Goal: Information Seeking & Learning: Learn about a topic

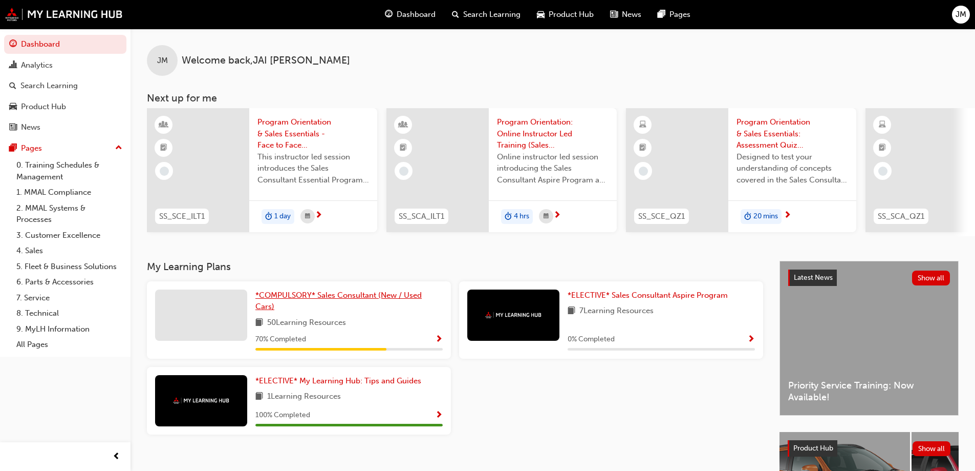
click at [409, 301] on span "*COMPULSORY* Sales Consultant (New / Used Cars)" at bounding box center [338, 300] width 166 height 21
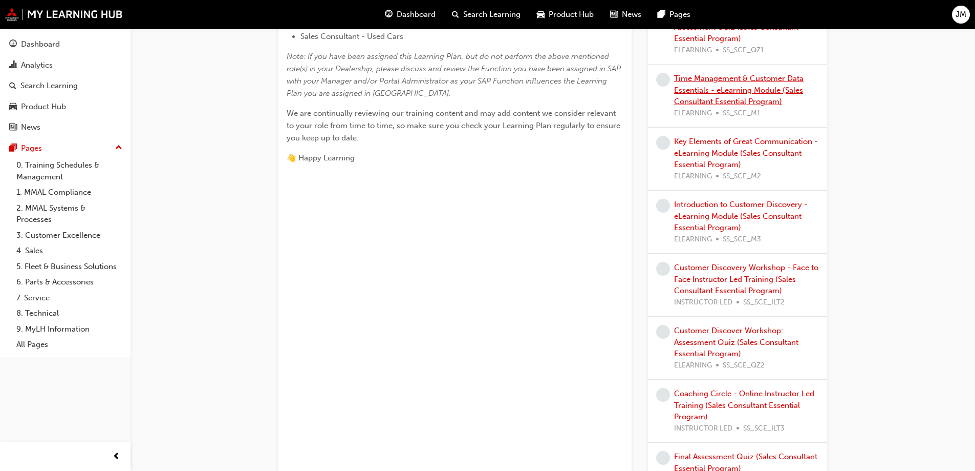
scroll to position [256, 0]
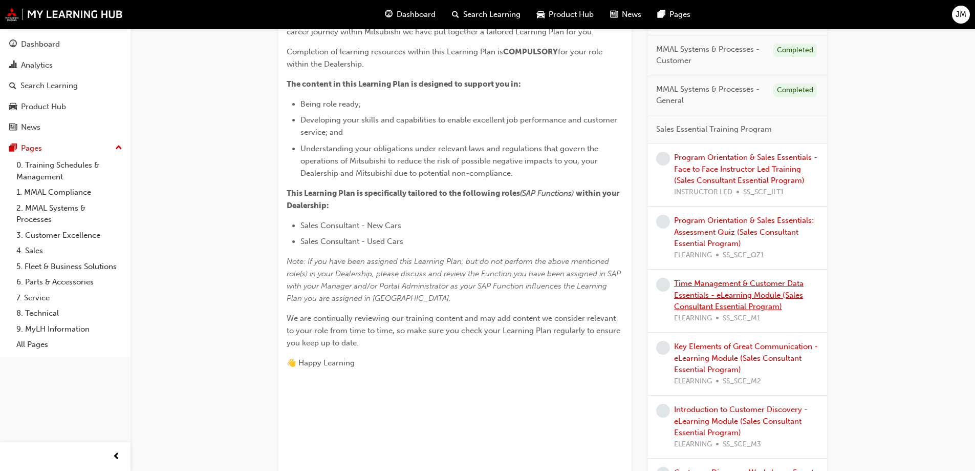
click at [707, 298] on link "Time Management & Customer Data Essentials - eLearning Module (Sales Consultant…" at bounding box center [739, 295] width 130 height 32
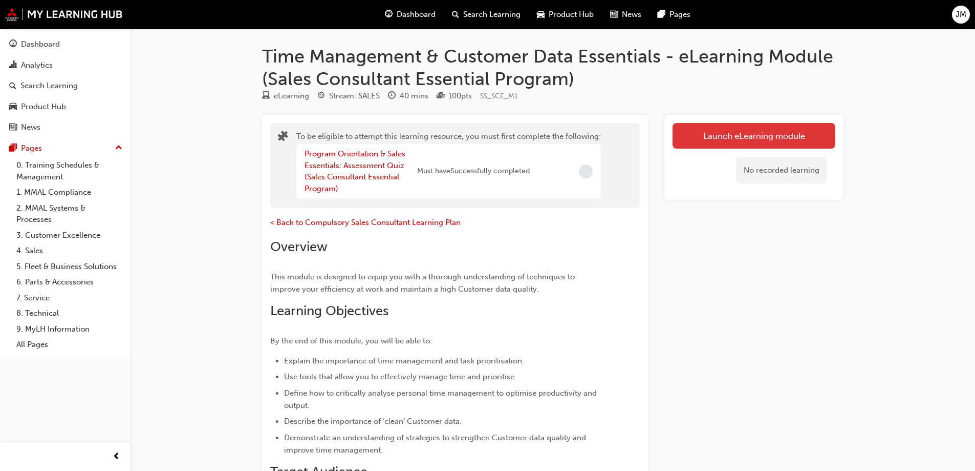
click at [705, 136] on button "Launch eLearning module" at bounding box center [754, 136] width 163 height 26
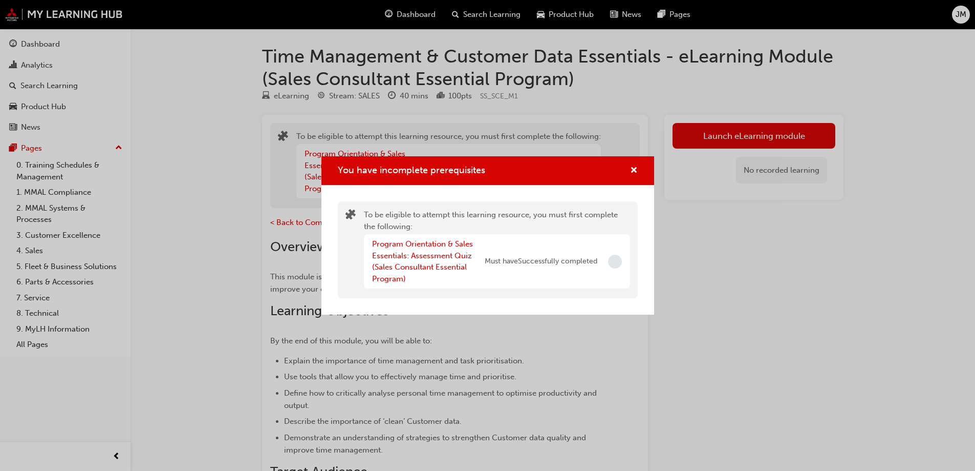
click at [630, 178] on div "You have incomplete prerequisites" at bounding box center [488, 170] width 333 height 29
click at [634, 167] on span "cross-icon" at bounding box center [634, 170] width 8 height 9
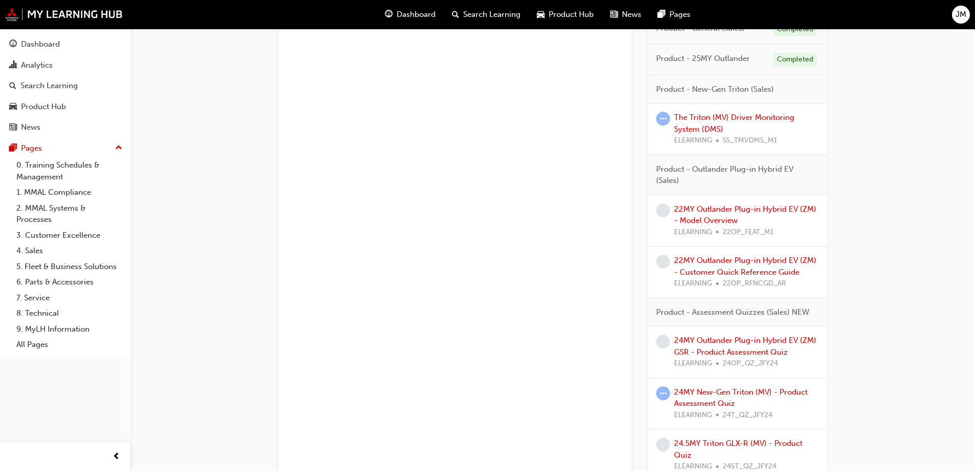
scroll to position [923, 0]
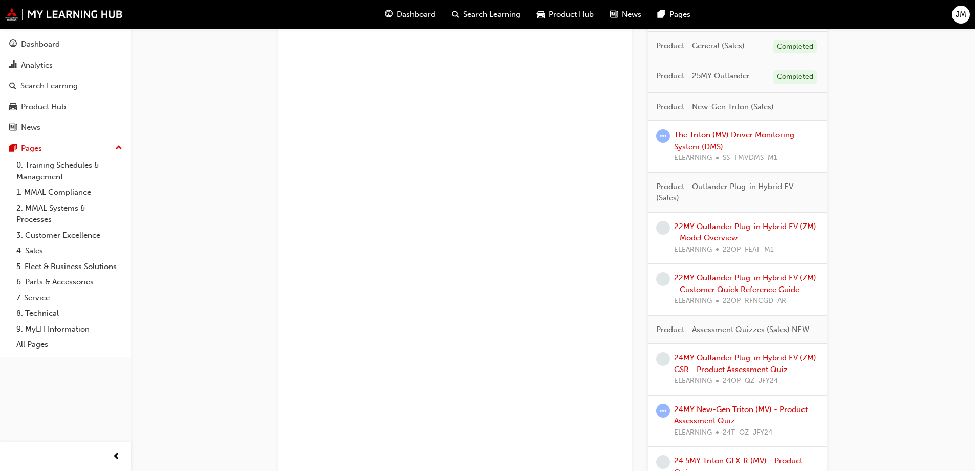
click at [736, 137] on link "The Triton (MV) Driver Monitoring System (DMS)" at bounding box center [734, 140] width 120 height 21
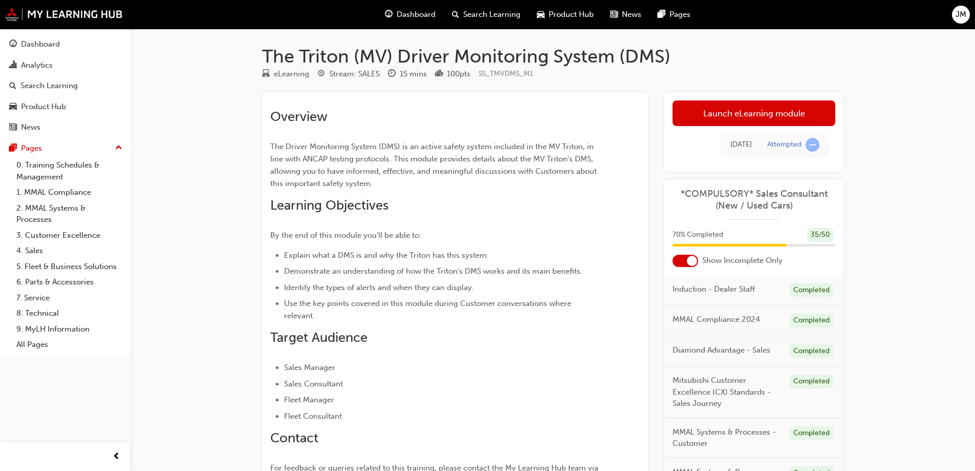
click at [809, 149] on span "learningRecordVerb_ATTEMPT-icon" at bounding box center [813, 145] width 14 height 14
click at [748, 119] on link "Launch eLearning module" at bounding box center [754, 113] width 163 height 26
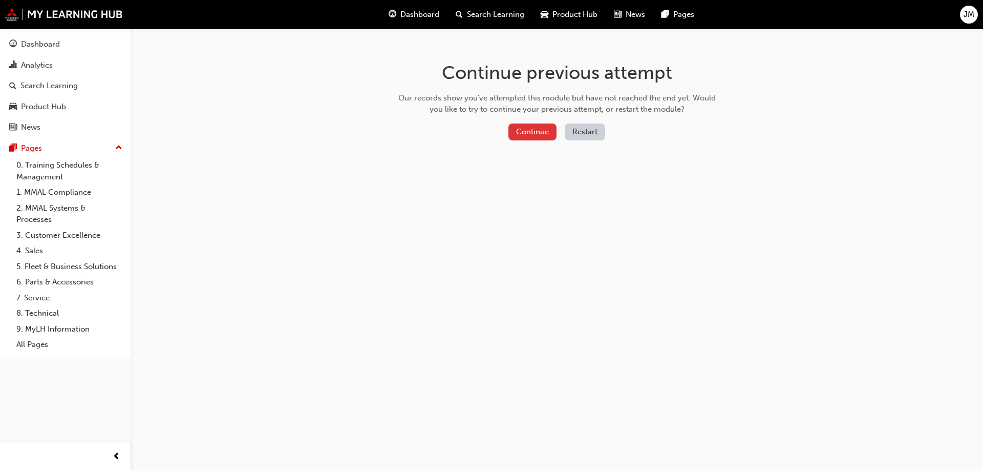
click at [531, 127] on button "Continue" at bounding box center [532, 131] width 48 height 17
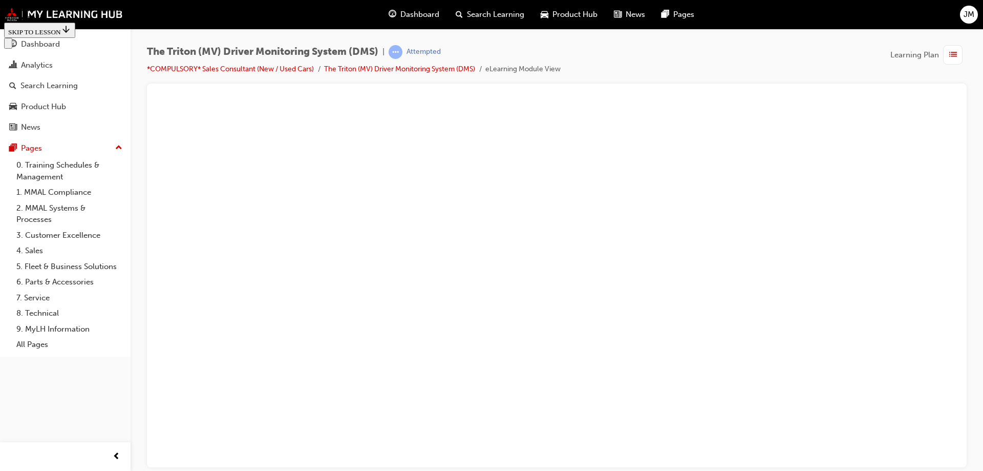
scroll to position [1882, 0]
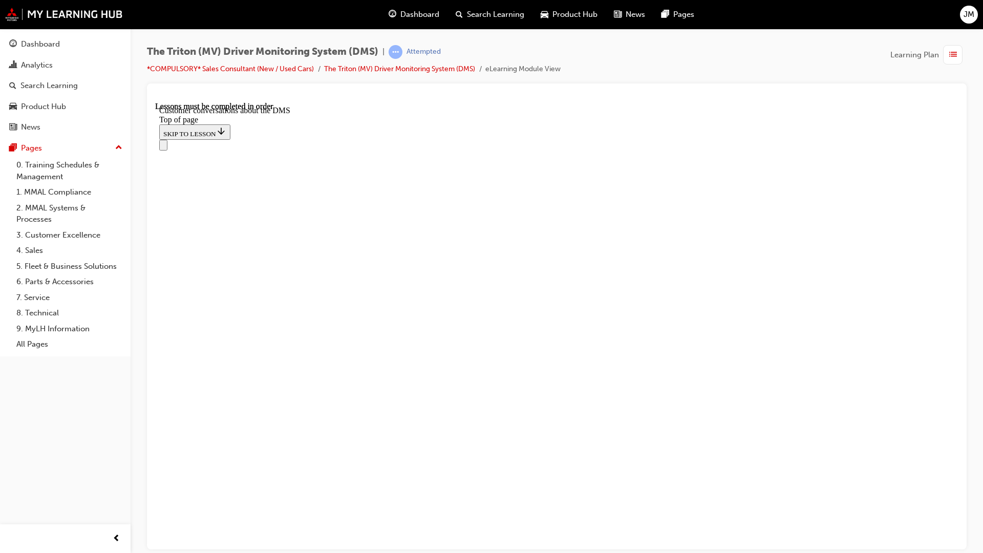
scroll to position [2193, 0]
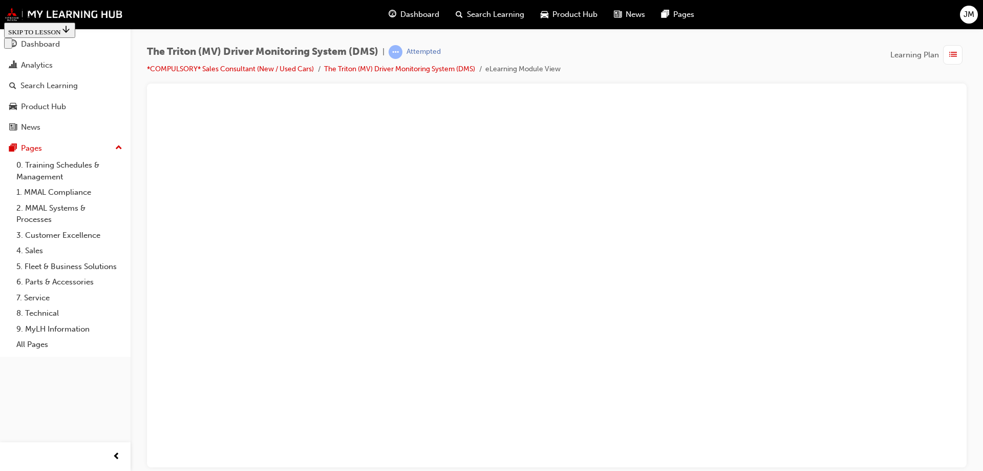
scroll to position [2377, 0]
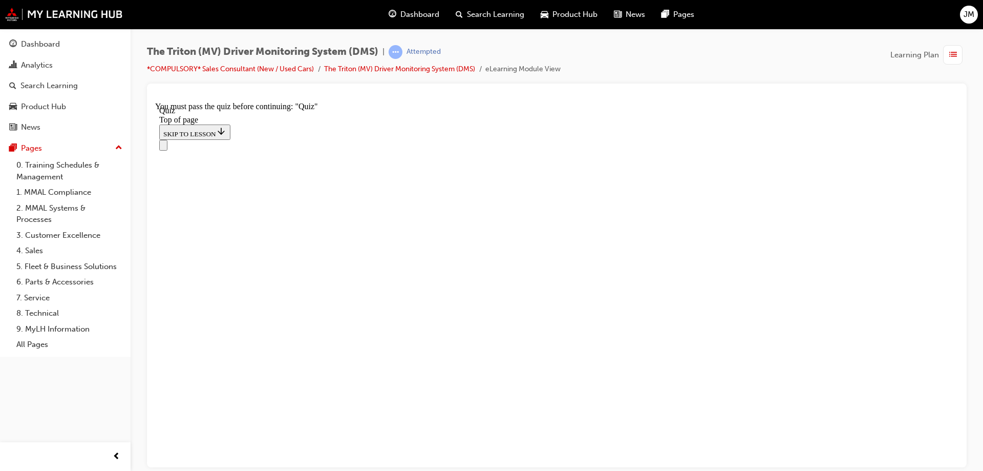
drag, startPoint x: 458, startPoint y: 228, endPoint x: 466, endPoint y: 230, distance: 8.8
drag, startPoint x: 608, startPoint y: 227, endPoint x: 591, endPoint y: 233, distance: 18.5
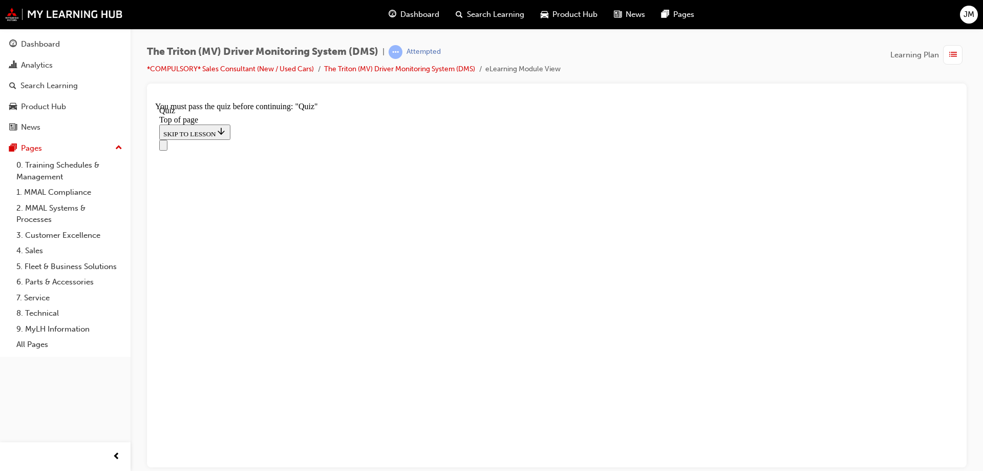
drag, startPoint x: 461, startPoint y: 346, endPoint x: 545, endPoint y: 232, distance: 141.7
drag, startPoint x: 486, startPoint y: 352, endPoint x: 555, endPoint y: 357, distance: 69.3
drag, startPoint x: 522, startPoint y: 298, endPoint x: 609, endPoint y: 296, distance: 86.6
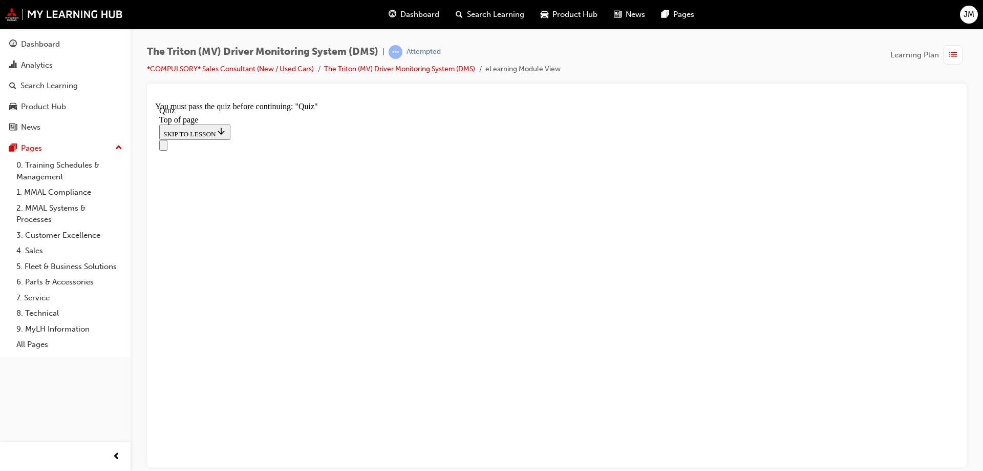
drag, startPoint x: 514, startPoint y: 188, endPoint x: 638, endPoint y: 175, distance: 125.7
drag, startPoint x: 488, startPoint y: 170, endPoint x: 648, endPoint y: 162, distance: 159.4
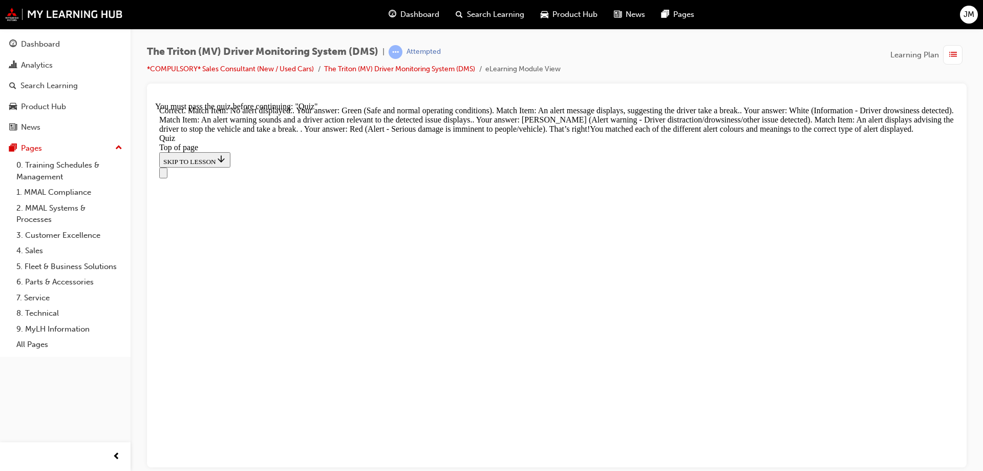
scroll to position [335, 0]
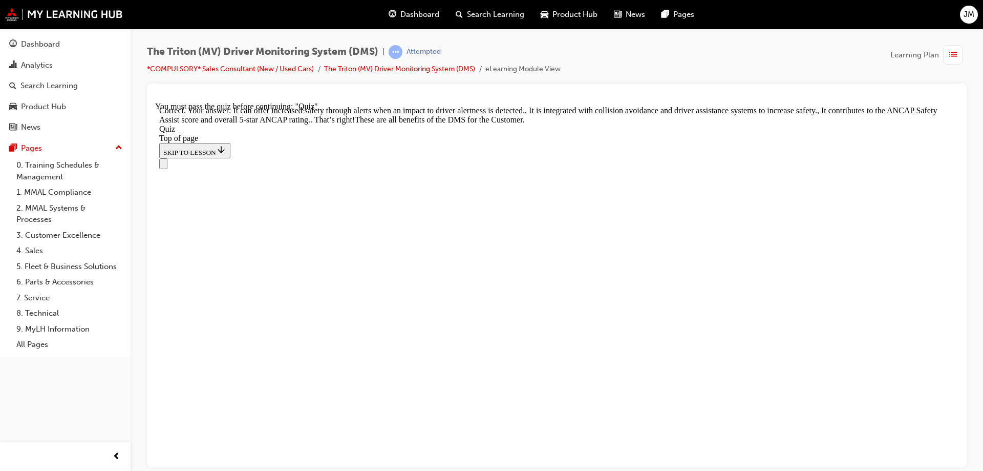
scroll to position [316, 0]
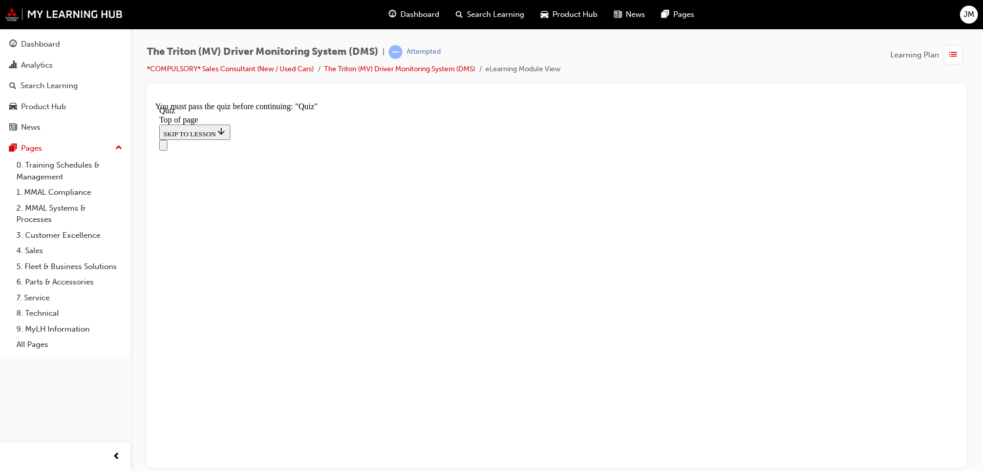
scroll to position [143, 0]
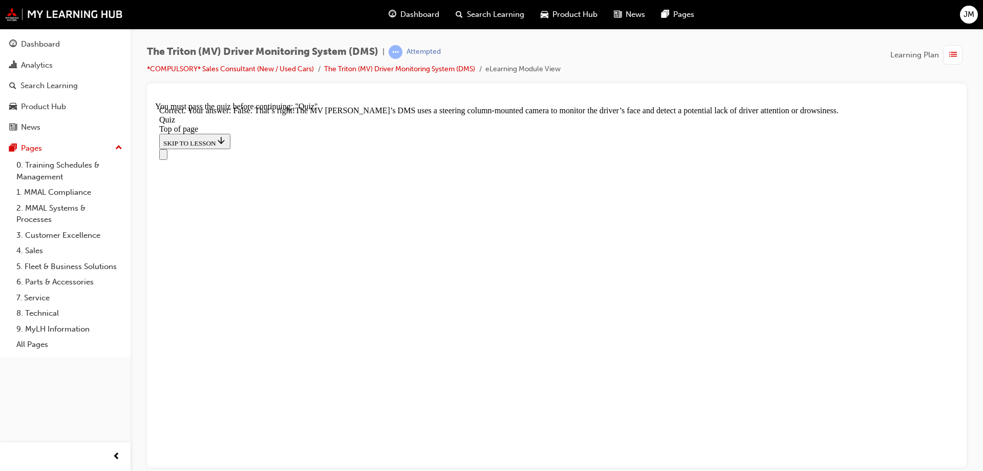
scroll to position [250, 0]
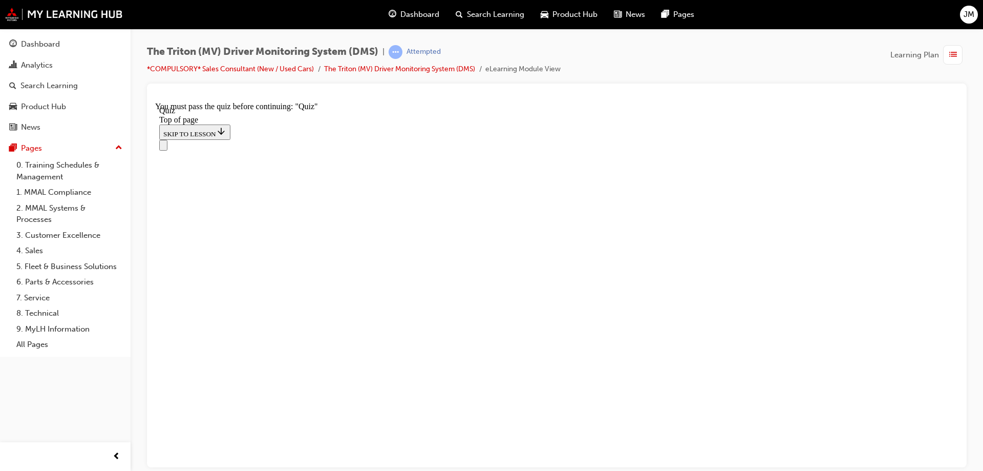
scroll to position [205, 0]
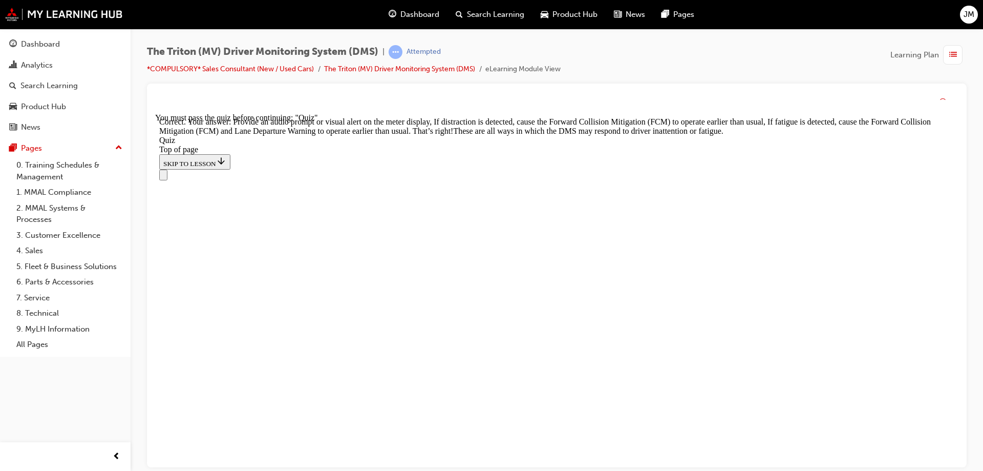
scroll to position [348, 0]
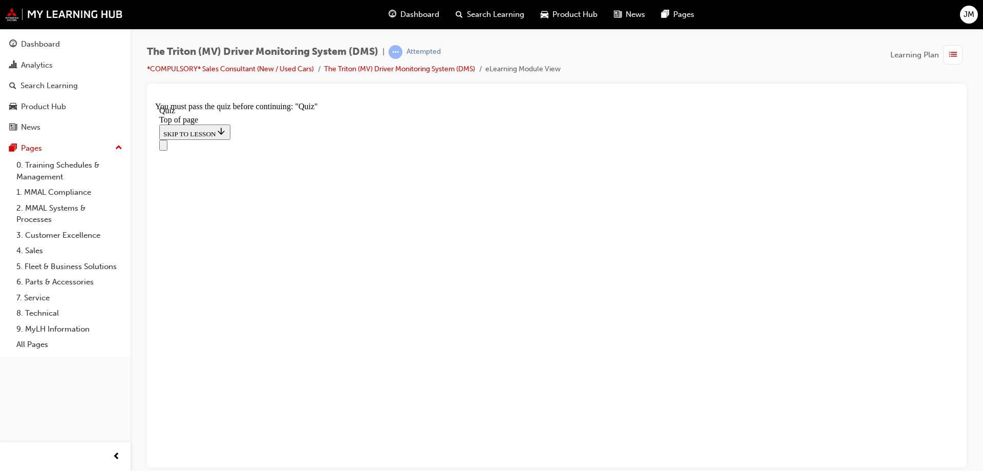
scroll to position [189, 0]
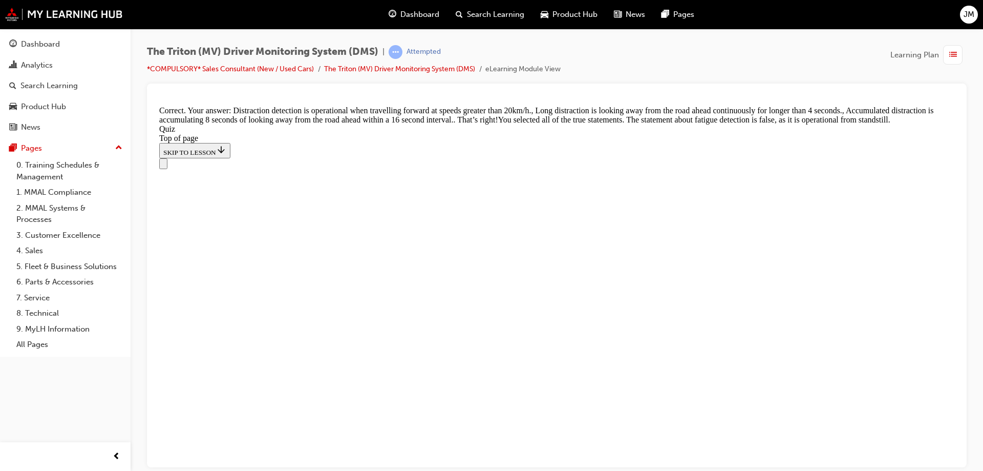
scroll to position [358, 0]
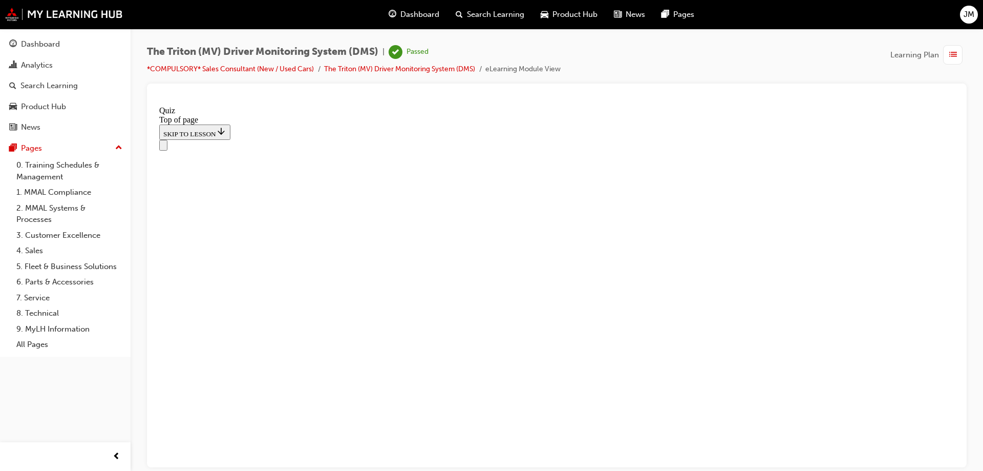
scroll to position [190, 0]
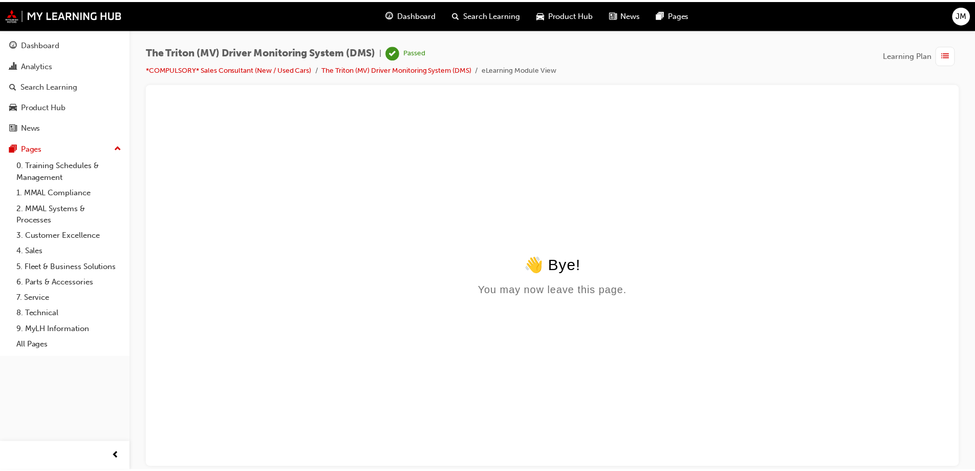
scroll to position [0, 0]
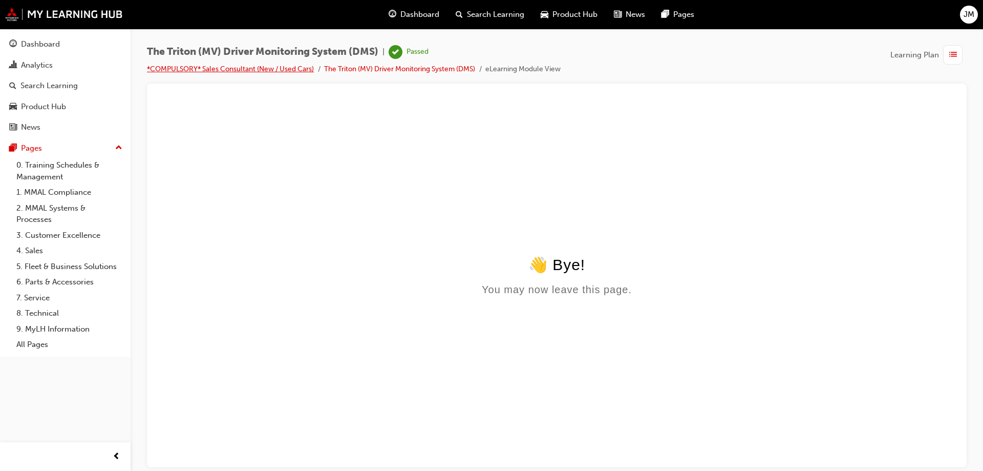
click at [280, 70] on link "*COMPULSORY* Sales Consultant (New / Used Cars)" at bounding box center [230, 69] width 167 height 9
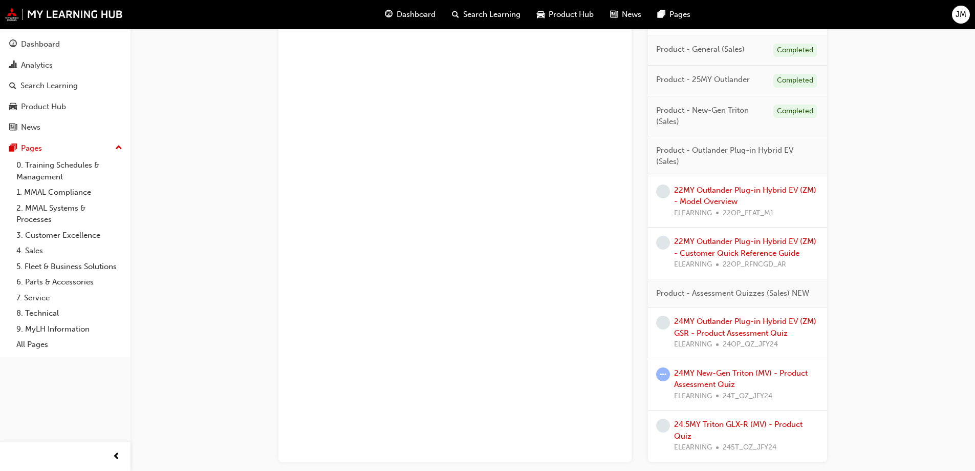
scroll to position [973, 0]
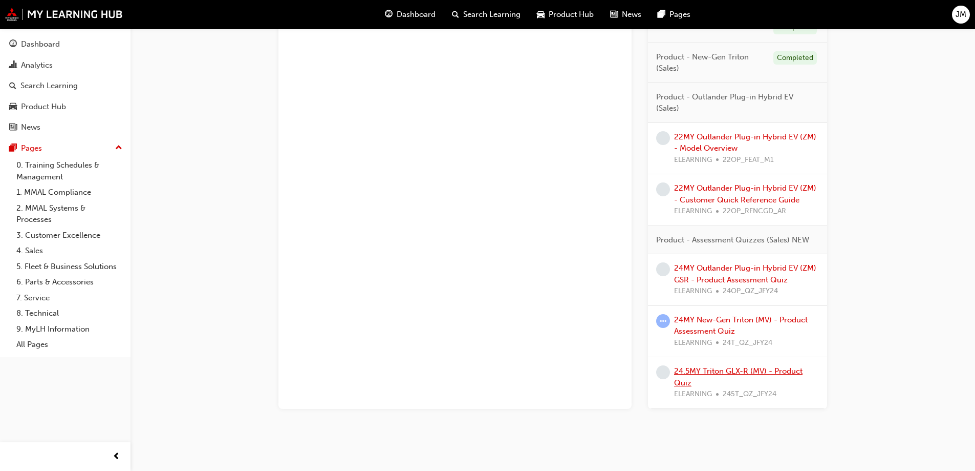
click at [719, 370] on link "24.5MY Triton GLX-R (MV) - Product Quiz" at bounding box center [738, 376] width 129 height 21
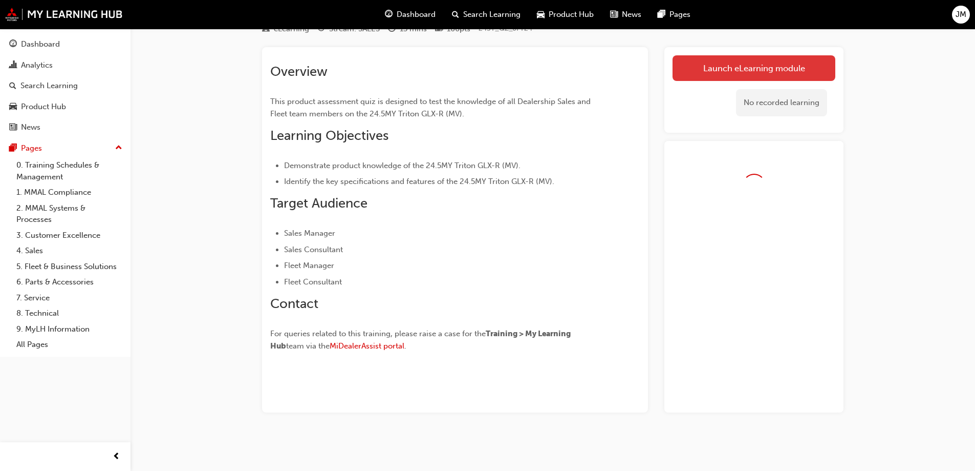
scroll to position [73, 0]
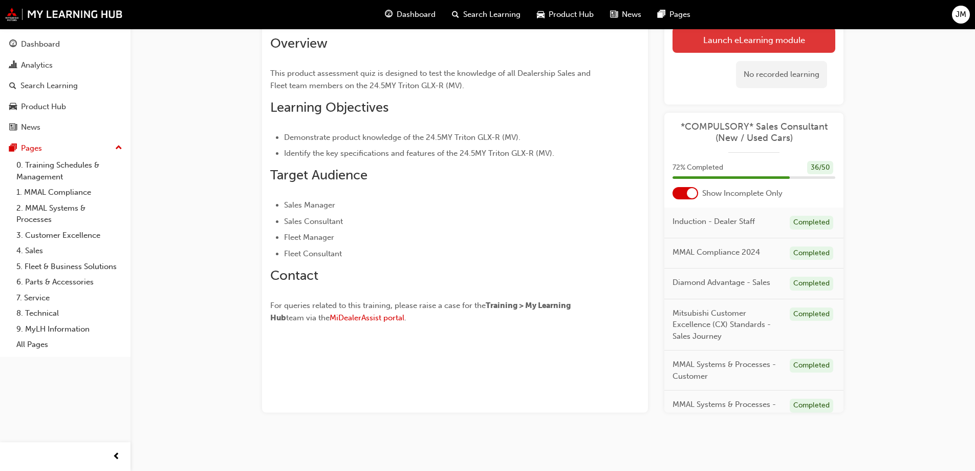
click at [791, 32] on link "Launch eLearning module" at bounding box center [754, 40] width 163 height 26
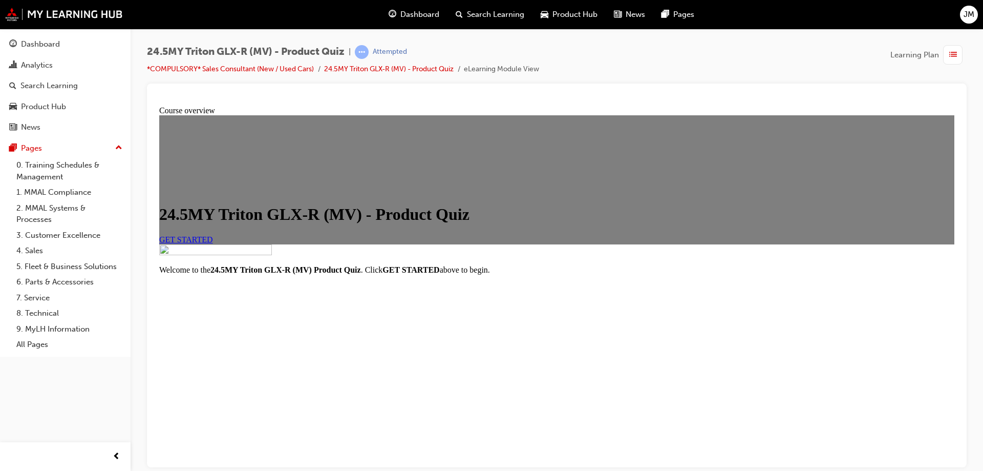
click at [213, 243] on span "GET STARTED" at bounding box center [186, 238] width 54 height 9
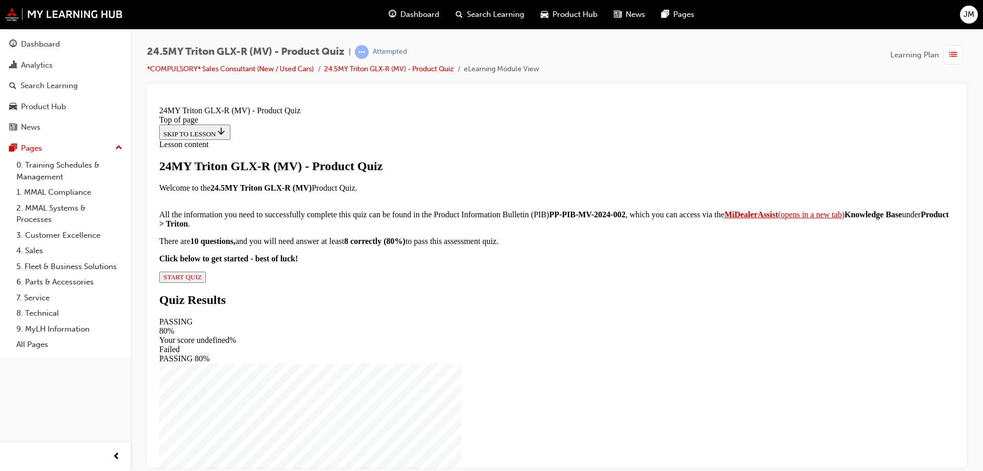
scroll to position [110, 0]
click at [202, 280] on span "START QUIZ" at bounding box center [182, 276] width 38 height 8
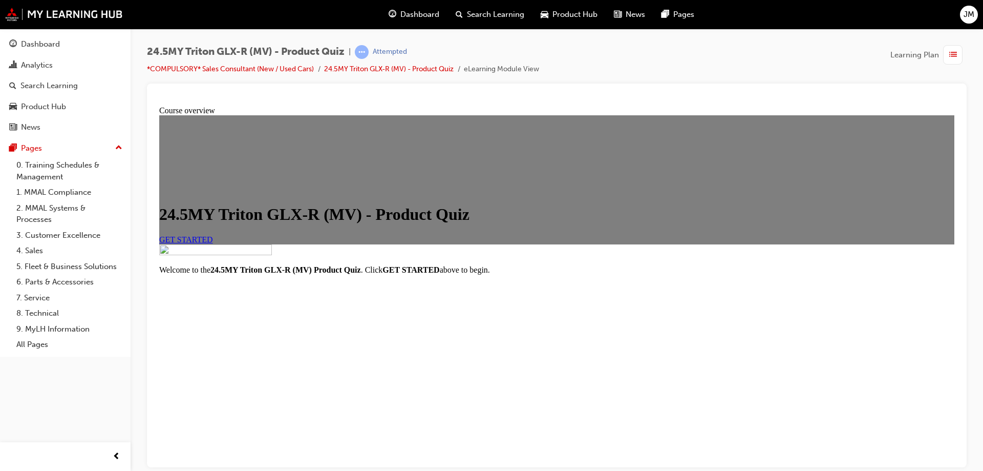
scroll to position [130, 0]
click at [213, 234] on link "GET STARTED" at bounding box center [186, 238] width 54 height 9
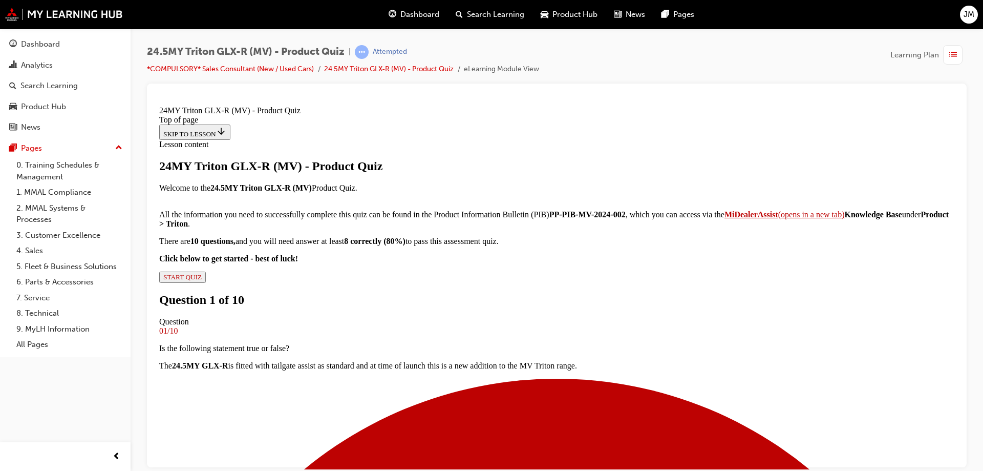
scroll to position [51, 0]
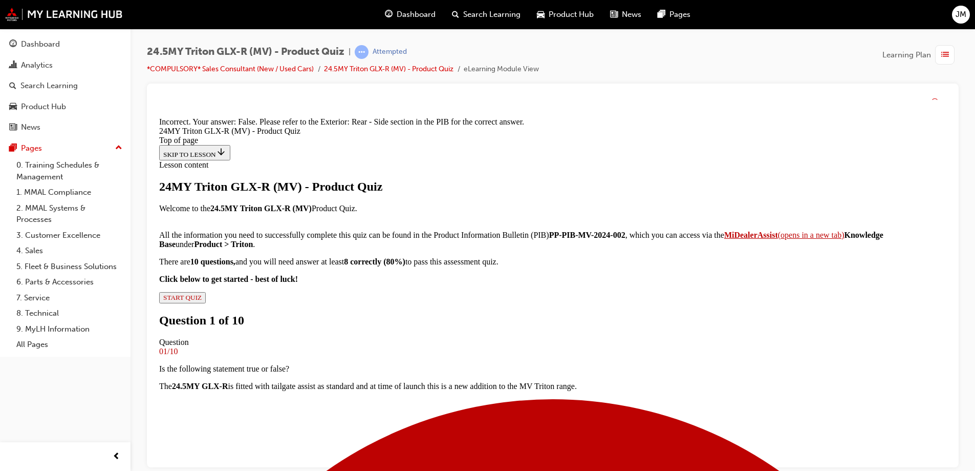
scroll to position [214, 0]
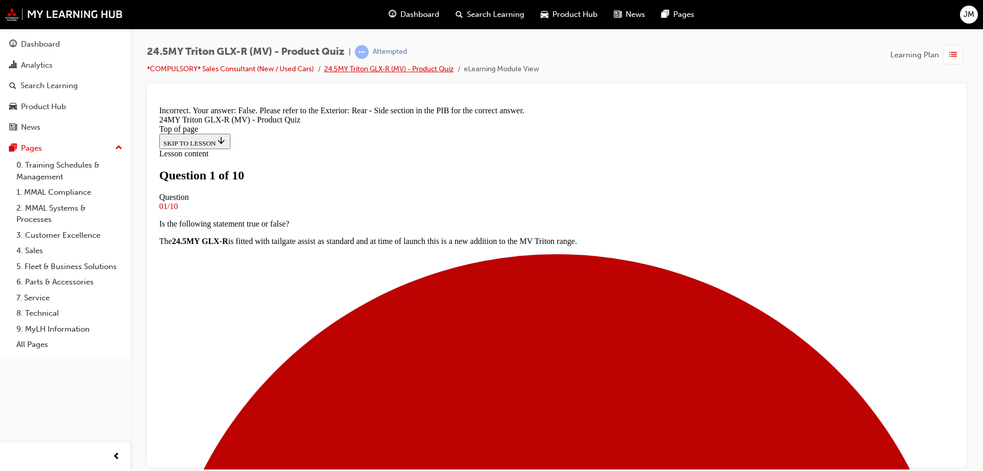
click at [381, 72] on link "24.5MY Triton GLX-R (MV) - Product Quiz" at bounding box center [389, 69] width 130 height 9
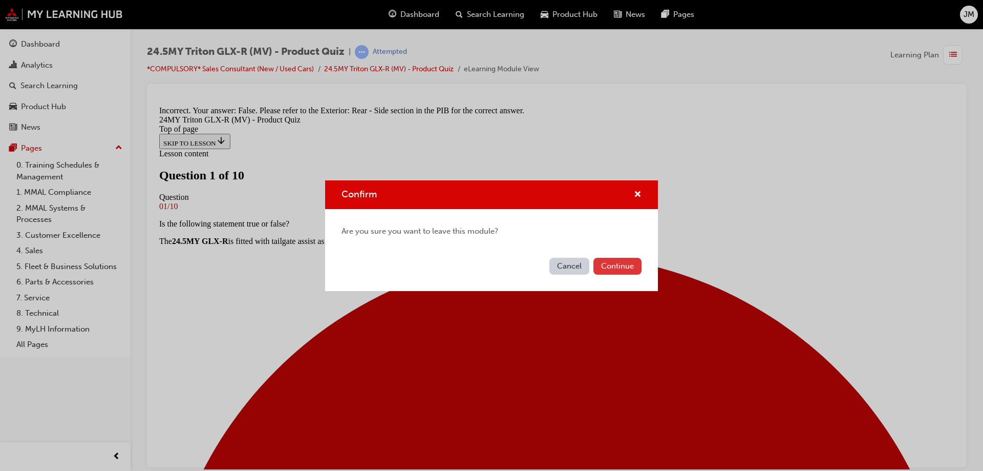
click at [604, 266] on button "Continue" at bounding box center [617, 266] width 48 height 17
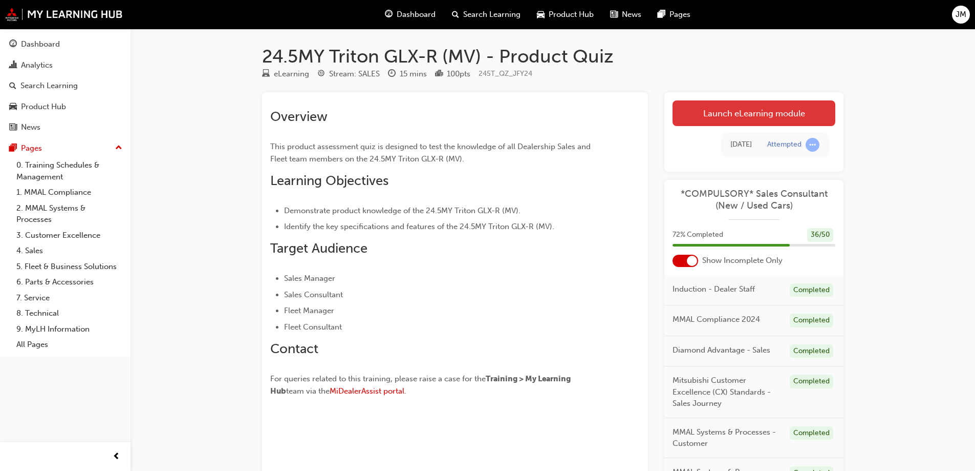
click at [735, 118] on link "Launch eLearning module" at bounding box center [754, 113] width 163 height 26
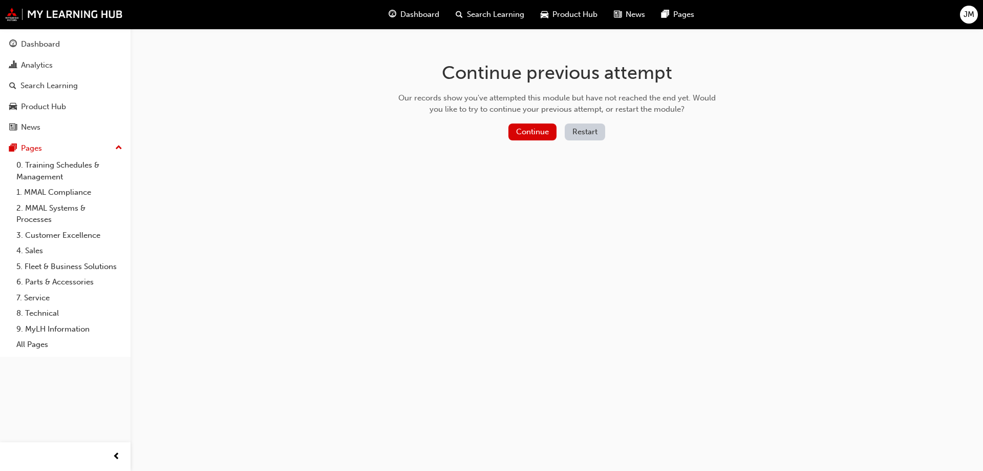
click at [569, 136] on button "Restart" at bounding box center [585, 131] width 40 height 17
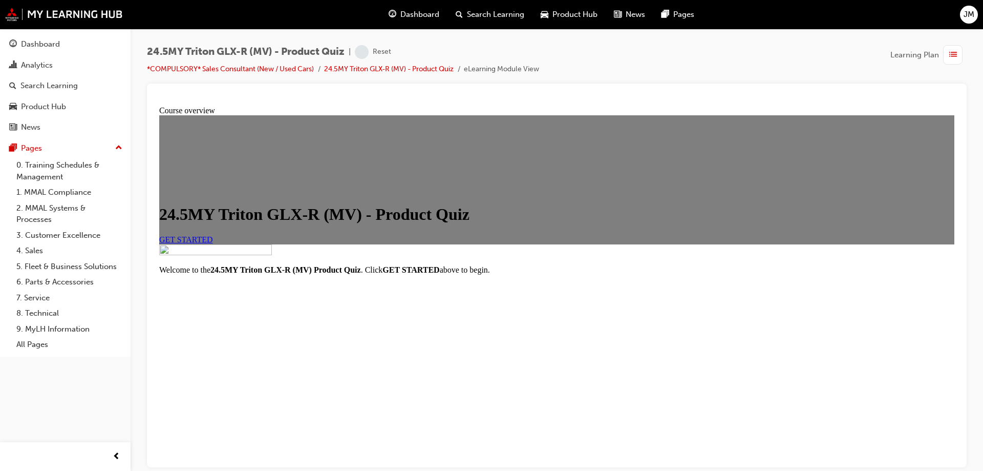
click at [213, 243] on link "GET STARTED" at bounding box center [186, 238] width 54 height 9
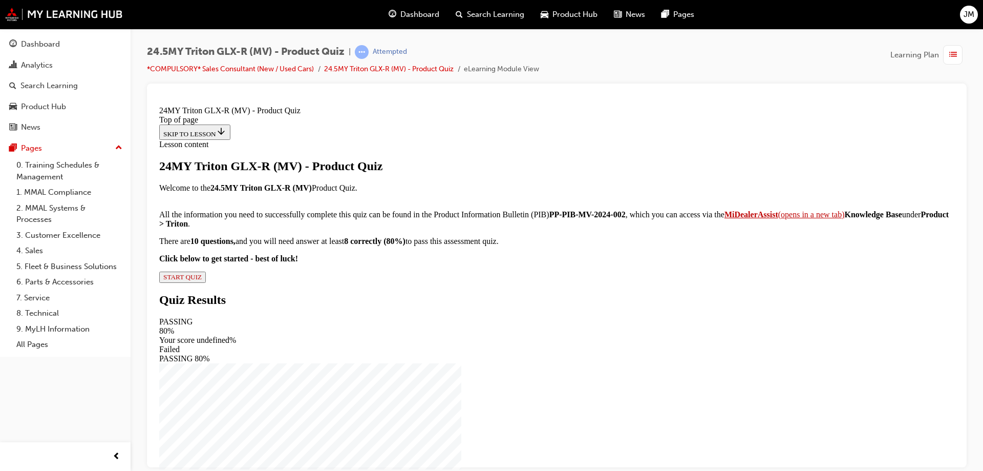
scroll to position [110, 0]
click at [202, 280] on span "START QUIZ" at bounding box center [182, 276] width 38 height 8
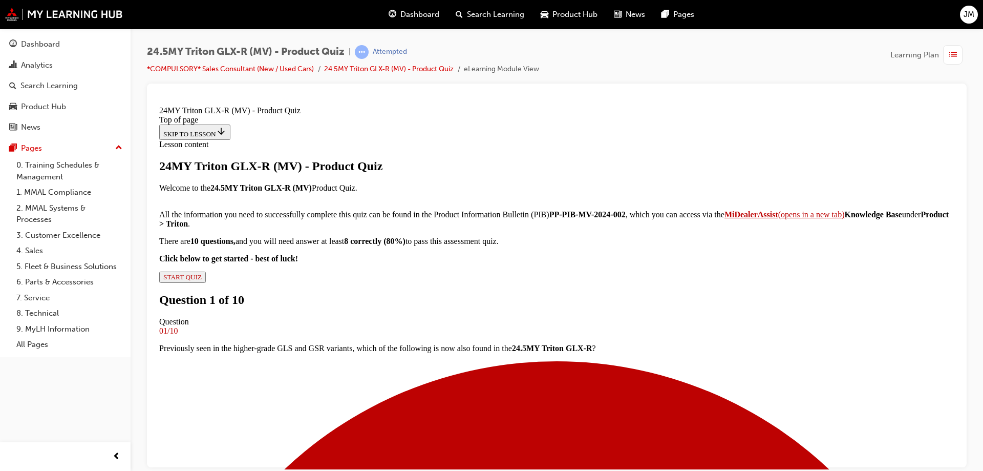
scroll to position [102, 0]
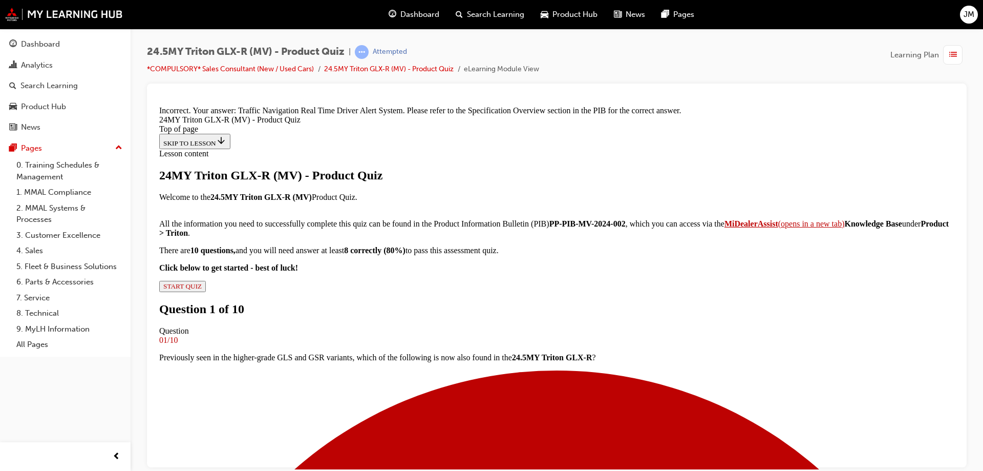
scroll to position [0, 0]
click at [373, 67] on link "24.5MY Triton GLX-R (MV) - Product Quiz" at bounding box center [389, 69] width 130 height 9
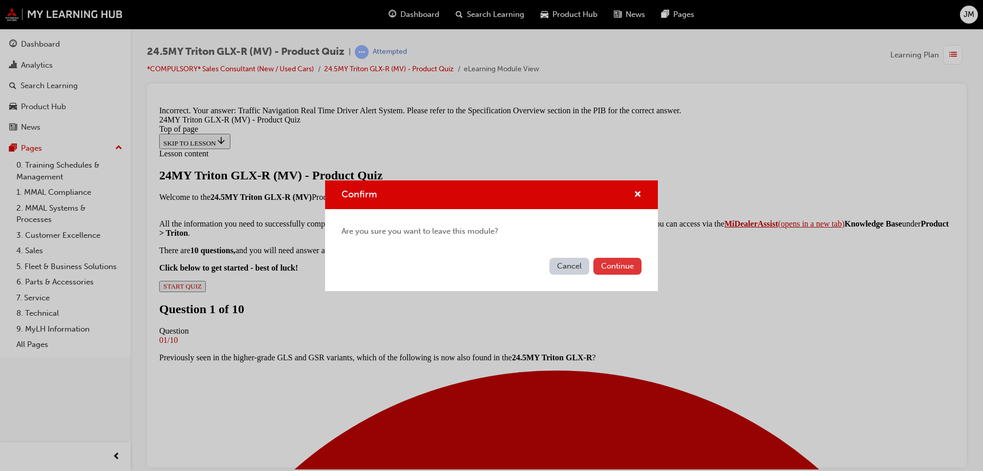
click at [632, 265] on button "Continue" at bounding box center [617, 266] width 48 height 17
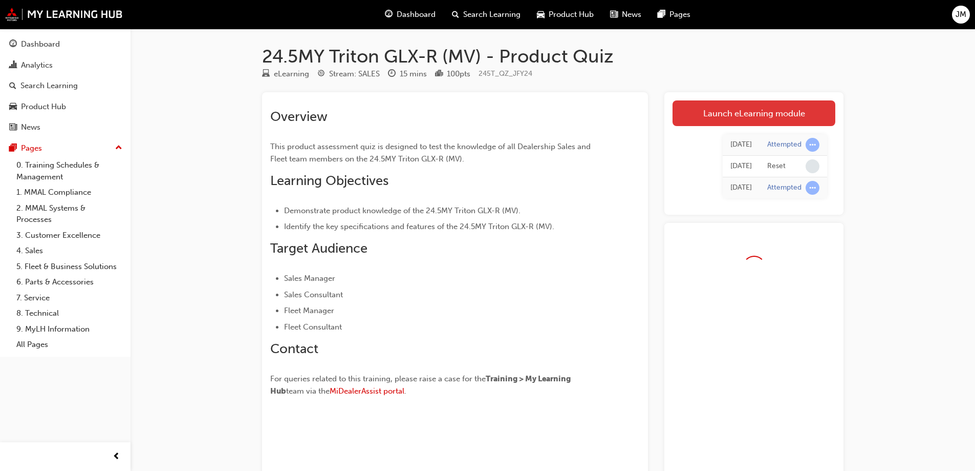
click at [727, 108] on link "Launch eLearning module" at bounding box center [754, 113] width 163 height 26
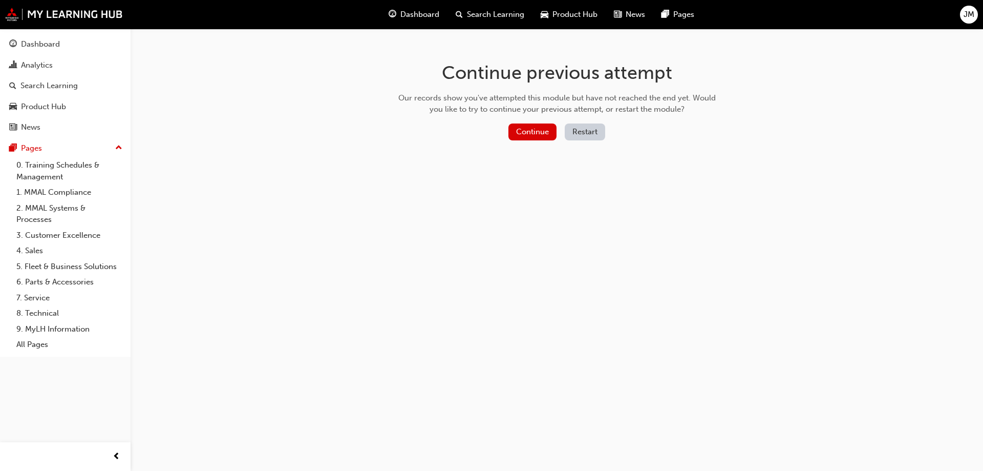
click at [594, 136] on button "Restart" at bounding box center [585, 131] width 40 height 17
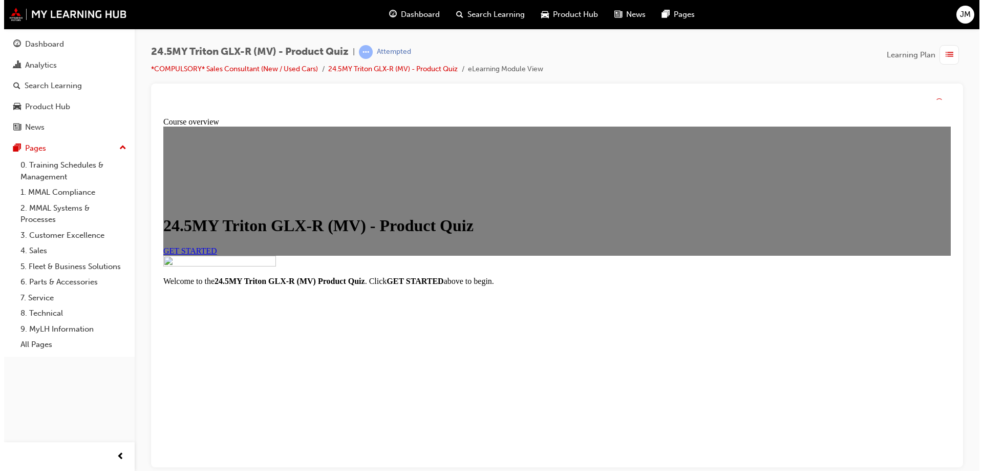
scroll to position [130, 0]
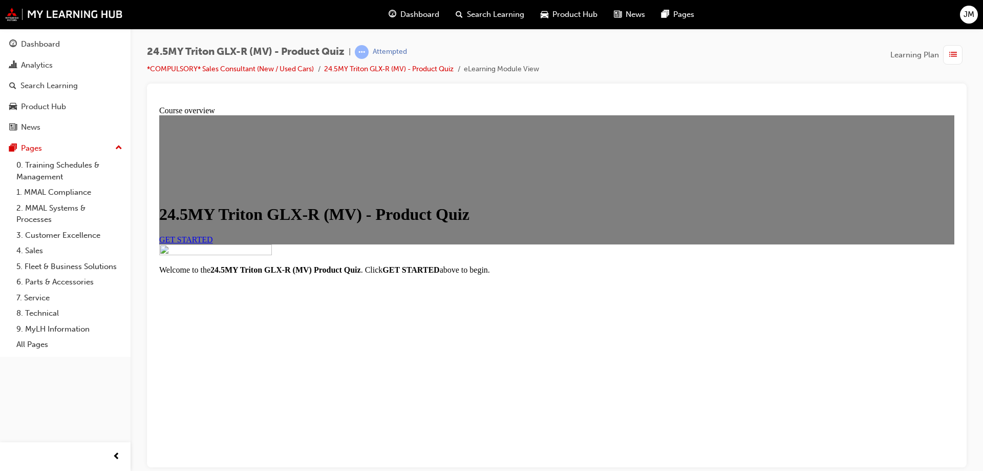
click at [213, 234] on link "GET STARTED" at bounding box center [186, 238] width 54 height 9
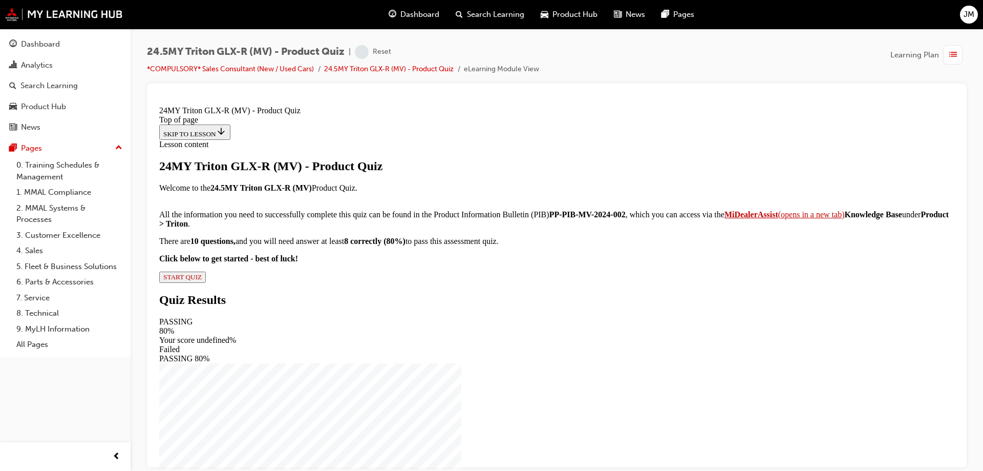
scroll to position [110, 0]
click at [418, 282] on div "24MY Triton GLX-R (MV) - Product Quiz Welcome to the 24.5MY Triton GLX-R (MV) P…" at bounding box center [556, 220] width 795 height 123
click at [202, 280] on span "START QUIZ" at bounding box center [182, 276] width 38 height 8
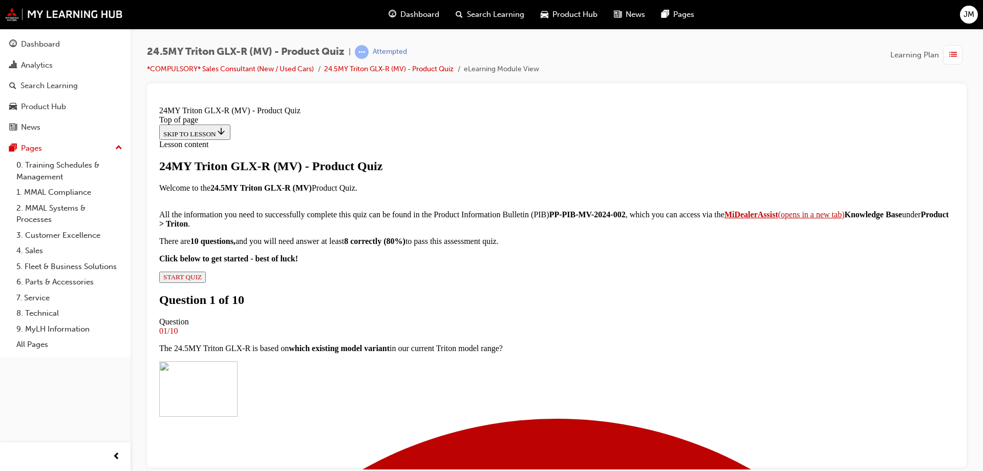
scroll to position [201, 0]
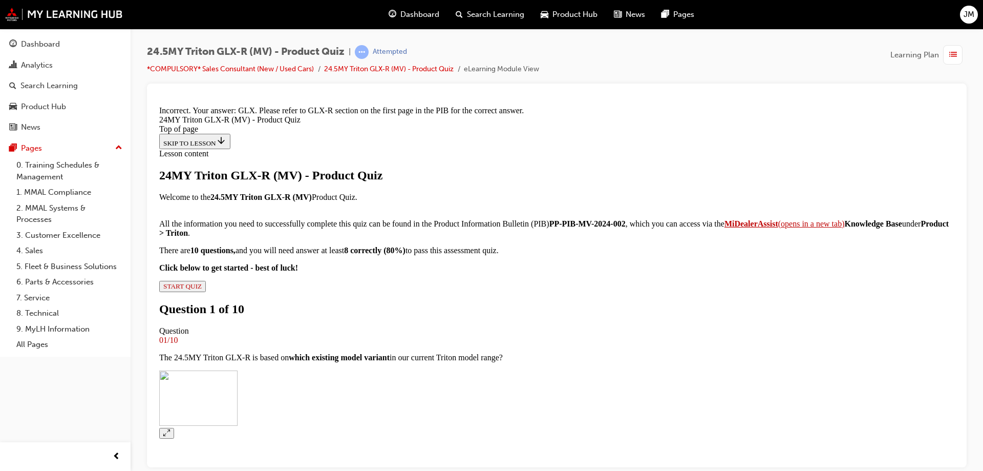
scroll to position [101, 0]
click at [386, 74] on li "24.5MY Triton GLX-R (MV) - Product Quiz" at bounding box center [394, 69] width 140 height 12
click at [388, 72] on link "24.5MY Triton GLX-R (MV) - Product Quiz" at bounding box center [389, 69] width 130 height 9
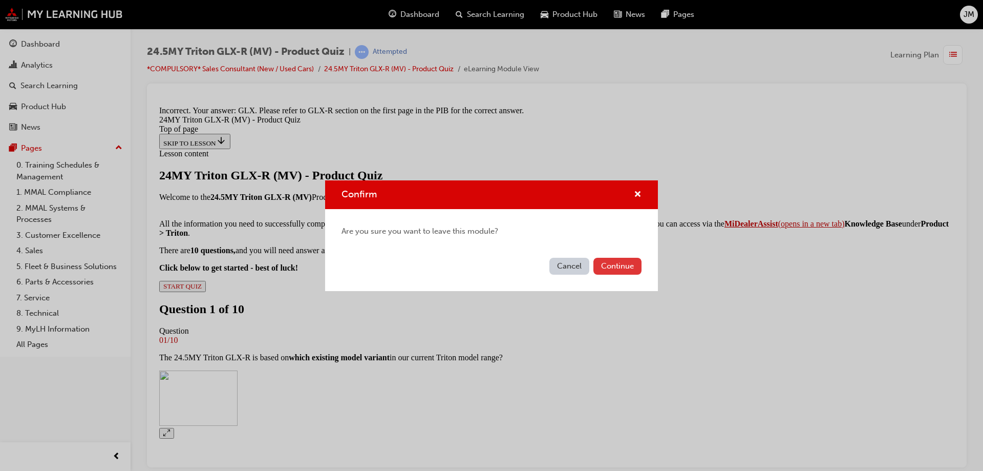
click at [602, 265] on button "Continue" at bounding box center [617, 266] width 48 height 17
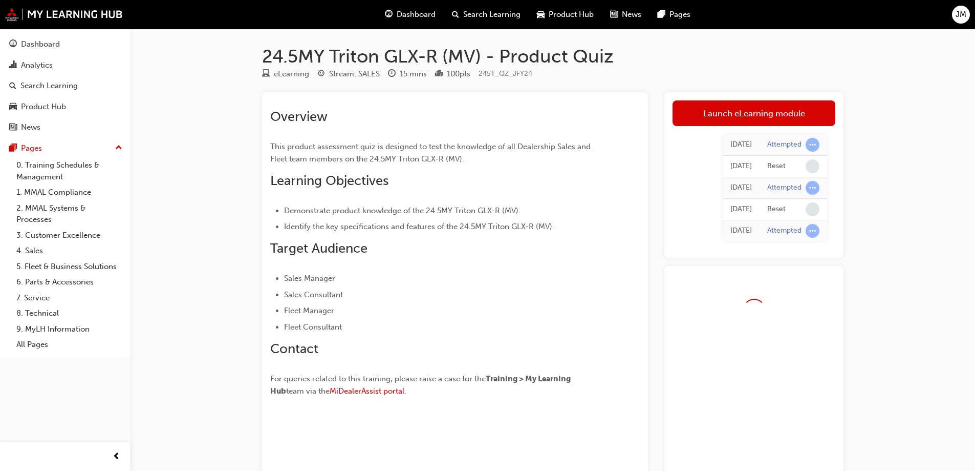
click at [704, 126] on div "[DATE] Attempted [DATE] Reset [DATE] Attempted [DATE] Reset [DATE] Attempted" at bounding box center [754, 187] width 163 height 123
click at [705, 120] on link "Launch eLearning module" at bounding box center [754, 113] width 163 height 26
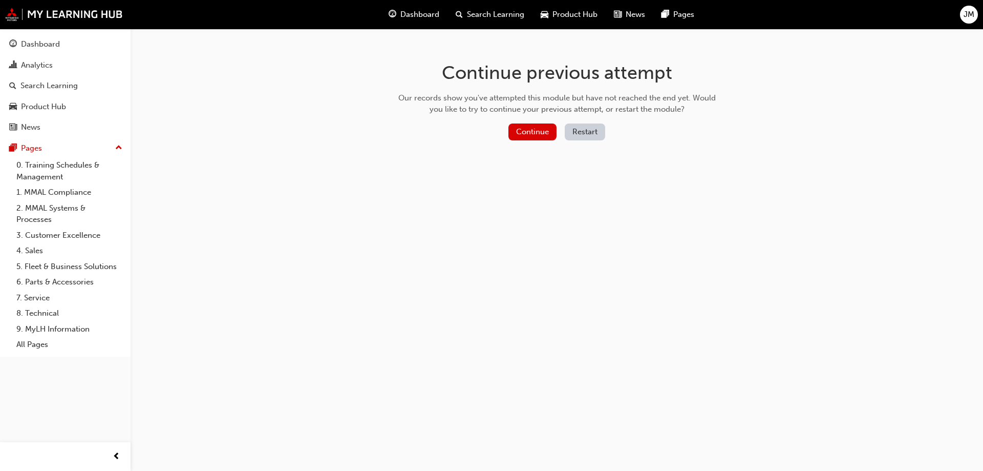
click at [566, 129] on button "Restart" at bounding box center [585, 131] width 40 height 17
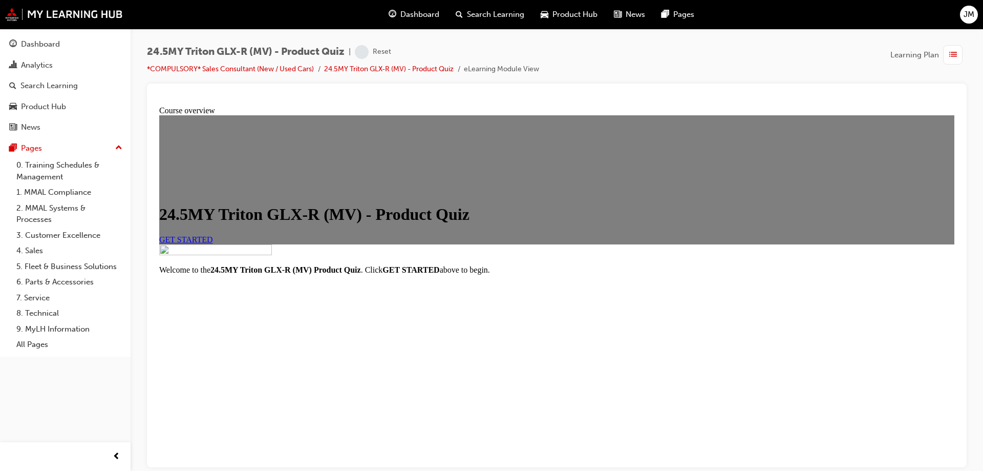
click at [213, 243] on link "GET STARTED" at bounding box center [186, 238] width 54 height 9
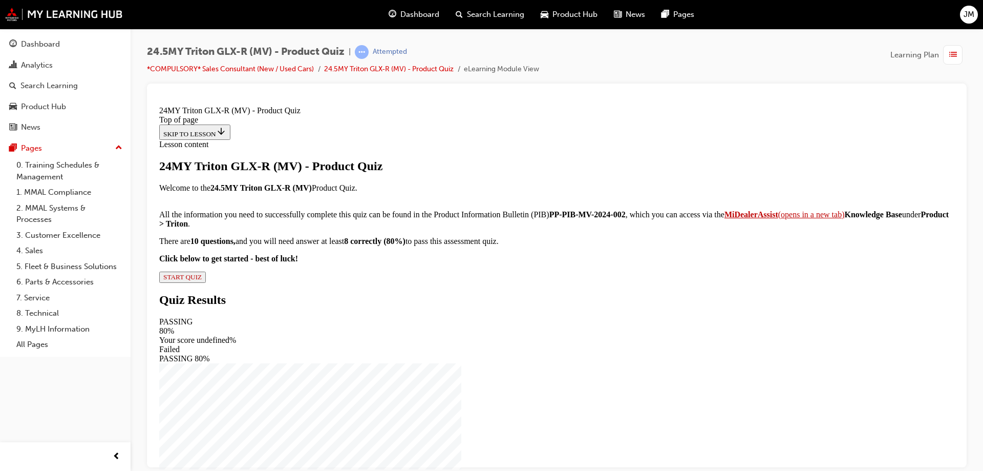
scroll to position [110, 0]
click at [398, 282] on div "24MY Triton GLX-R (MV) - Product Quiz Welcome to the 24.5MY Triton GLX-R (MV) P…" at bounding box center [556, 220] width 795 height 123
click at [202, 280] on span "START QUIZ" at bounding box center [182, 276] width 38 height 8
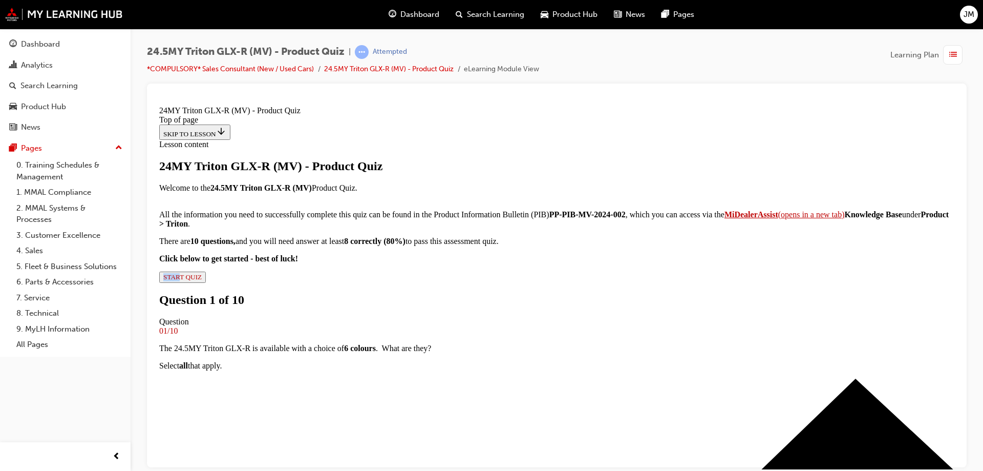
scroll to position [102, 0]
drag, startPoint x: 423, startPoint y: 306, endPoint x: 430, endPoint y: 326, distance: 21.0
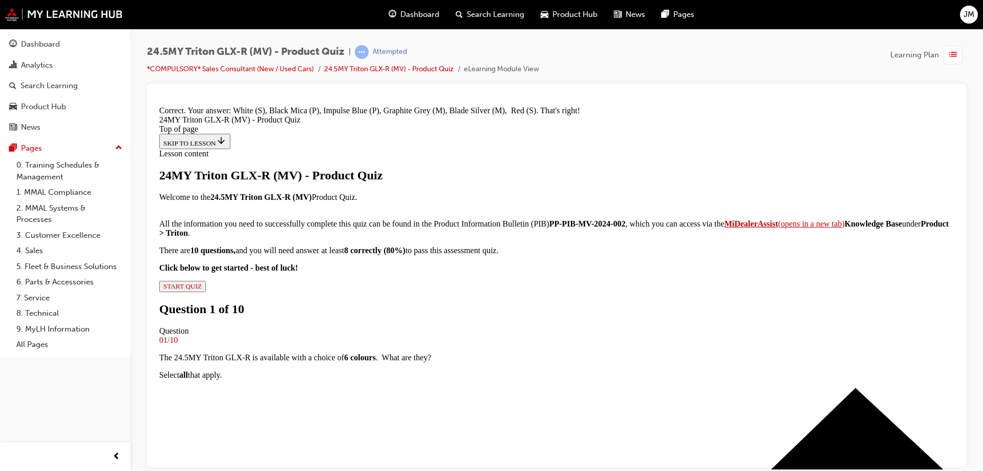
scroll to position [407, 0]
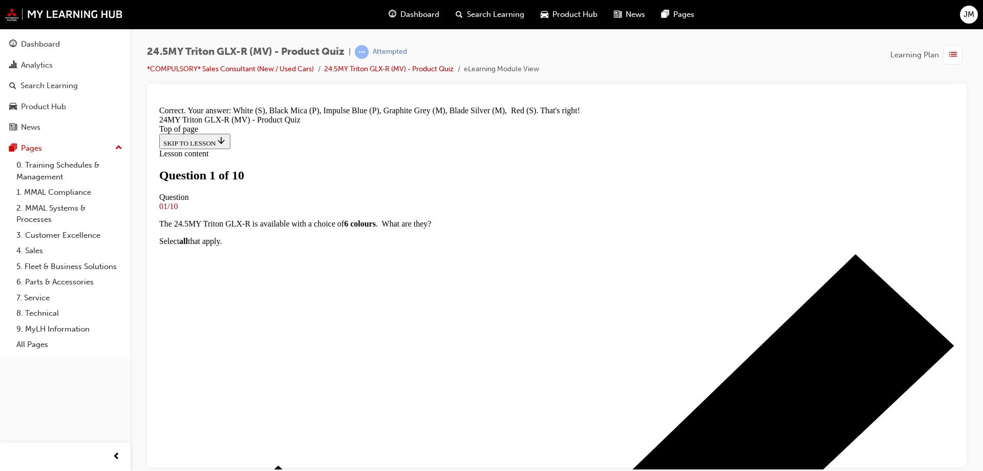
scroll to position [51, 0]
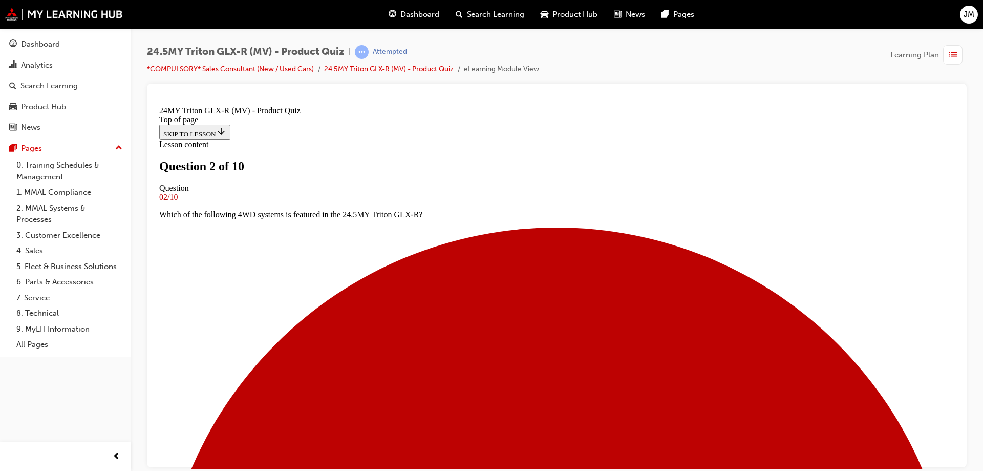
scroll to position [278, 0]
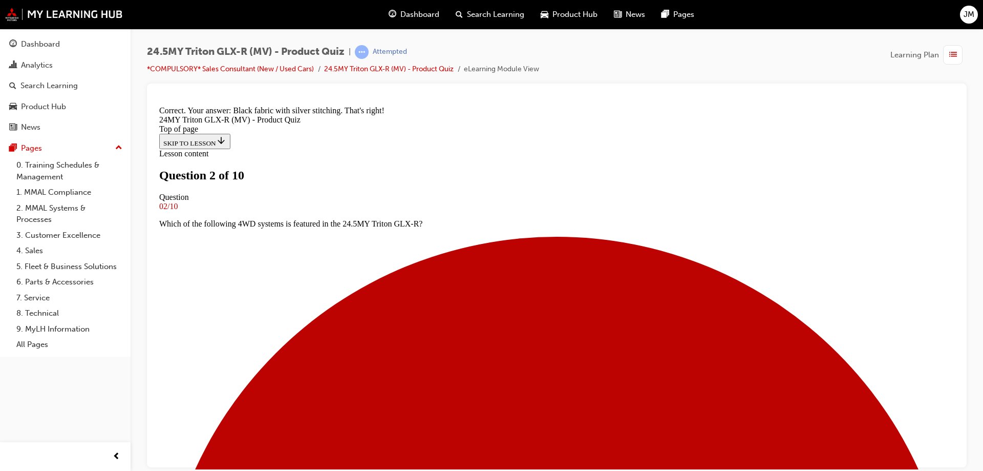
scroll to position [411, 0]
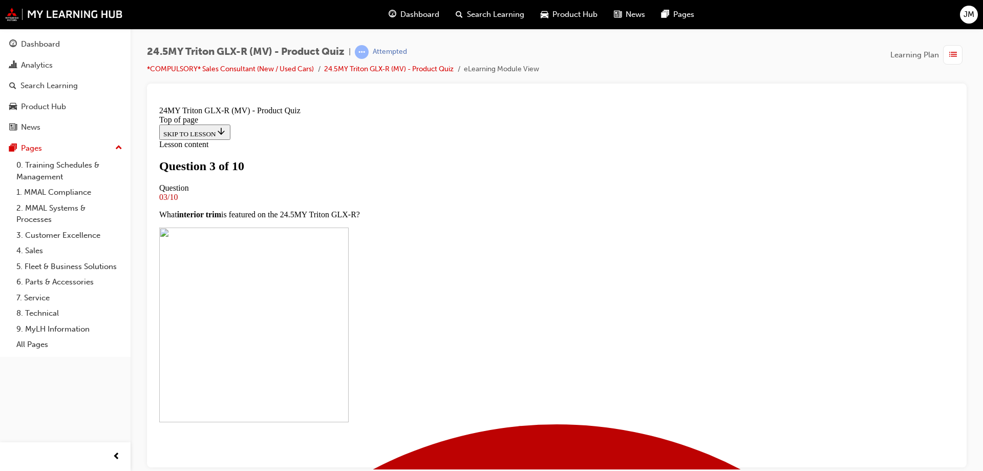
scroll to position [102, 0]
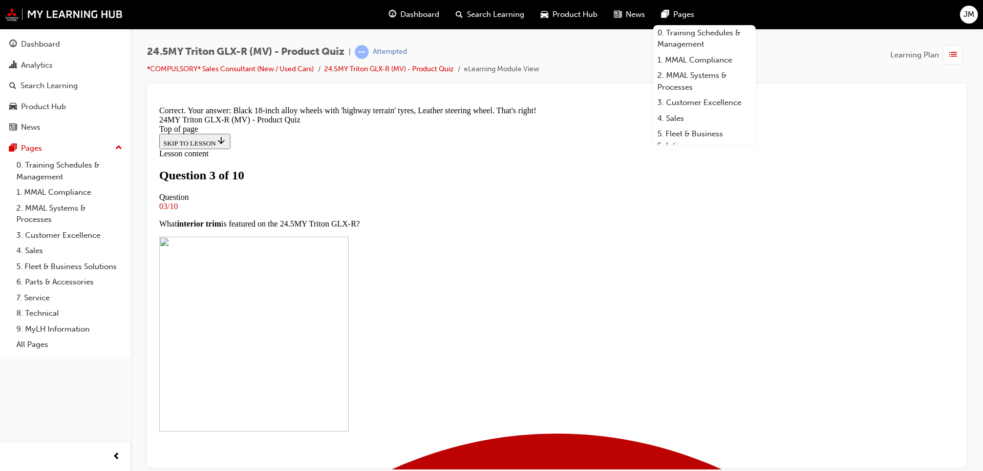
scroll to position [261, 0]
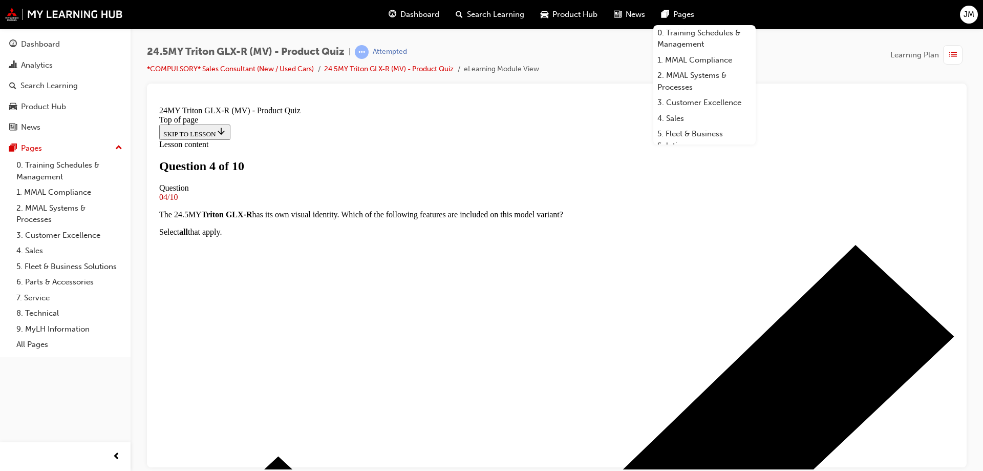
scroll to position [0, 0]
drag, startPoint x: 251, startPoint y: 270, endPoint x: 278, endPoint y: 280, distance: 28.3
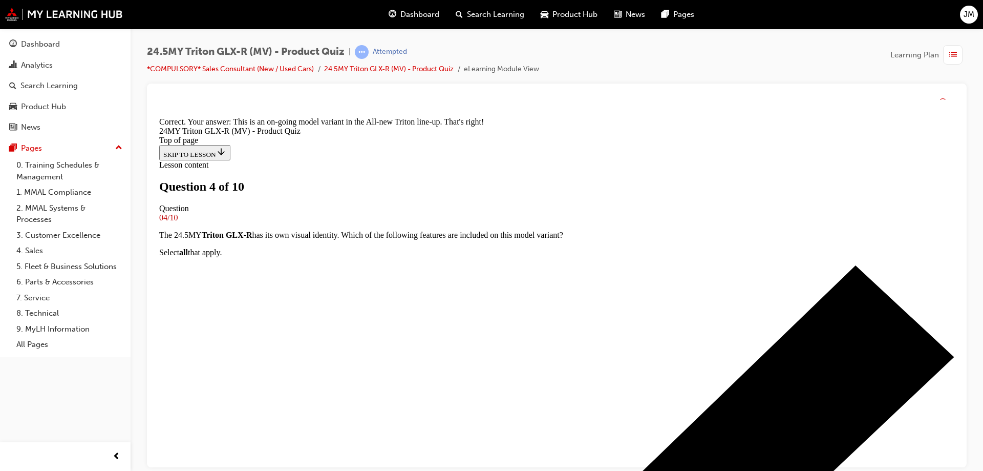
scroll to position [267, 0]
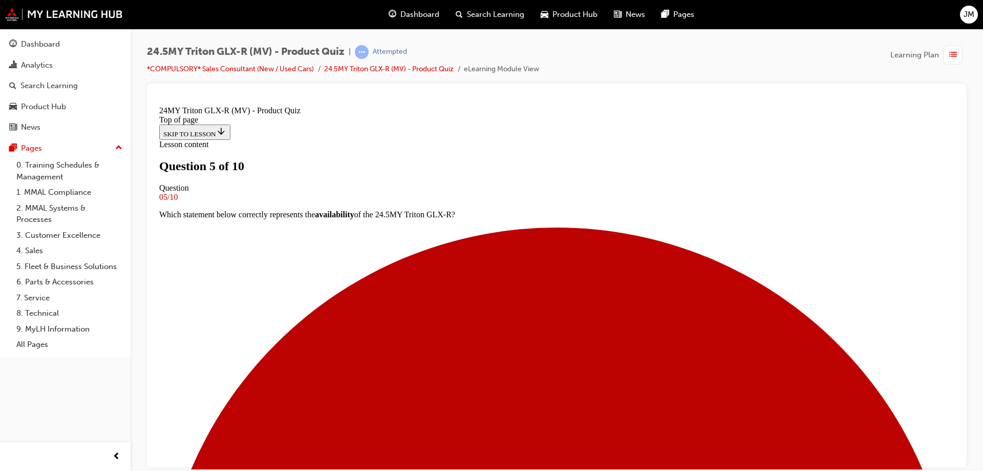
scroll to position [51, 0]
drag, startPoint x: 458, startPoint y: 305, endPoint x: 463, endPoint y: 314, distance: 11.0
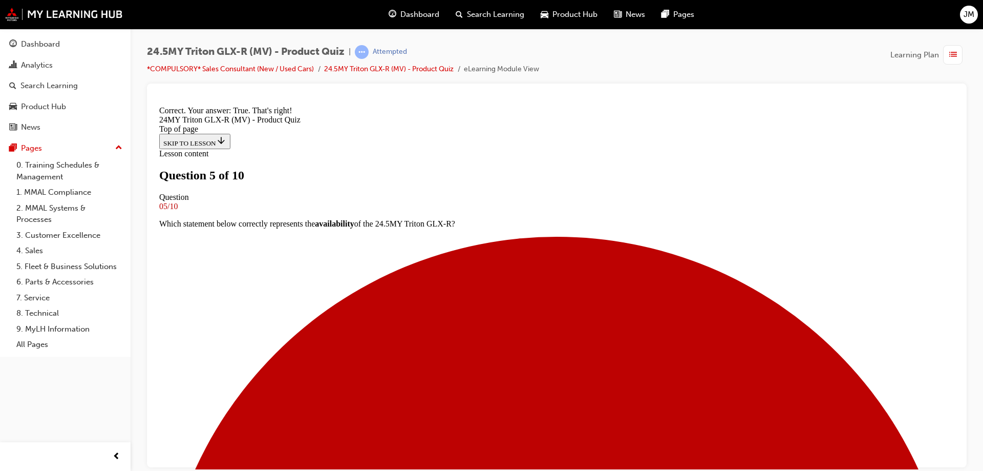
scroll to position [196, 0]
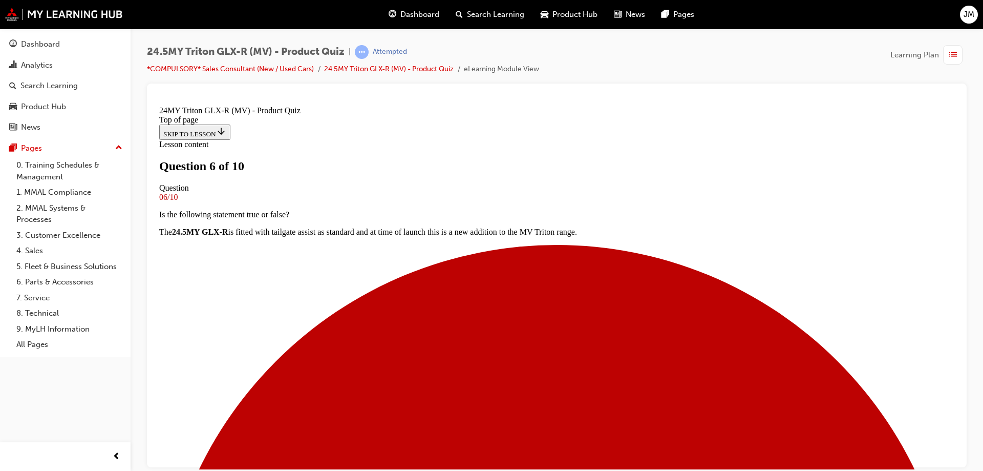
scroll to position [102, 0]
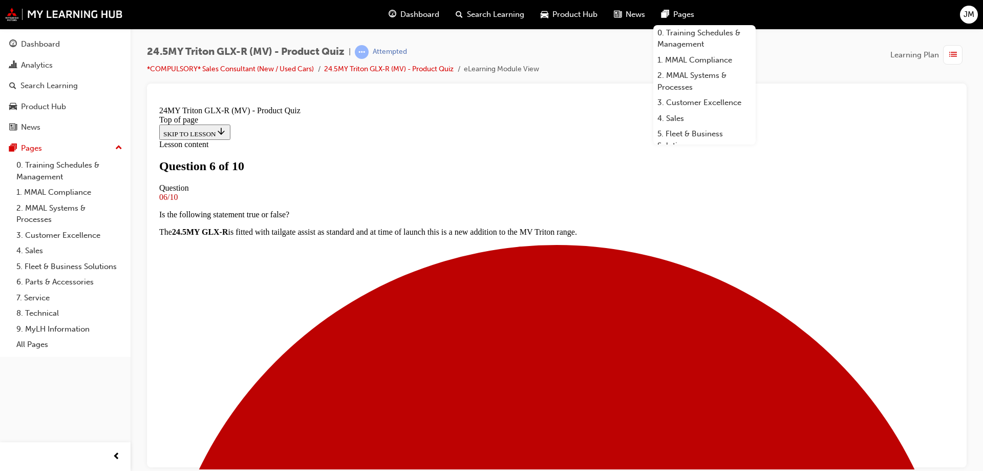
click at [684, 14] on span "Pages" at bounding box center [683, 15] width 21 height 12
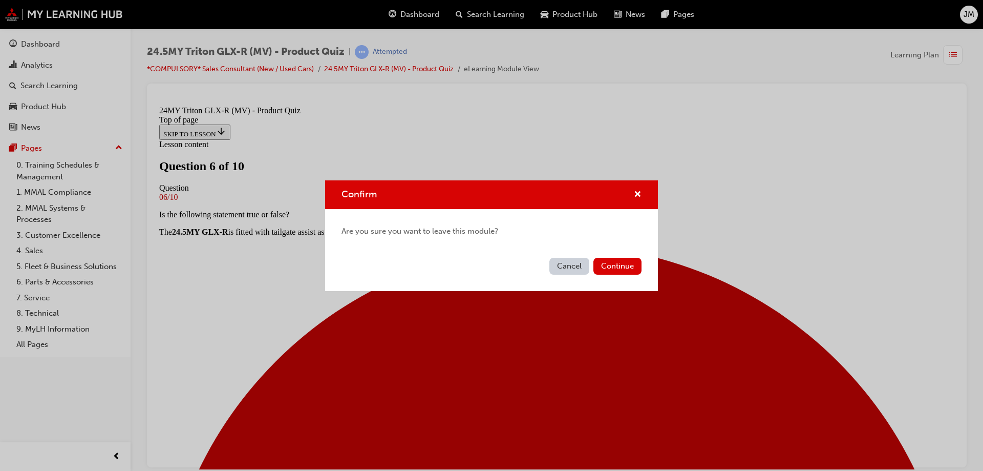
click at [643, 188] on div "Confirm" at bounding box center [491, 194] width 333 height 29
click at [634, 187] on div "Confirm" at bounding box center [491, 194] width 333 height 29
click at [639, 193] on span "cross-icon" at bounding box center [638, 194] width 8 height 9
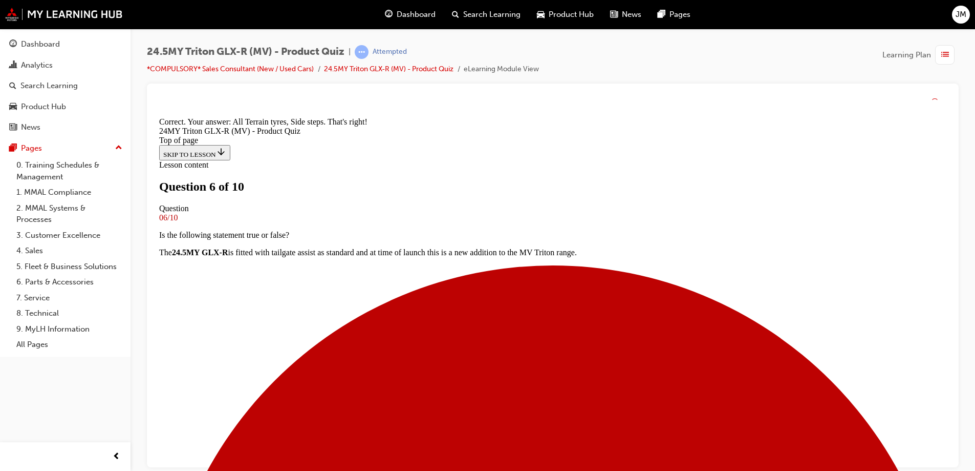
scroll to position [267, 0]
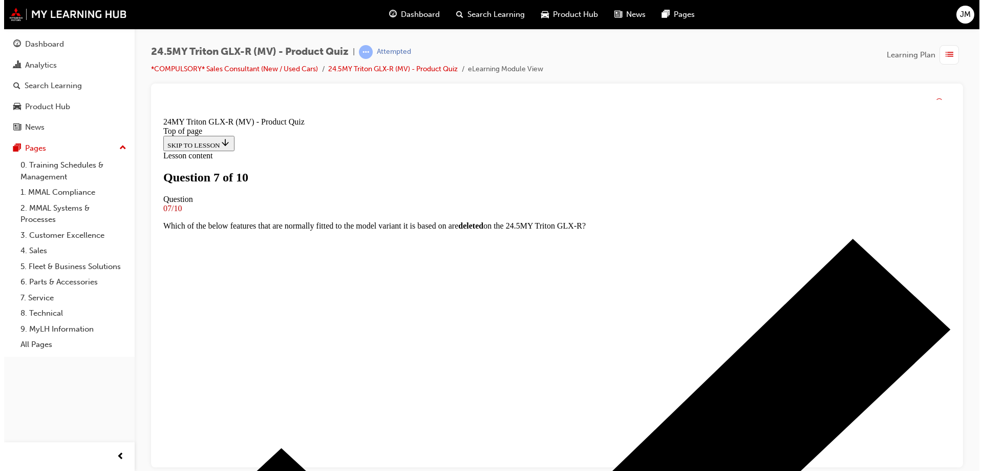
scroll to position [256, 0]
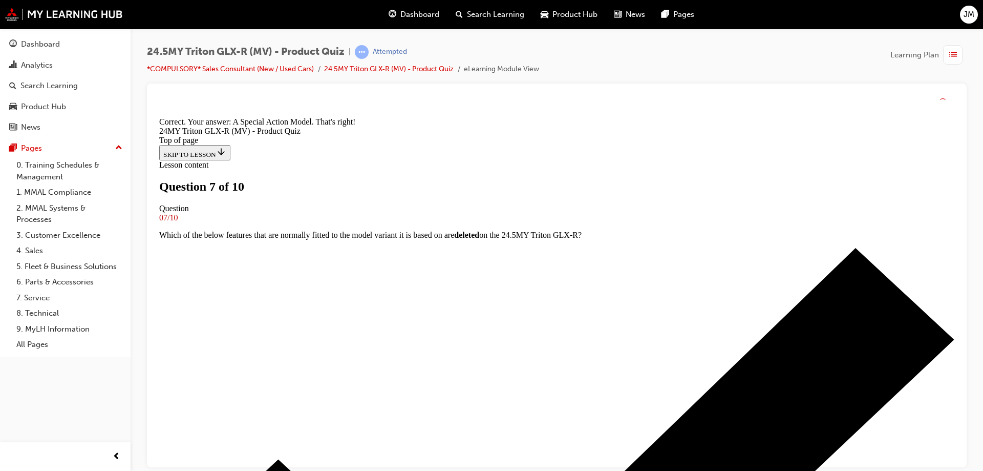
scroll to position [411, 0]
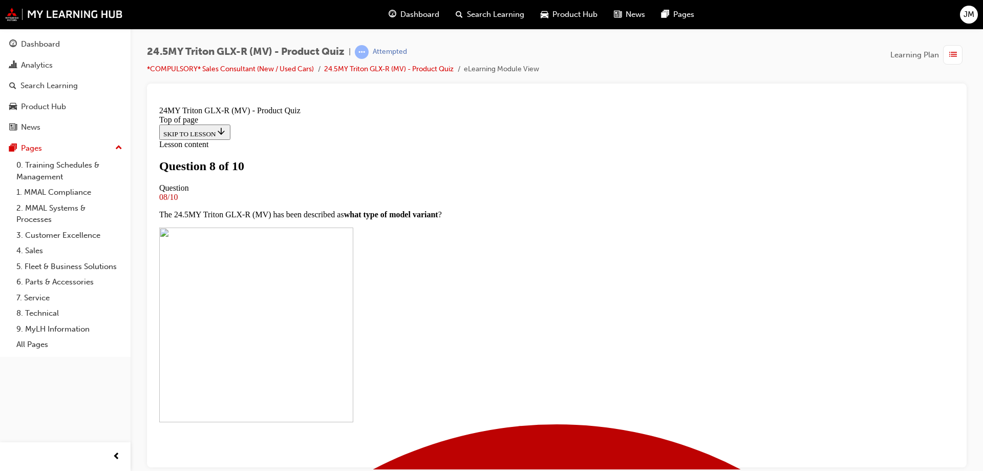
scroll to position [154, 0]
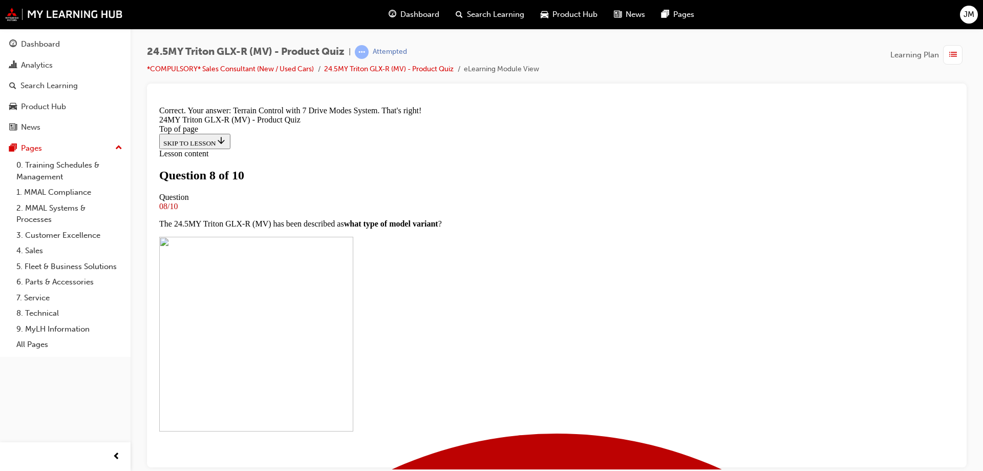
scroll to position [267, 0]
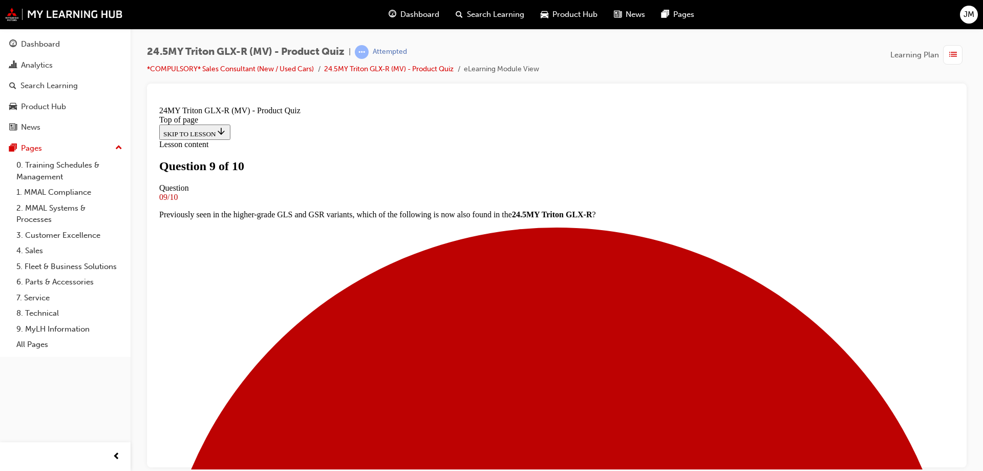
scroll to position [154, 0]
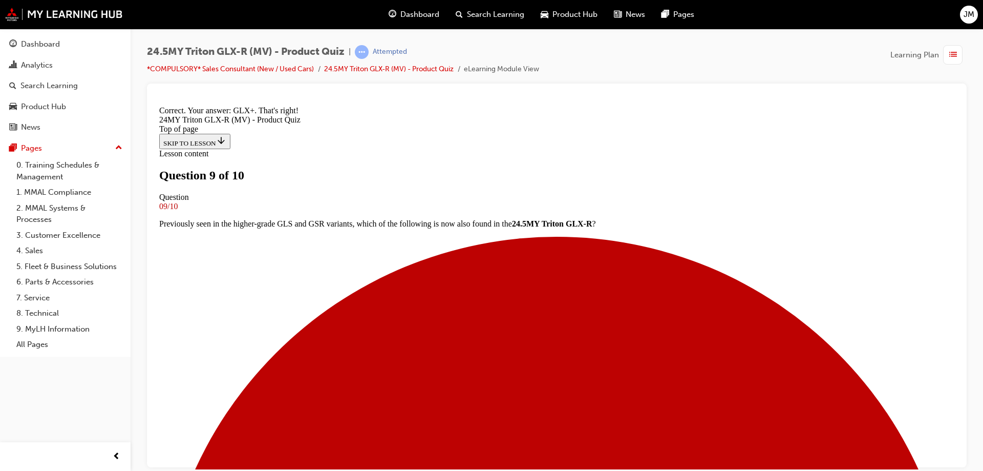
scroll to position [289, 0]
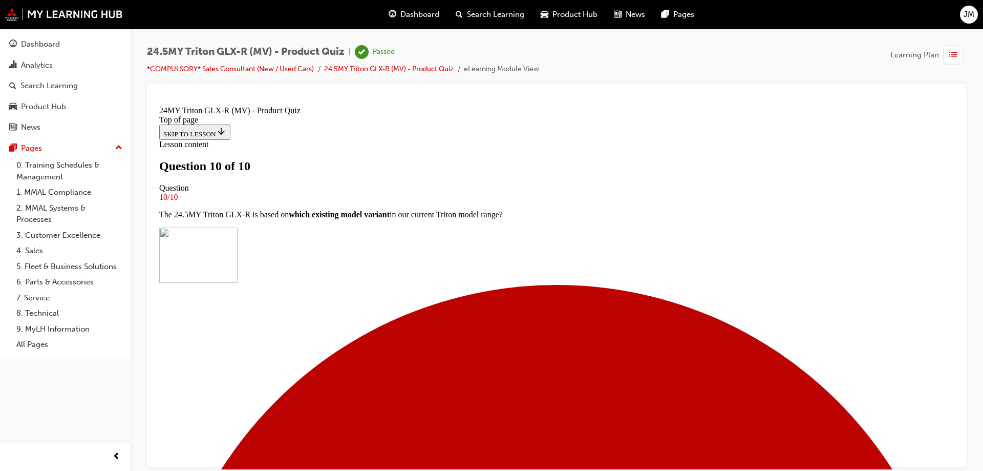
scroll to position [155, 0]
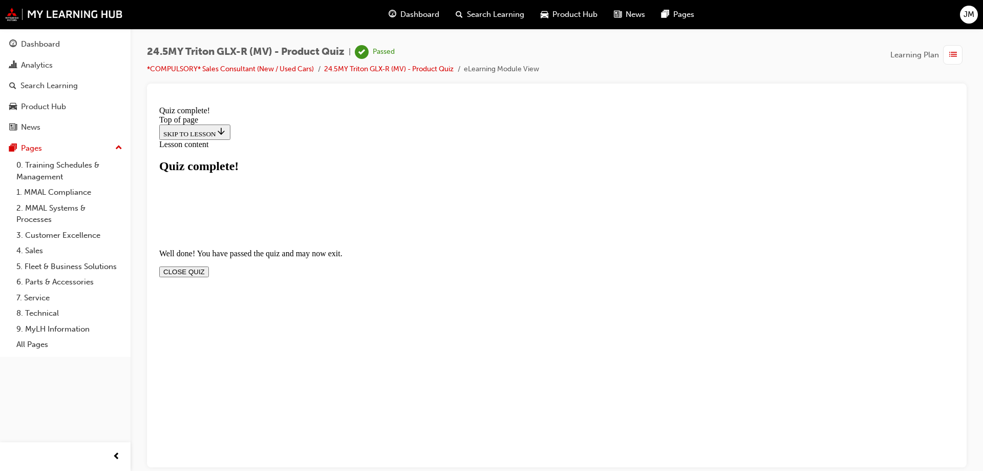
click at [209, 266] on button "CLOSE QUIZ" at bounding box center [184, 271] width 50 height 11
click at [686, 248] on section "Well done! You have passed the quiz and may now exit. CLOSE QUIZ" at bounding box center [556, 262] width 795 height 28
click at [209, 266] on button "CLOSE QUIZ" at bounding box center [184, 271] width 50 height 11
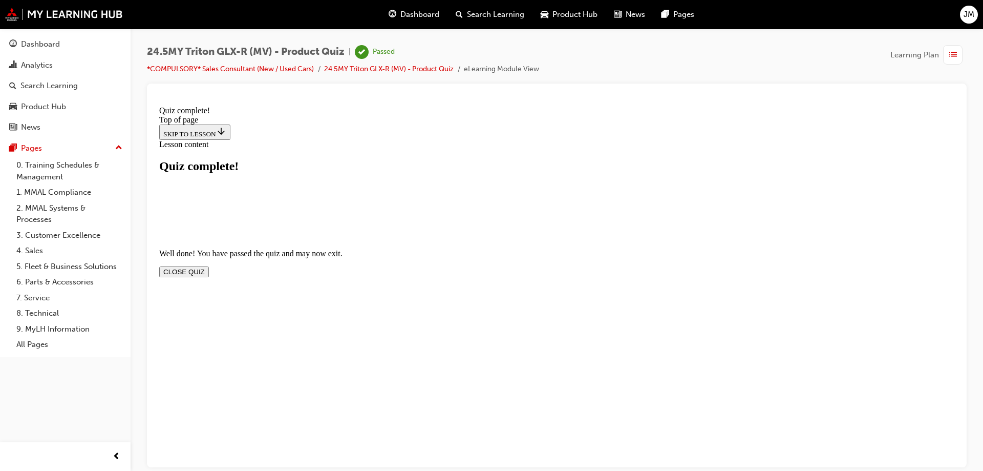
click at [209, 266] on button "CLOSE QUIZ" at bounding box center [184, 271] width 50 height 11
click at [259, 72] on link "*COMPULSORY* Sales Consultant (New / Used Cars)" at bounding box center [230, 69] width 167 height 9
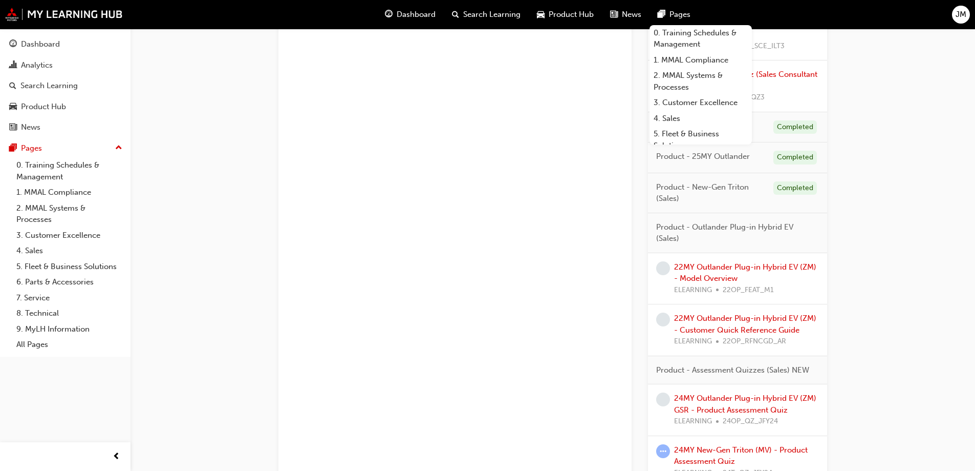
scroll to position [922, 0]
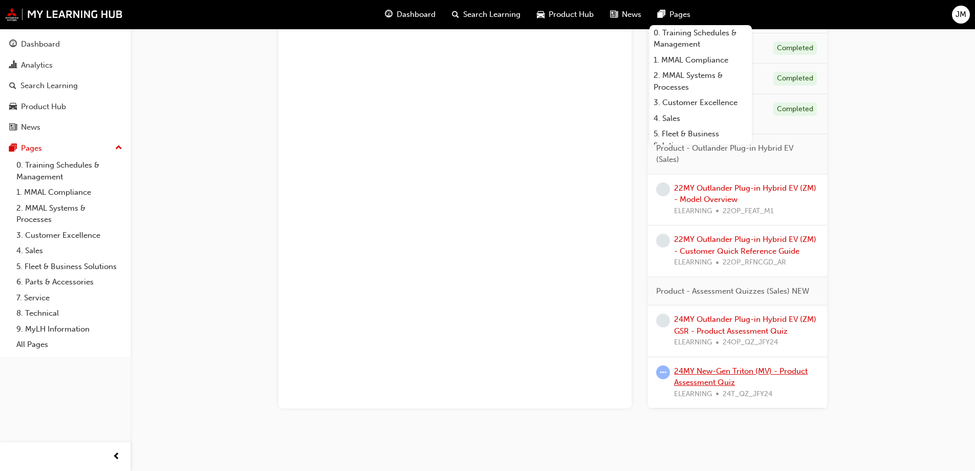
click at [775, 371] on link "24MY New-Gen Triton (MV) - Product Assessment Quiz" at bounding box center [741, 376] width 134 height 21
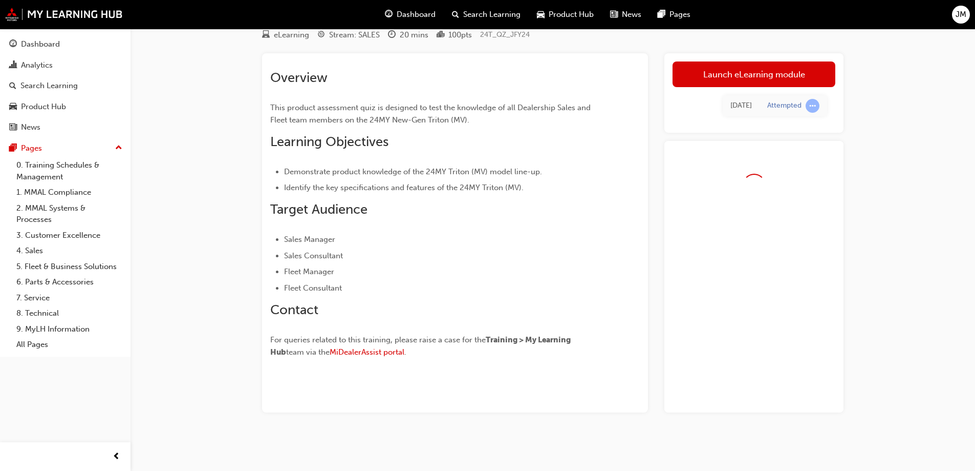
scroll to position [68, 0]
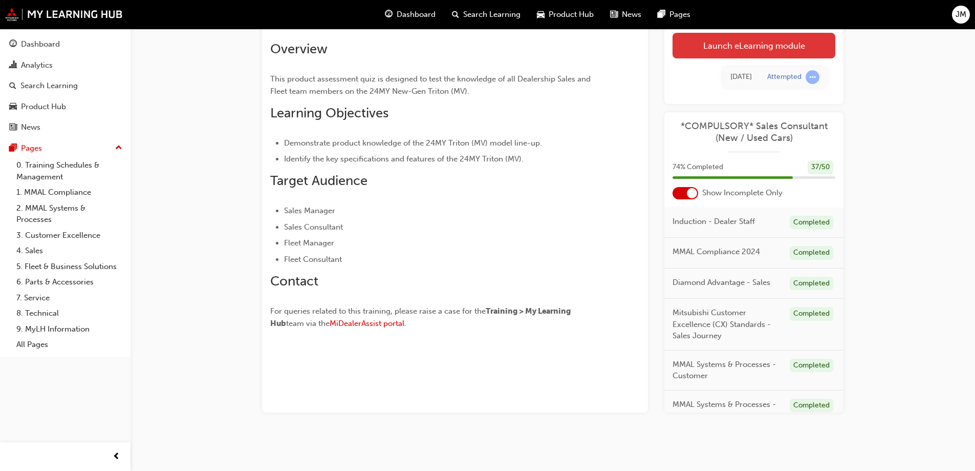
click at [729, 51] on link "Launch eLearning module" at bounding box center [754, 46] width 163 height 26
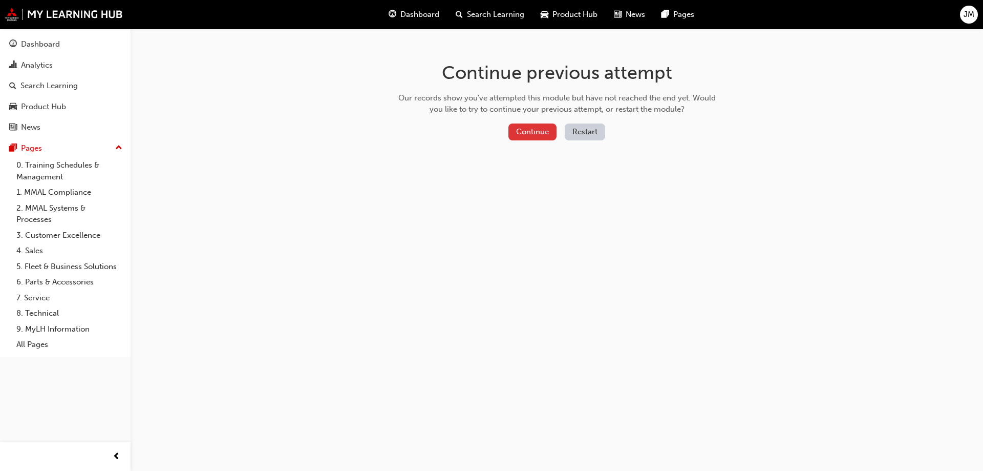
click at [532, 132] on button "Continue" at bounding box center [532, 131] width 48 height 17
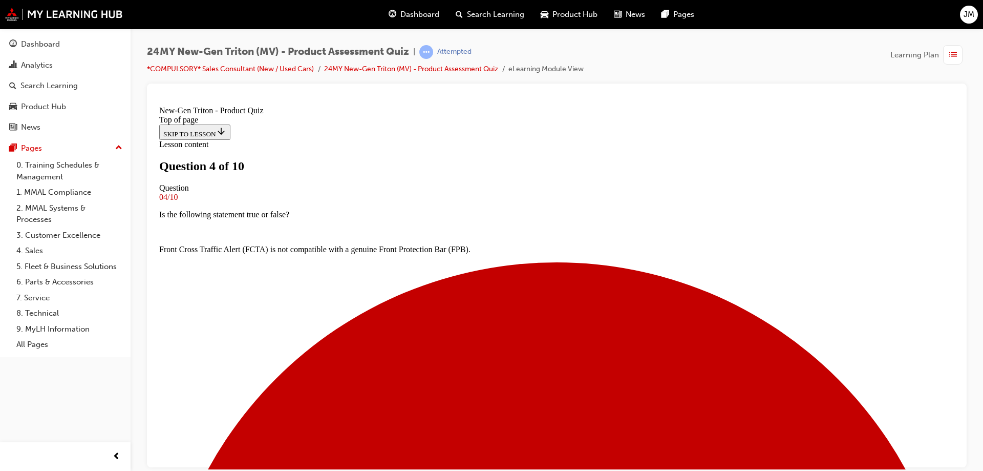
scroll to position [102, 0]
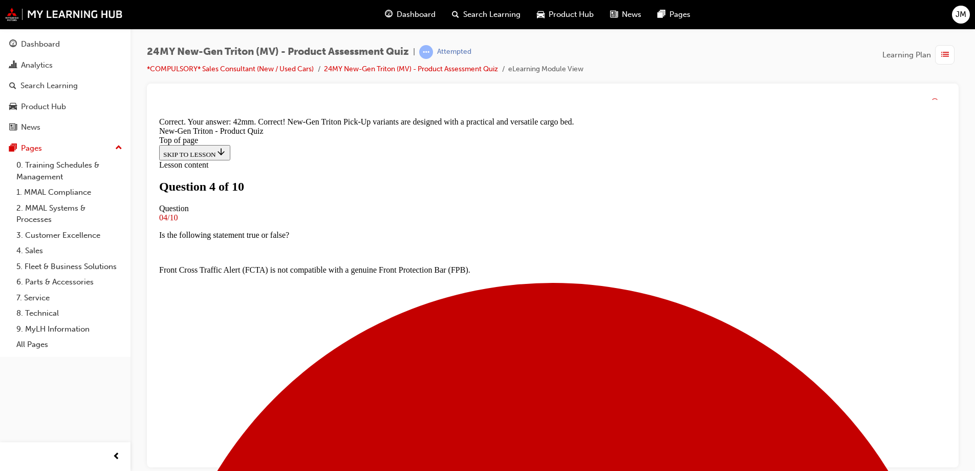
scroll to position [286, 0]
drag, startPoint x: 549, startPoint y: 430, endPoint x: 545, endPoint y: 442, distance: 12.5
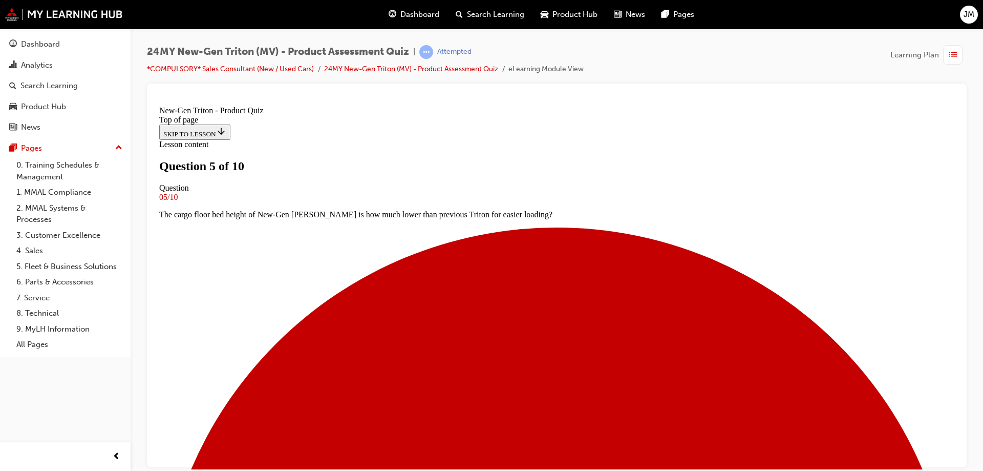
scroll to position [104, 0]
drag, startPoint x: 437, startPoint y: 329, endPoint x: 440, endPoint y: 337, distance: 8.9
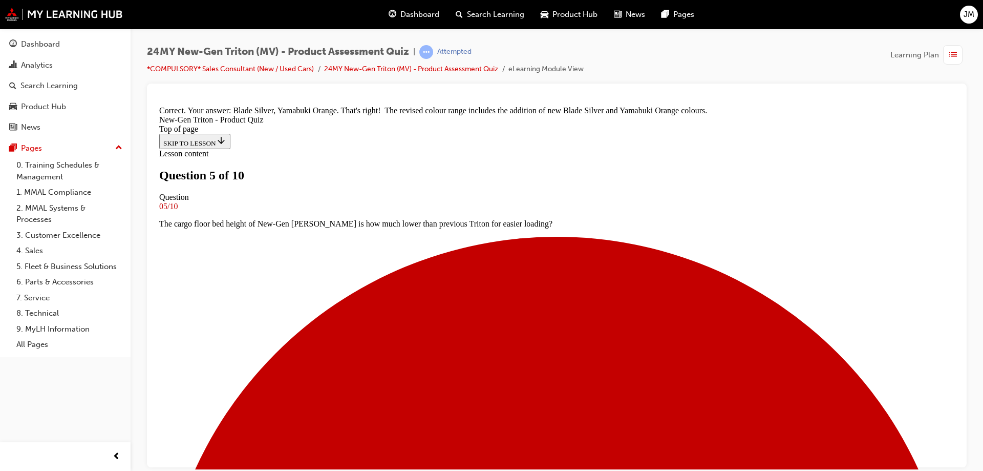
scroll to position [296, 0]
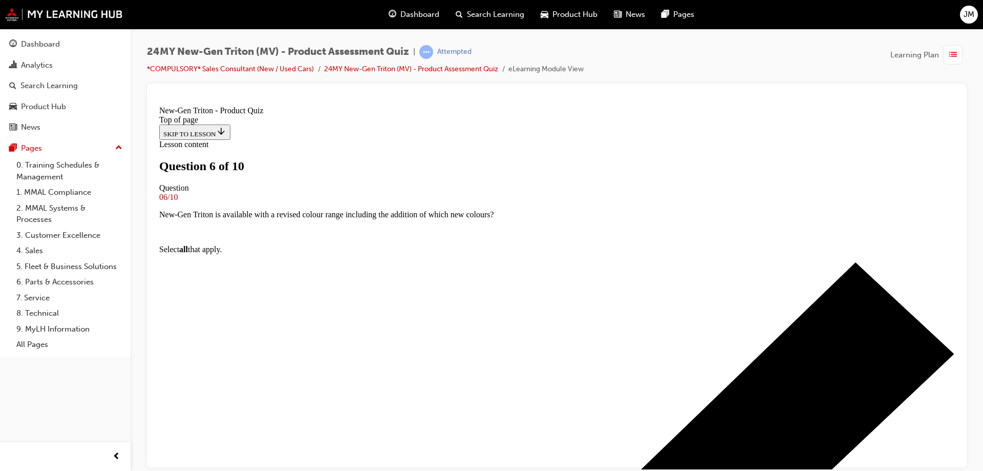
scroll to position [104, 0]
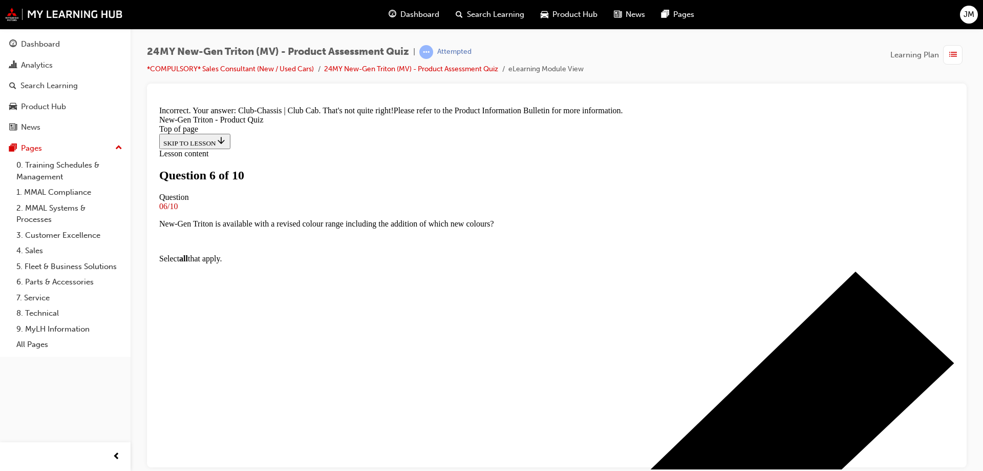
scroll to position [69, 0]
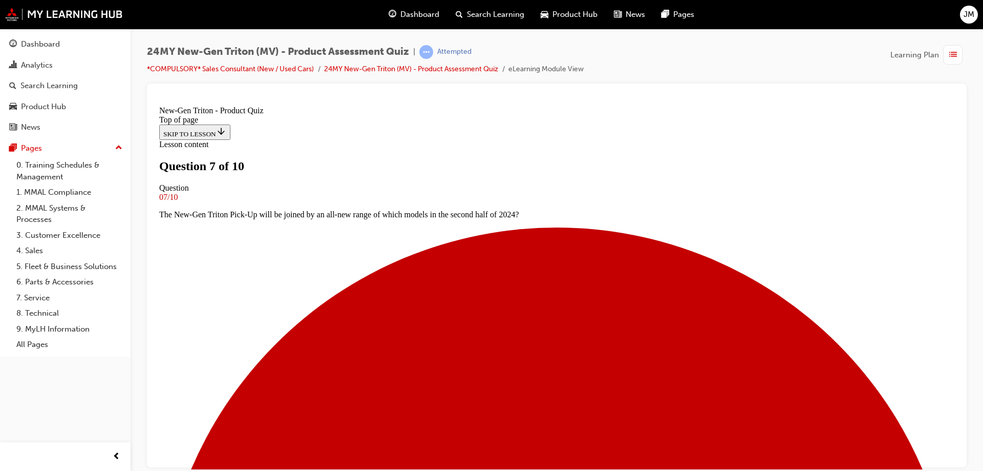
scroll to position [155, 0]
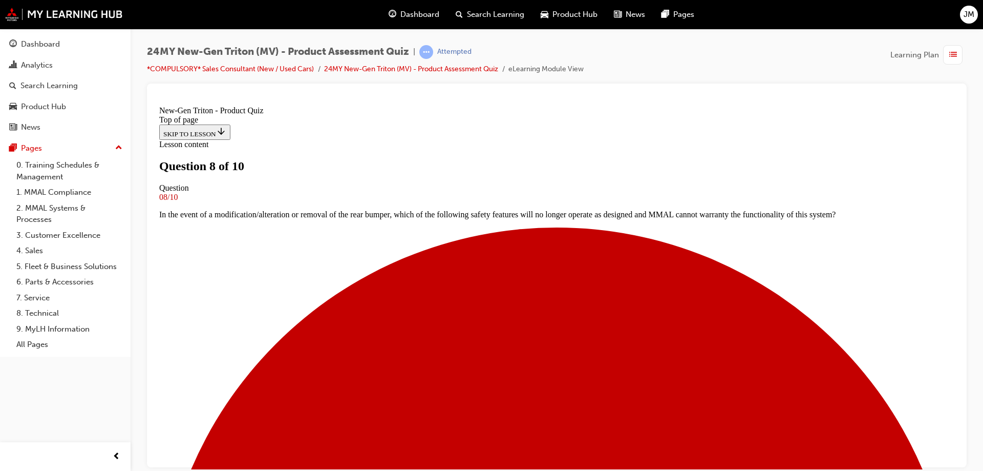
drag, startPoint x: 391, startPoint y: 243, endPoint x: 459, endPoint y: 330, distance: 110.1
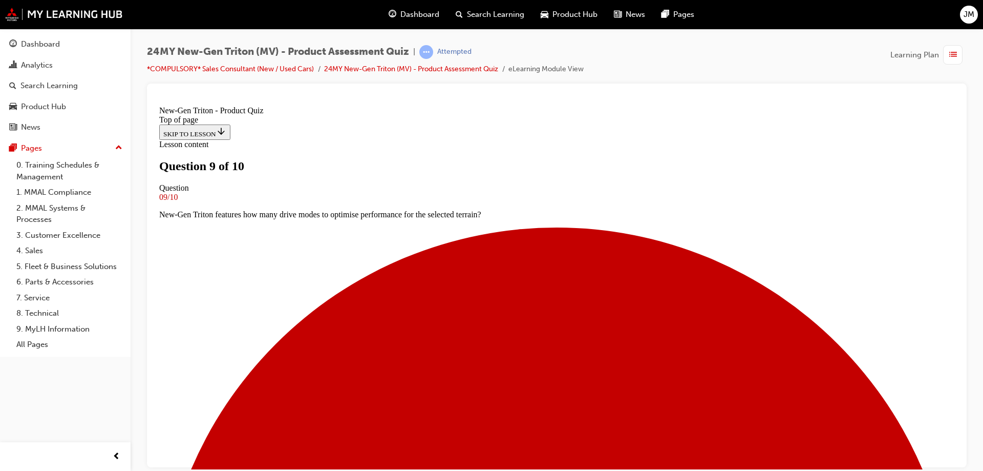
scroll to position [104, 0]
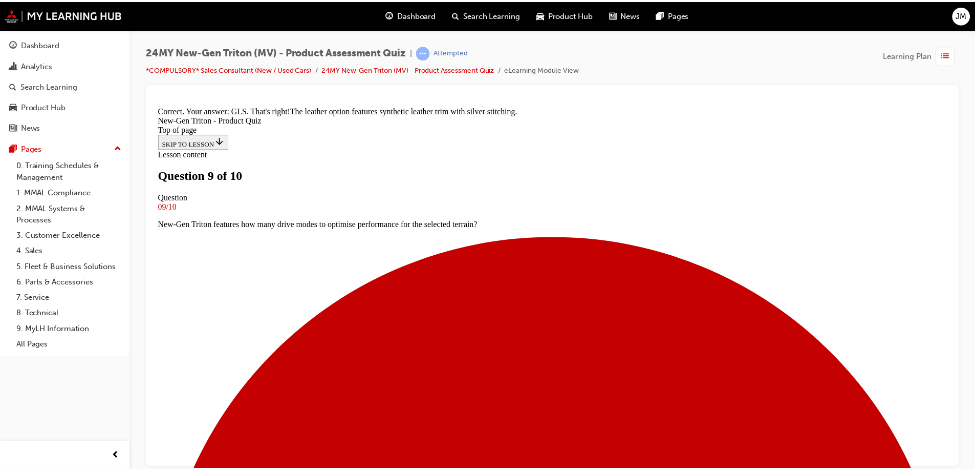
scroll to position [256, 0]
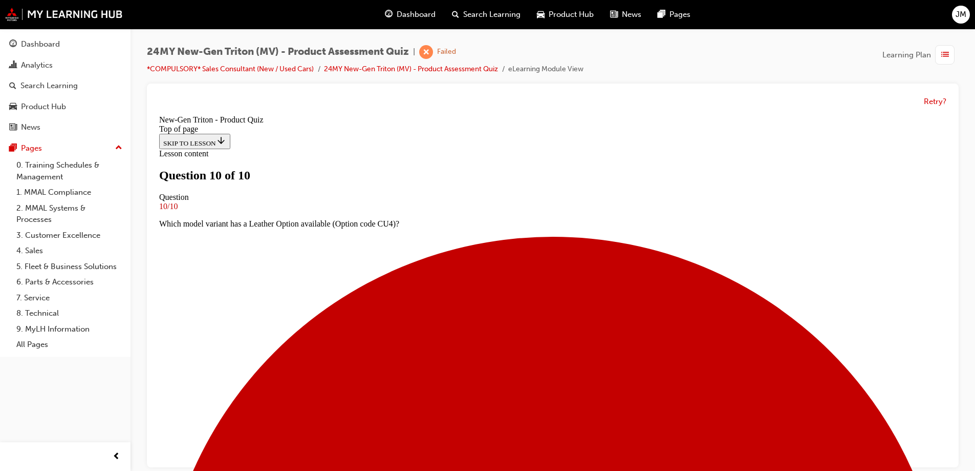
scroll to position [157, 0]
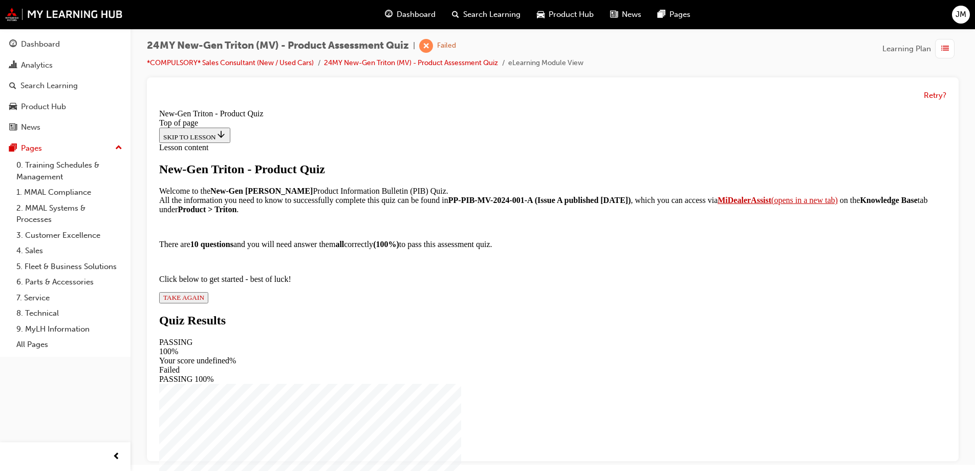
scroll to position [8, 0]
click at [408, 302] on div "New-Gen Triton - Product Quiz Welcome to the New-Gen Triton Product Information…" at bounding box center [552, 231] width 787 height 141
click at [204, 300] on span "TAKE AGAIN" at bounding box center [183, 296] width 41 height 8
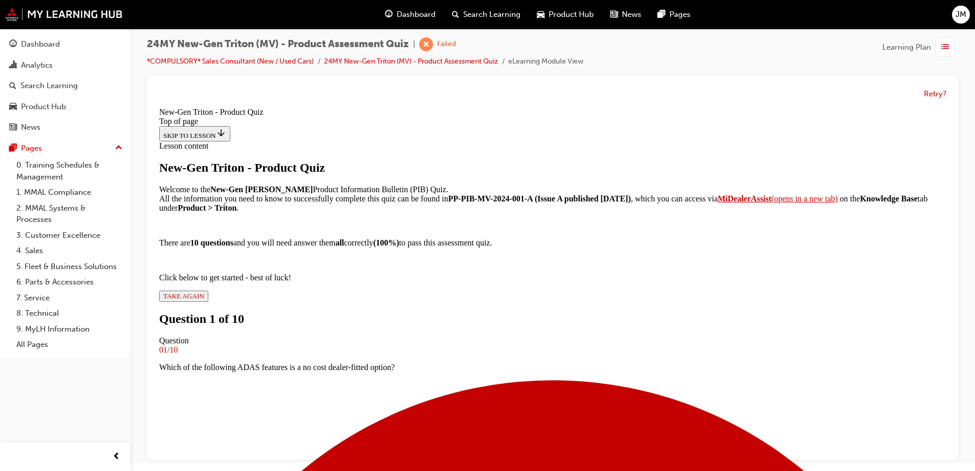
scroll to position [98, 0]
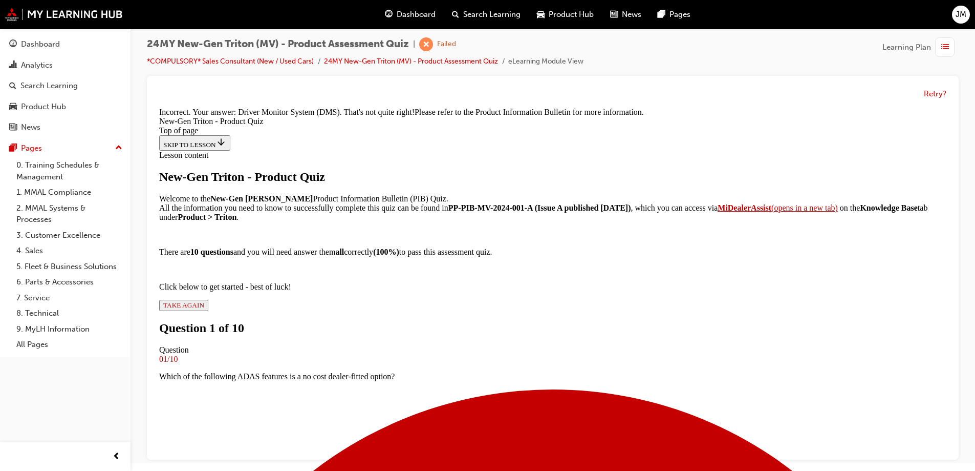
scroll to position [256, 0]
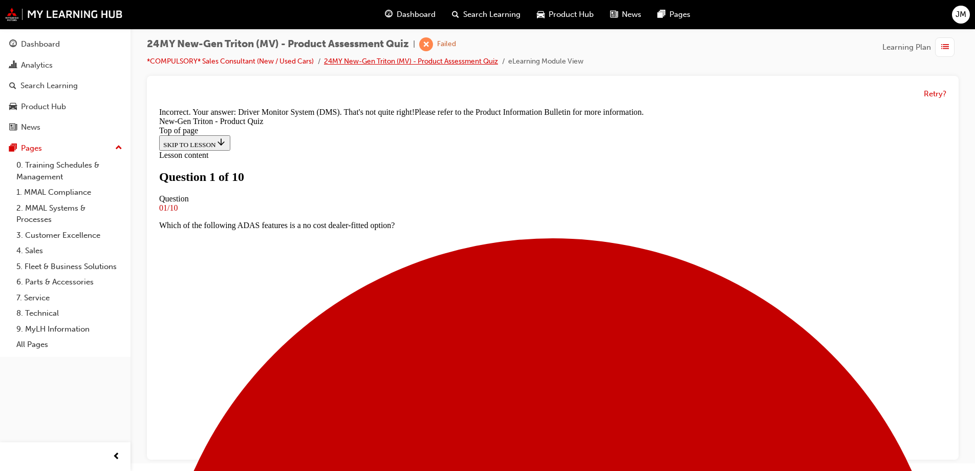
click at [385, 61] on link "24MY New-Gen Triton (MV) - Product Assessment Quiz" at bounding box center [411, 61] width 174 height 9
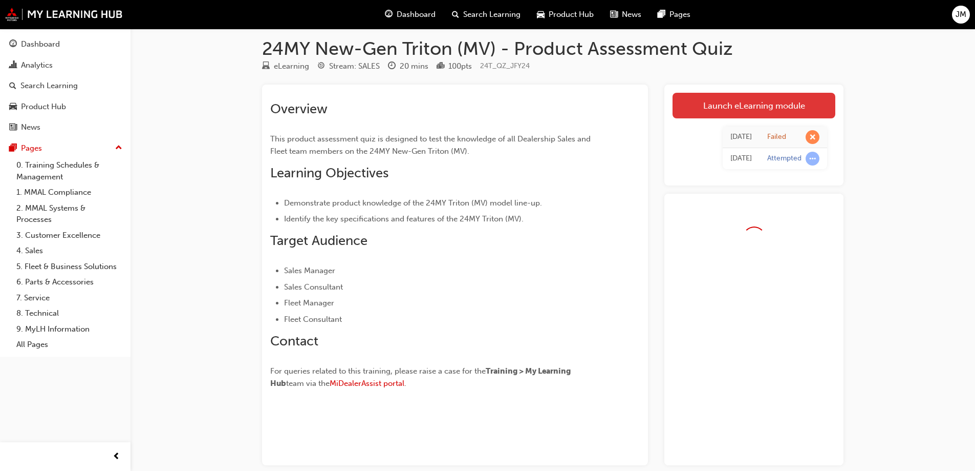
click at [742, 96] on link "Launch eLearning module" at bounding box center [754, 106] width 163 height 26
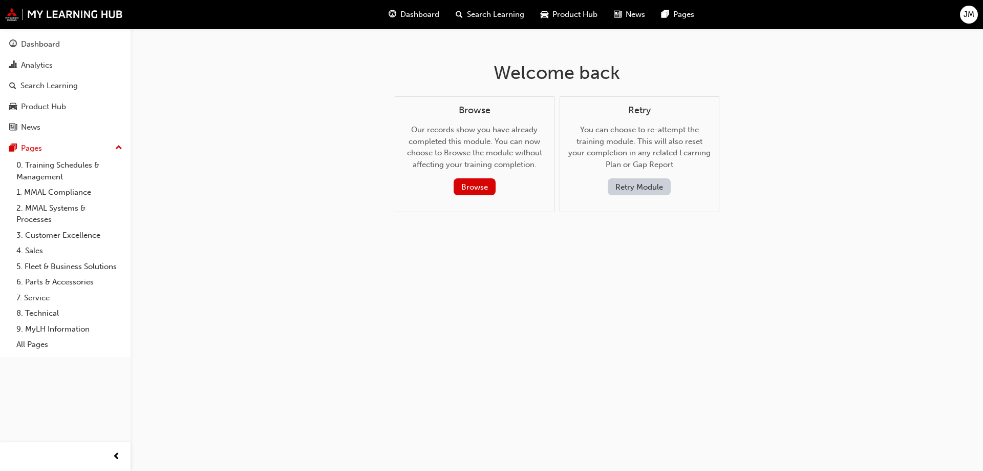
click at [632, 195] on button "Retry Module" at bounding box center [639, 186] width 63 height 17
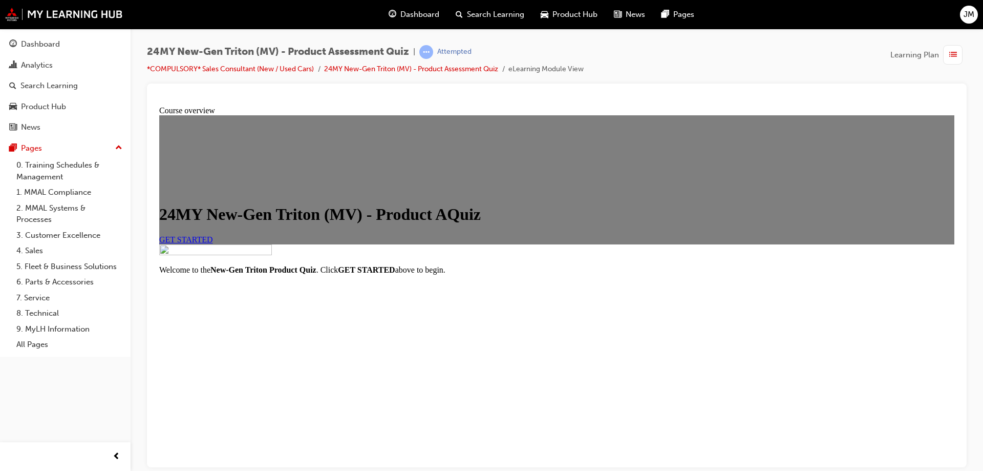
click at [470, 63] on li "24MY New-Gen Triton (MV) - Product Assessment Quiz" at bounding box center [416, 69] width 184 height 12
click at [463, 69] on link "24MY New-Gen Triton (MV) - Product Assessment Quiz" at bounding box center [411, 69] width 174 height 9
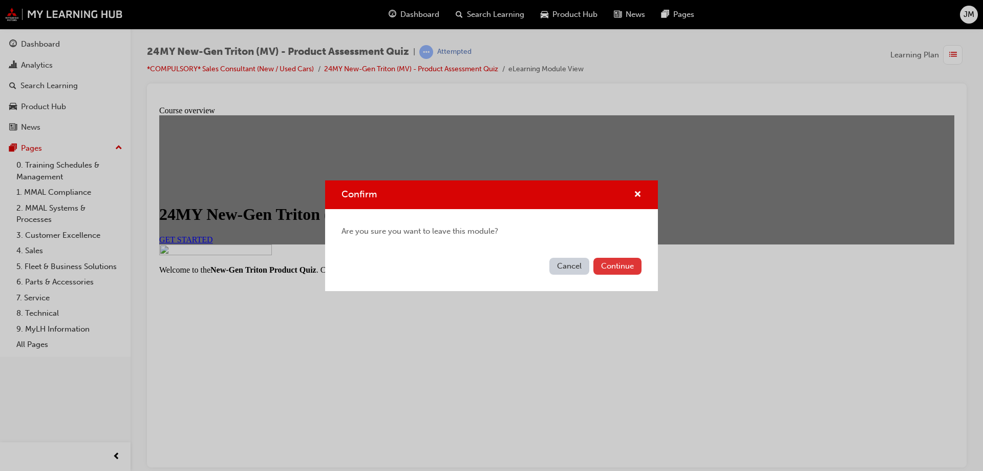
click at [606, 260] on button "Continue" at bounding box center [617, 266] width 48 height 17
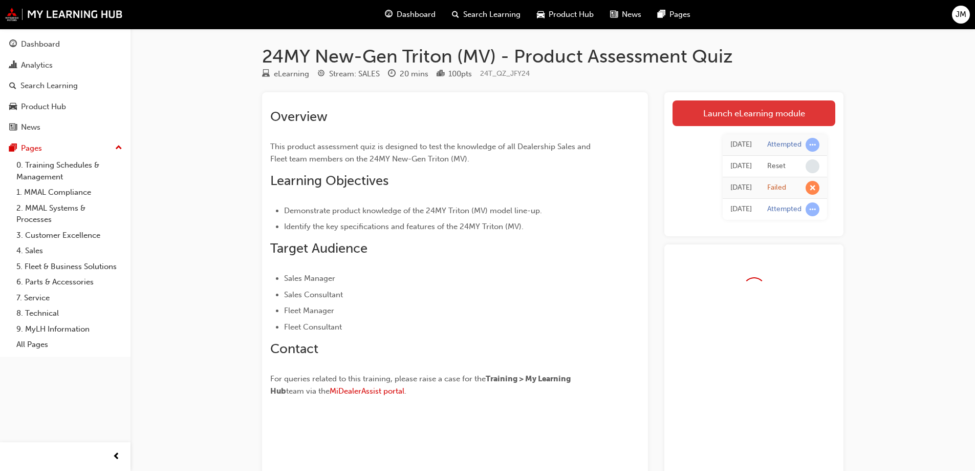
click at [745, 108] on link "Launch eLearning module" at bounding box center [754, 113] width 163 height 26
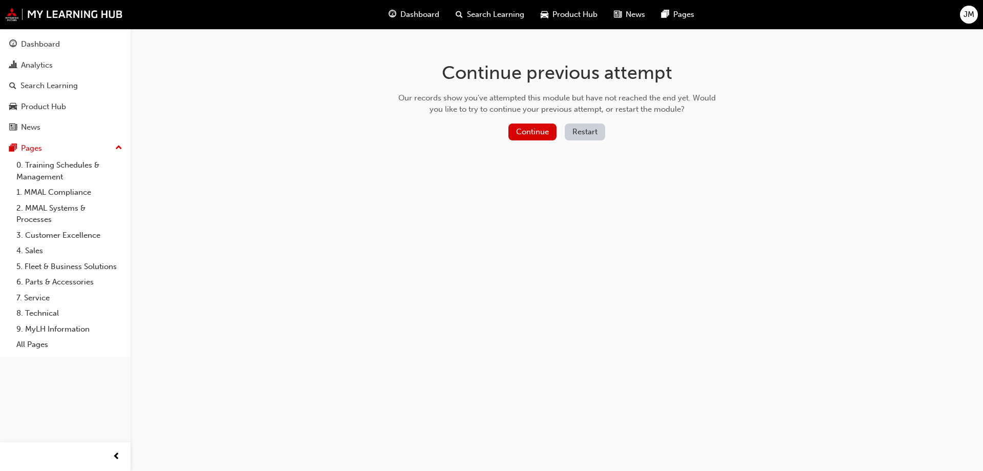
click at [575, 127] on button "Restart" at bounding box center [585, 131] width 40 height 17
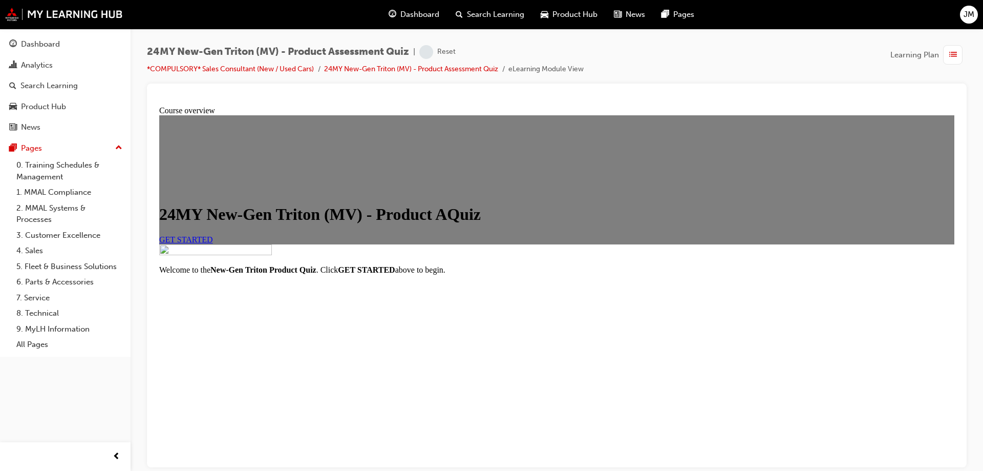
click at [213, 243] on link "GET STARTED" at bounding box center [186, 238] width 54 height 9
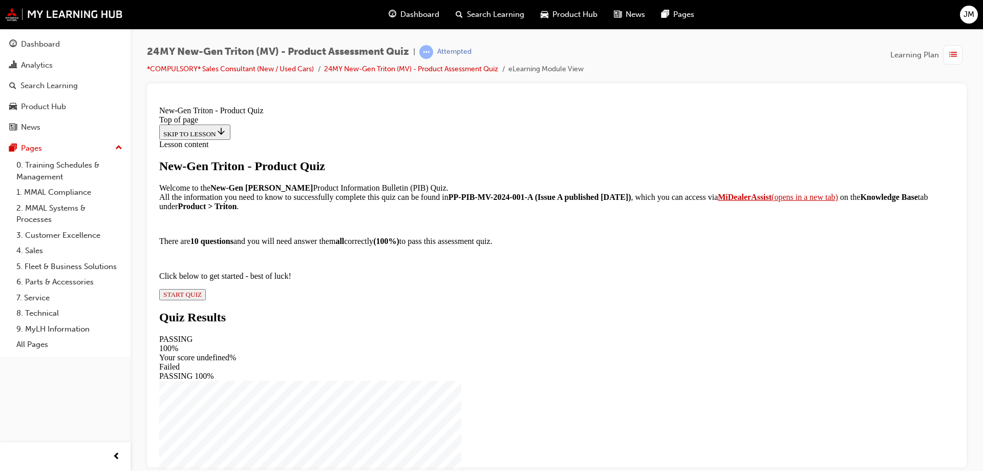
click at [202, 297] on span "START QUIZ" at bounding box center [182, 294] width 38 height 8
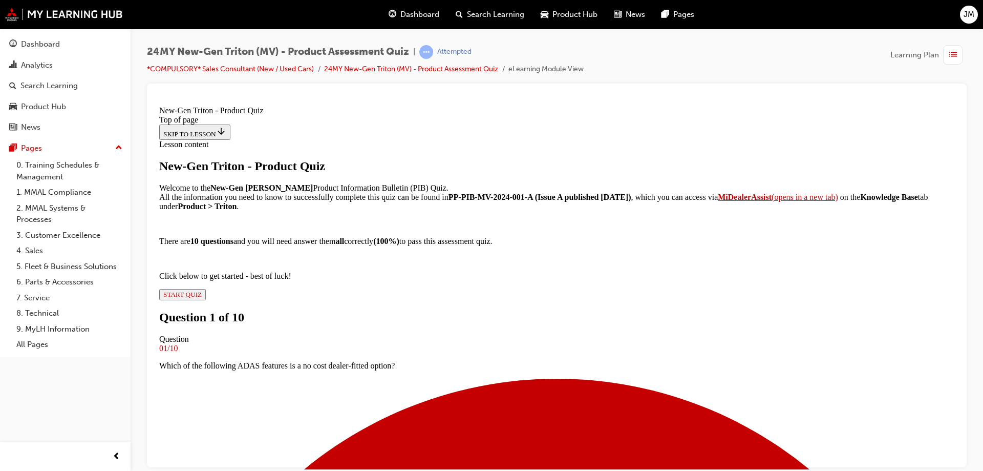
scroll to position [104, 0]
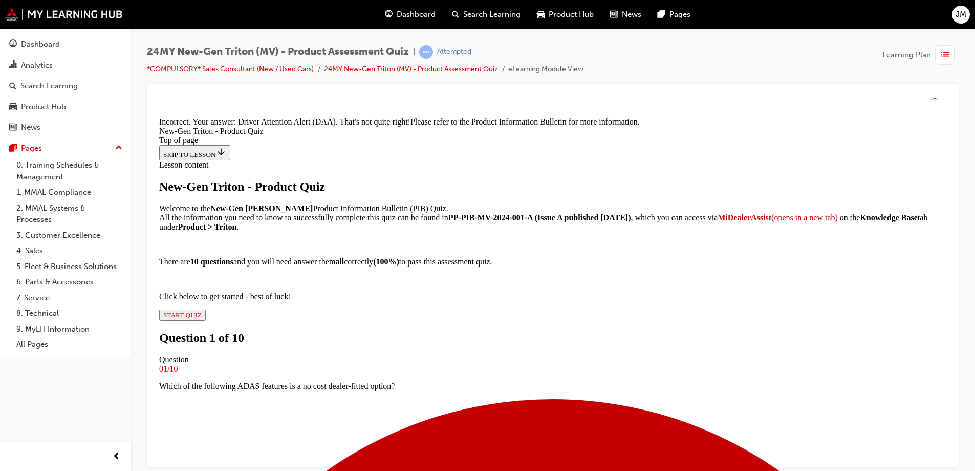
scroll to position [256, 0]
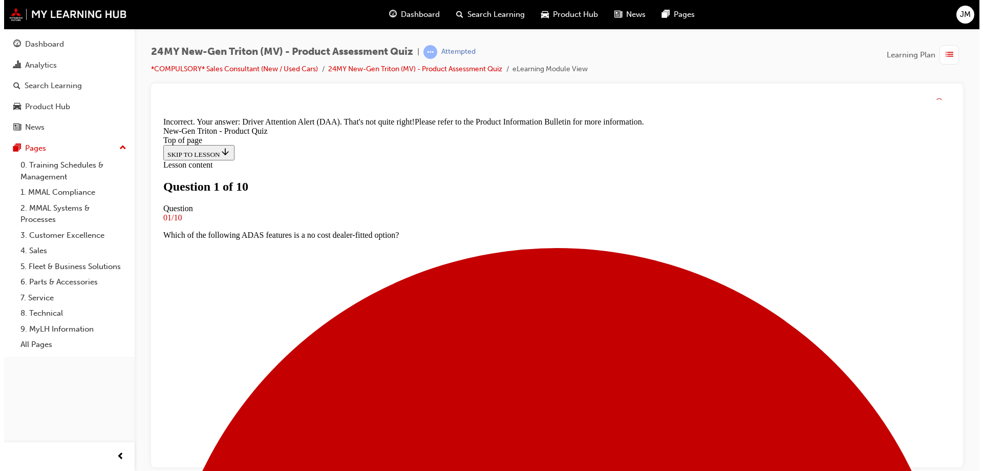
scroll to position [104, 0]
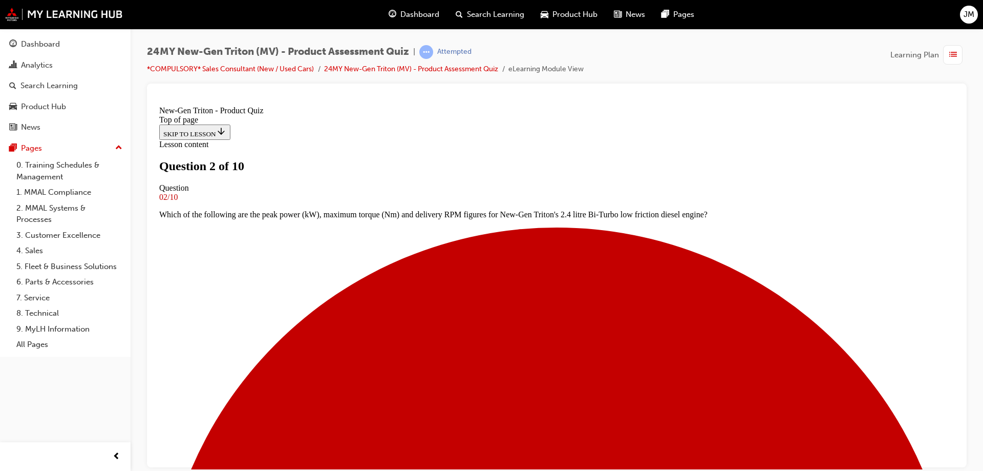
scroll to position [104, 0]
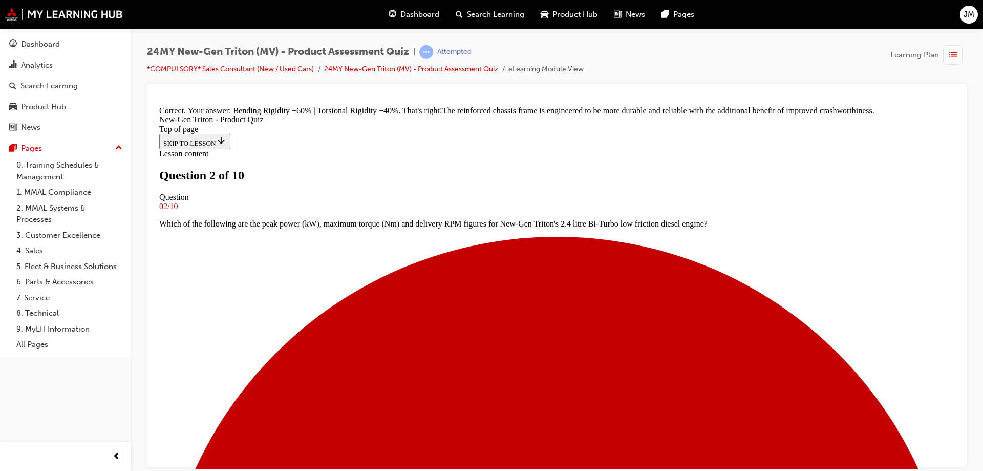
scroll to position [303, 0]
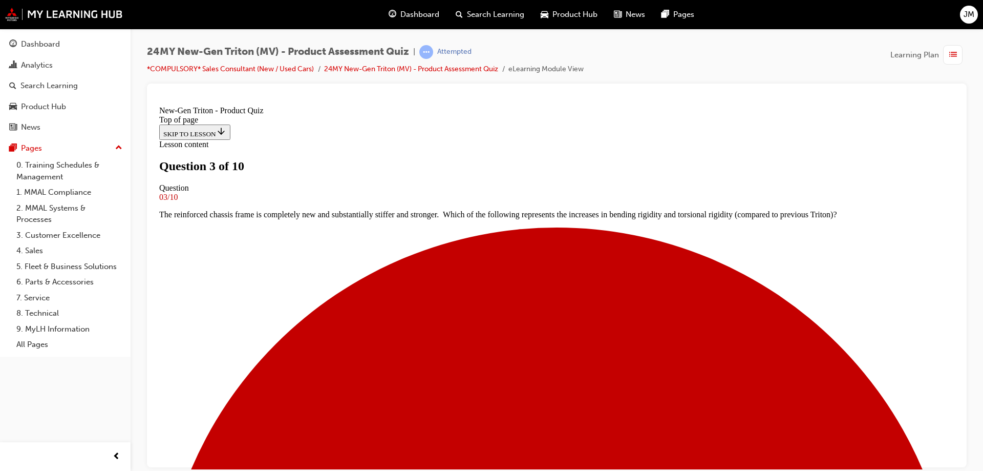
scroll to position [78, 0]
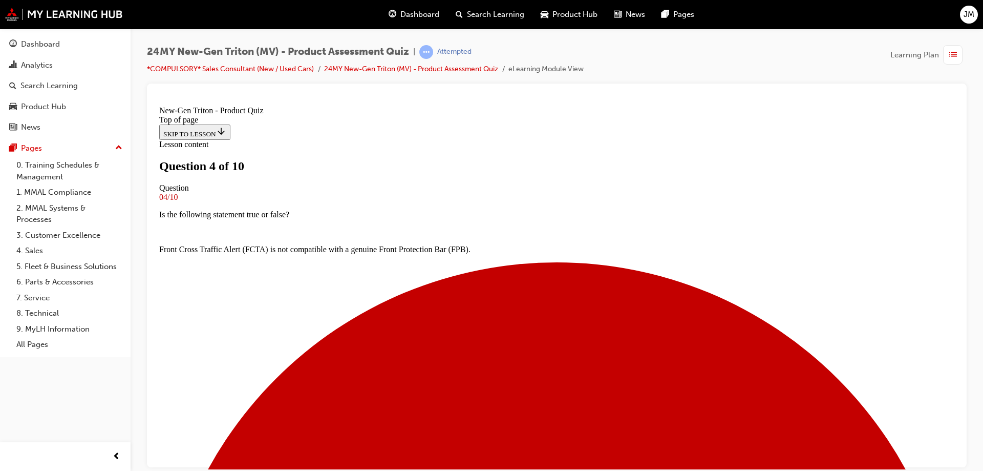
scroll to position [104, 0]
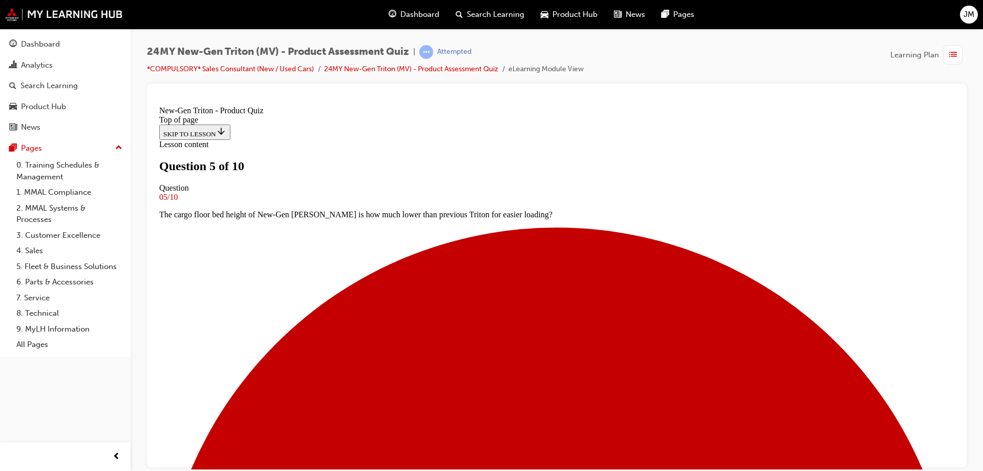
scroll to position [201, 0]
drag, startPoint x: 535, startPoint y: 361, endPoint x: 541, endPoint y: 371, distance: 11.2
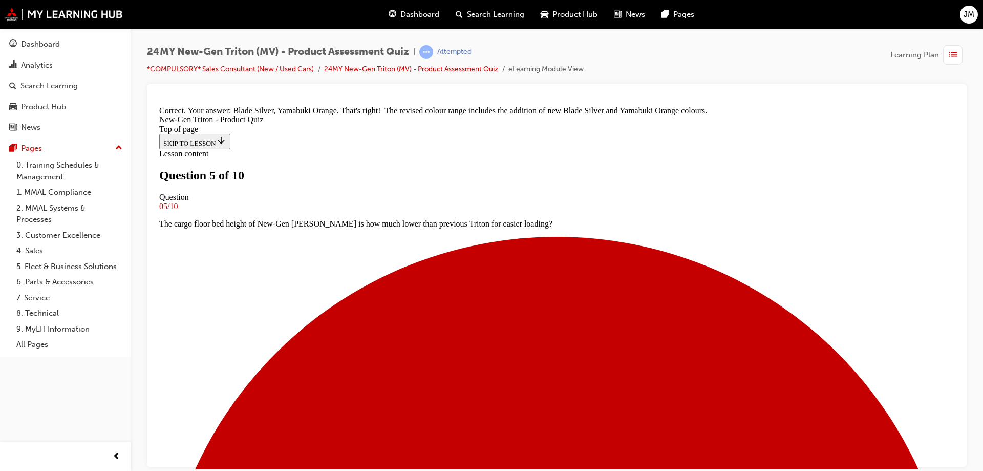
scroll to position [296, 0]
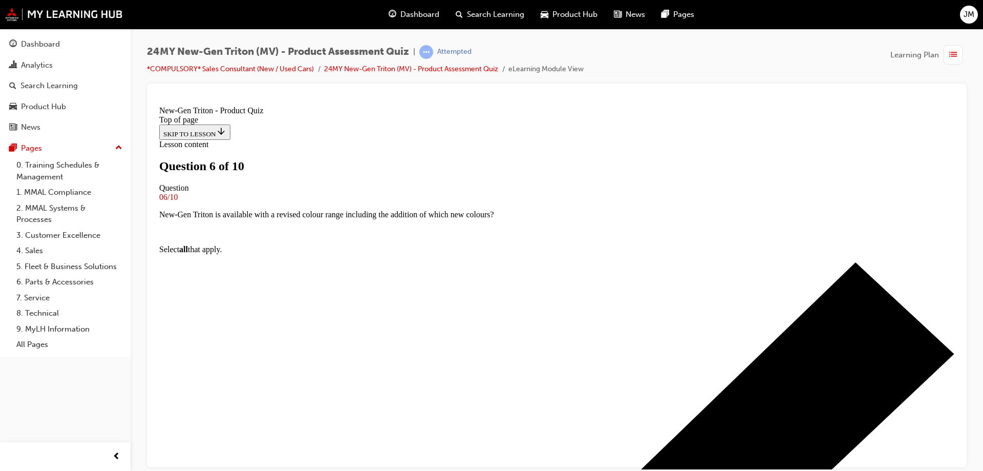
scroll to position [104, 0]
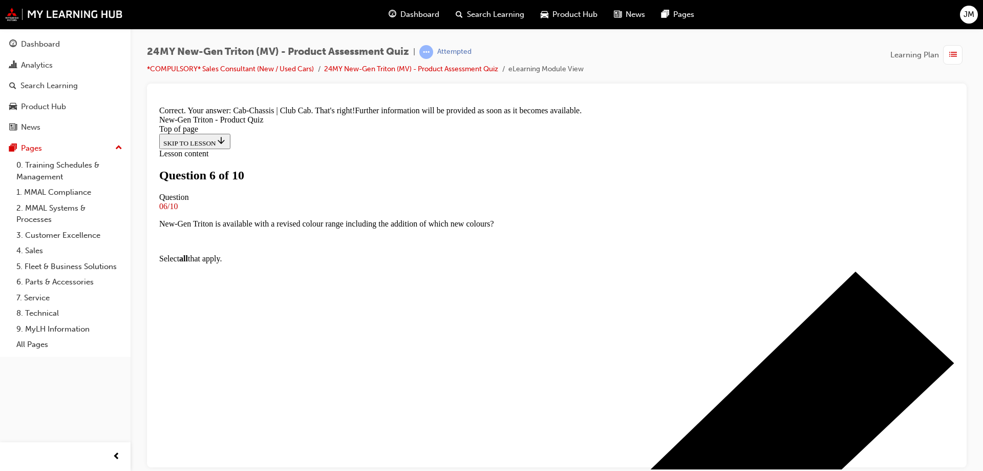
scroll to position [273, 0]
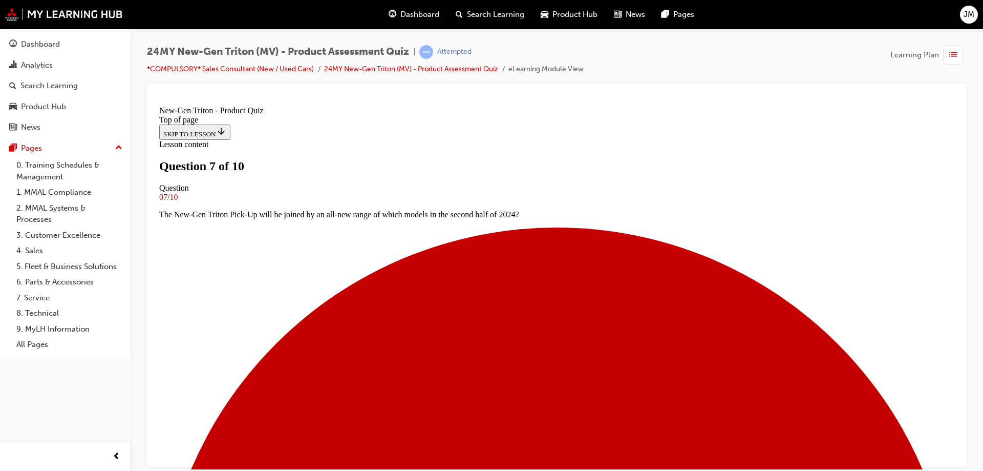
scroll to position [184, 0]
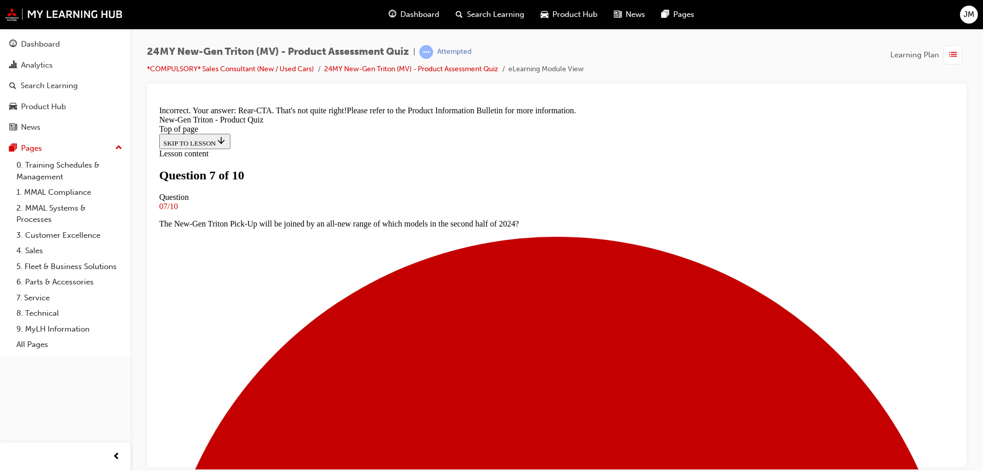
scroll to position [291, 0]
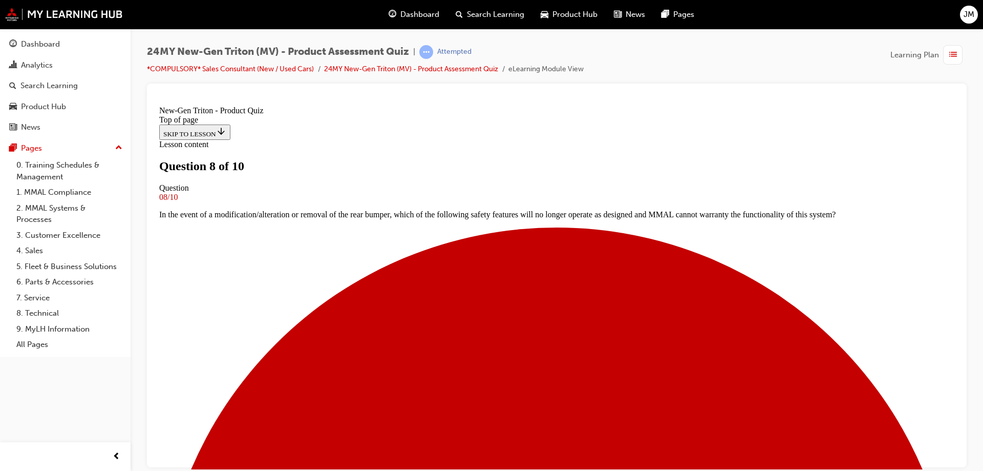
scroll to position [166, 0]
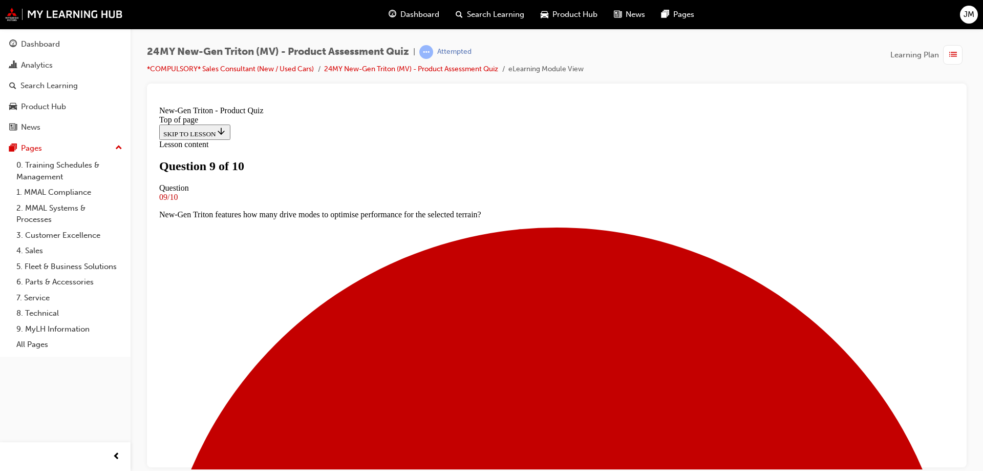
scroll to position [104, 0]
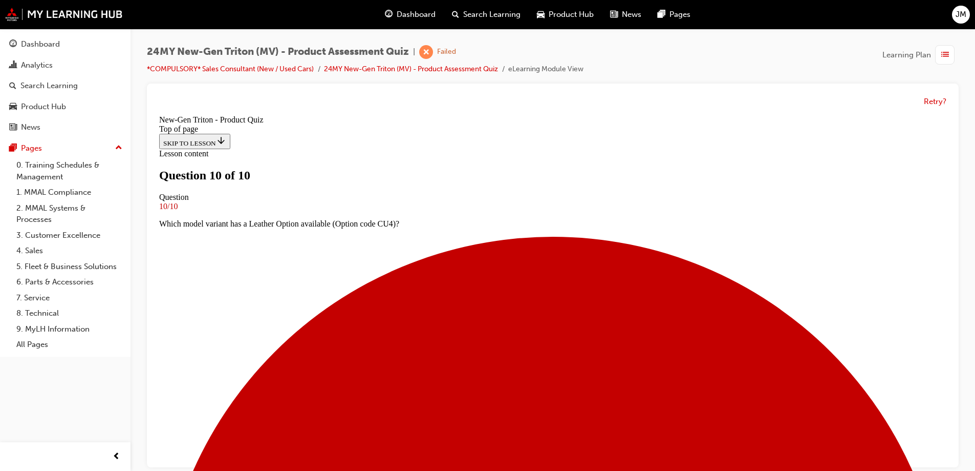
scroll to position [157, 0]
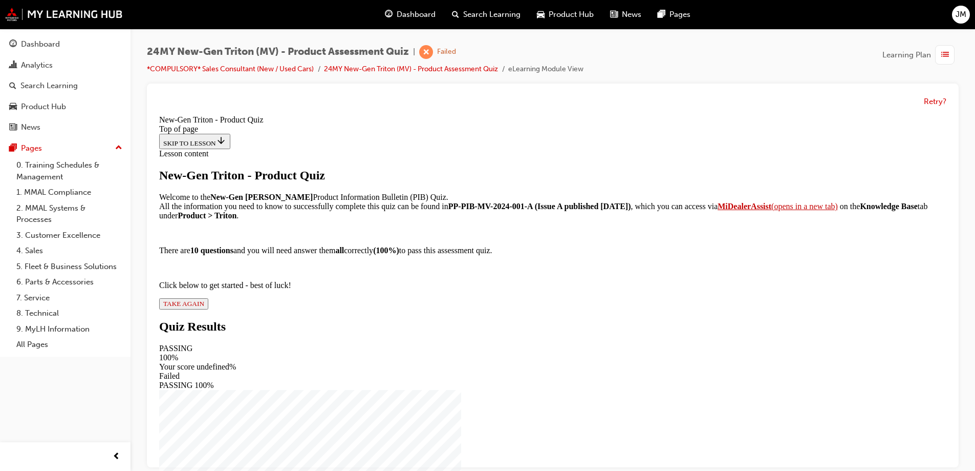
scroll to position [88, 0]
click at [401, 309] on div "New-Gen Triton - Product Quiz Welcome to the New-Gen Triton Product Information…" at bounding box center [552, 238] width 787 height 141
click at [204, 307] on span "TAKE AGAIN" at bounding box center [183, 304] width 41 height 8
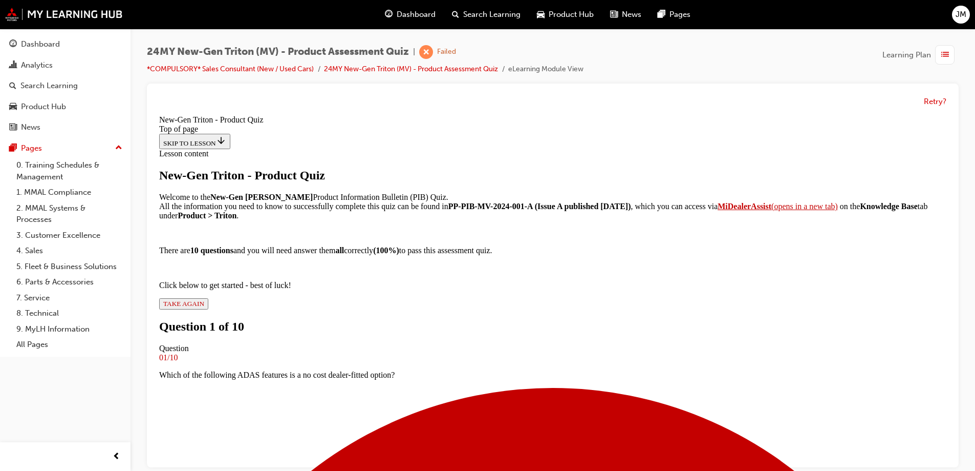
scroll to position [104, 0]
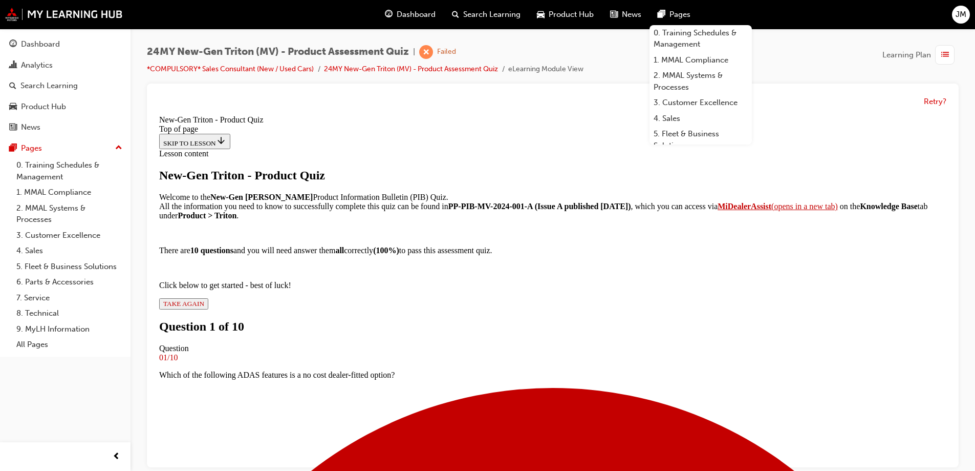
drag, startPoint x: 481, startPoint y: 367, endPoint x: 488, endPoint y: 369, distance: 7.9
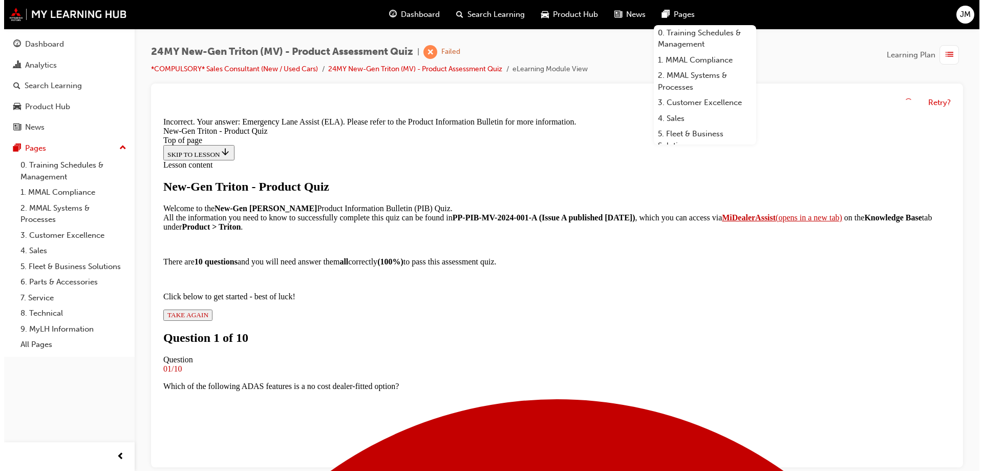
scroll to position [232, 0]
click at [344, 71] on link "24MY New-Gen Triton (MV) - Product Assessment Quiz" at bounding box center [411, 69] width 174 height 9
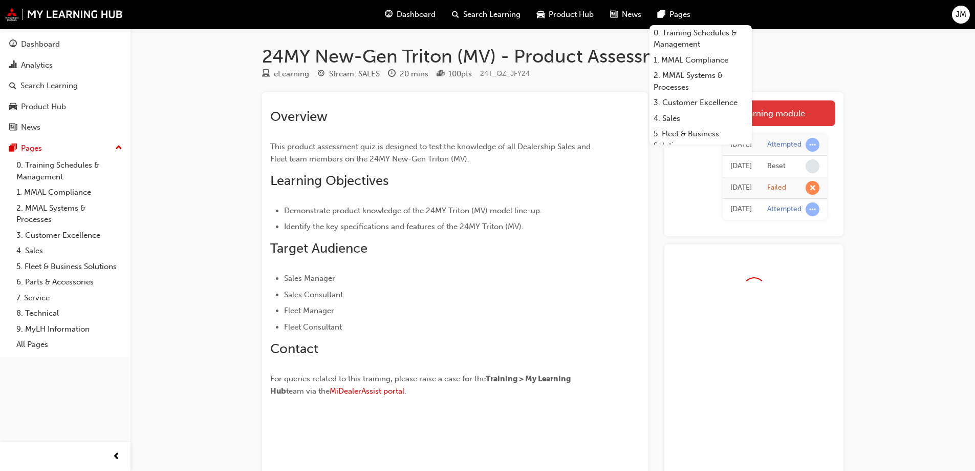
click at [793, 115] on link "Launch eLearning module" at bounding box center [754, 113] width 163 height 26
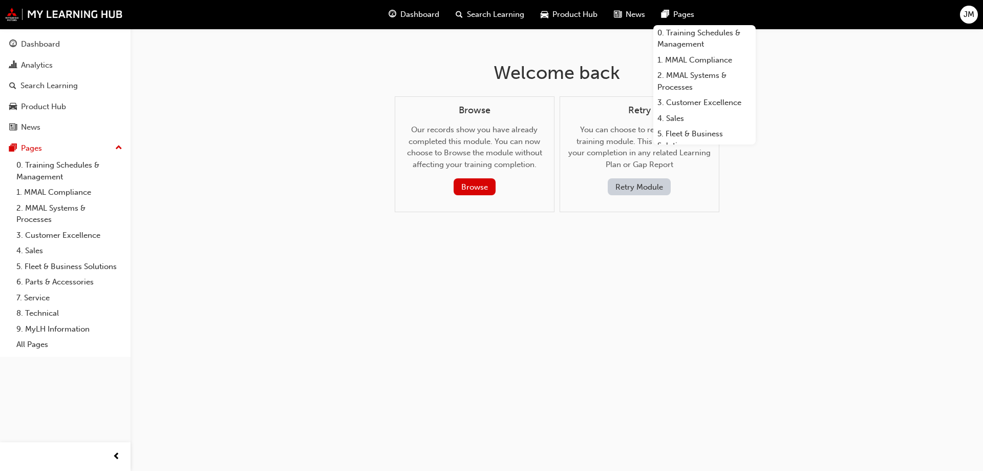
click at [657, 185] on button "Retry Module" at bounding box center [639, 186] width 63 height 17
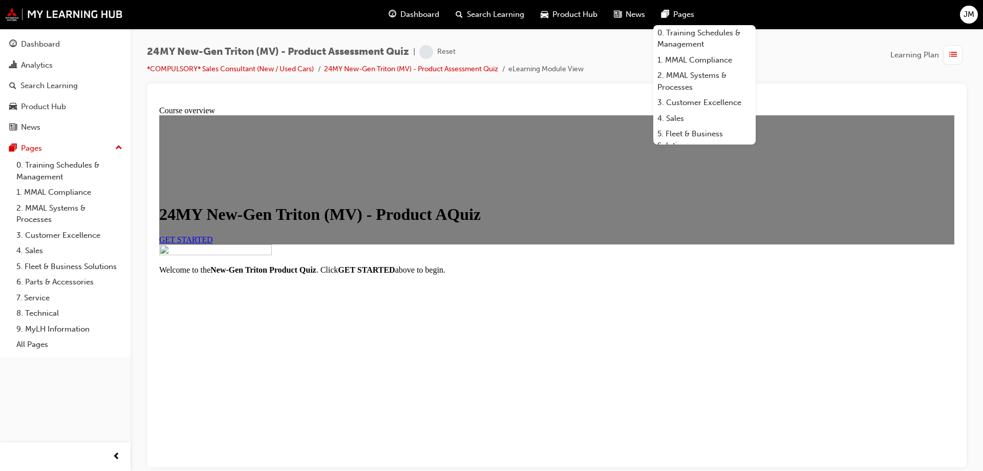
click at [213, 243] on link "GET STARTED" at bounding box center [186, 238] width 54 height 9
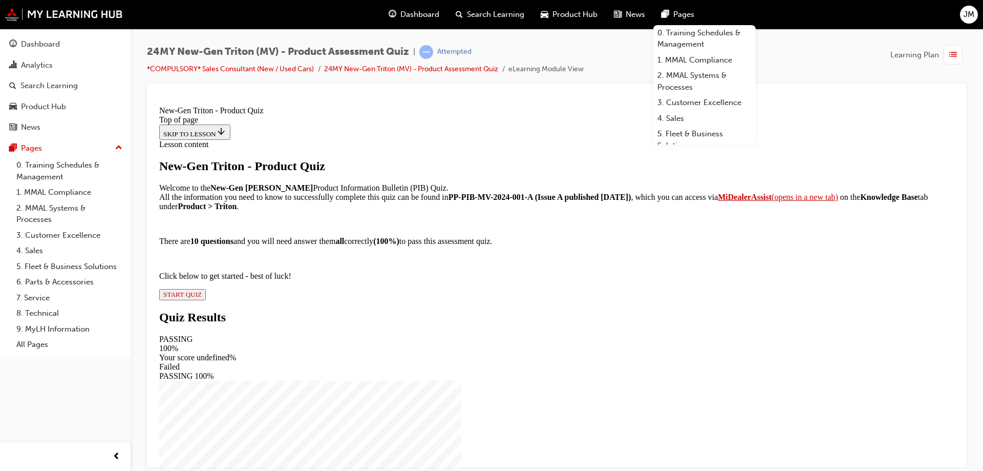
click at [202, 297] on span "START QUIZ" at bounding box center [182, 294] width 38 height 8
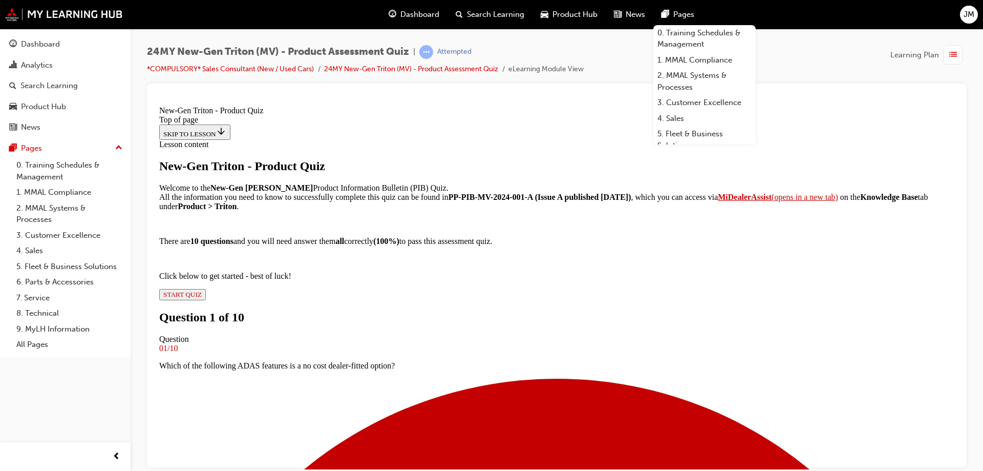
scroll to position [2, 0]
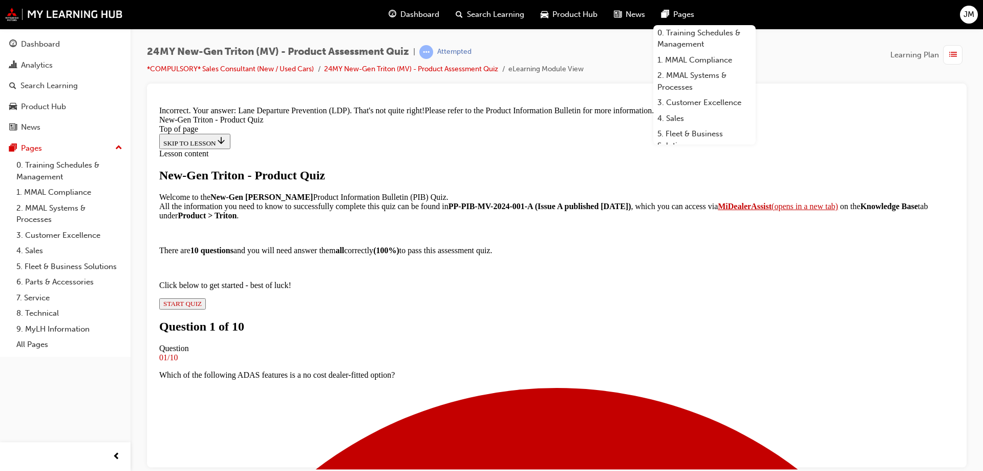
scroll to position [256, 0]
click at [433, 74] on li "24MY New-Gen Triton (MV) - Product Assessment Quiz" at bounding box center [416, 69] width 184 height 12
click at [434, 63] on li "24MY New-Gen Triton (MV) - Product Assessment Quiz" at bounding box center [416, 69] width 184 height 12
click at [433, 66] on link "24MY New-Gen Triton (MV) - Product Assessment Quiz" at bounding box center [411, 69] width 174 height 9
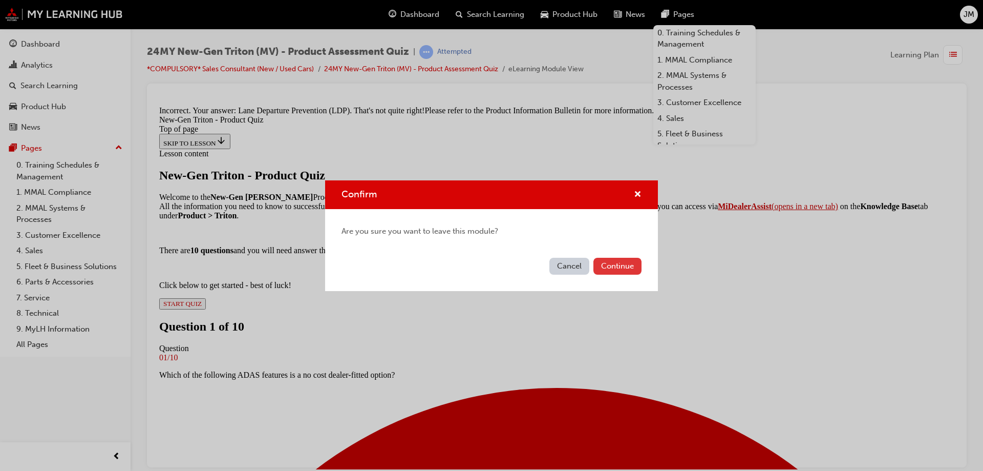
click at [613, 263] on button "Continue" at bounding box center [617, 266] width 48 height 17
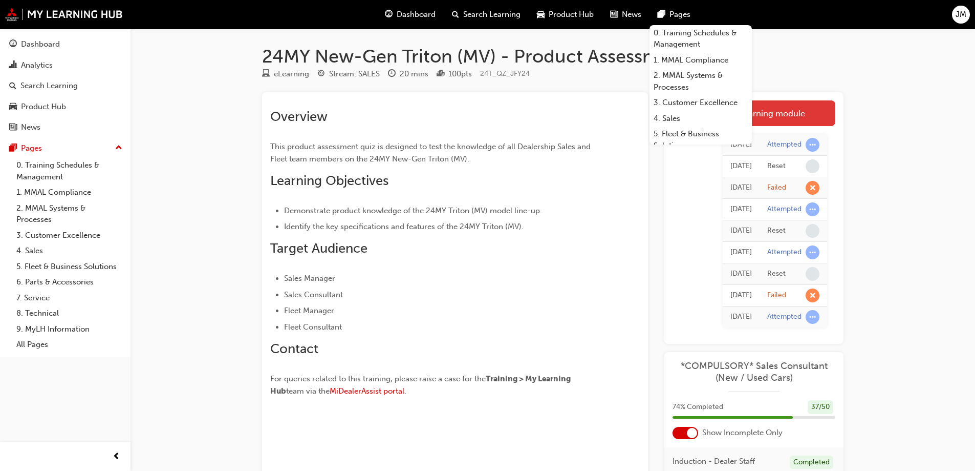
click at [786, 119] on link "Launch eLearning module" at bounding box center [754, 113] width 163 height 26
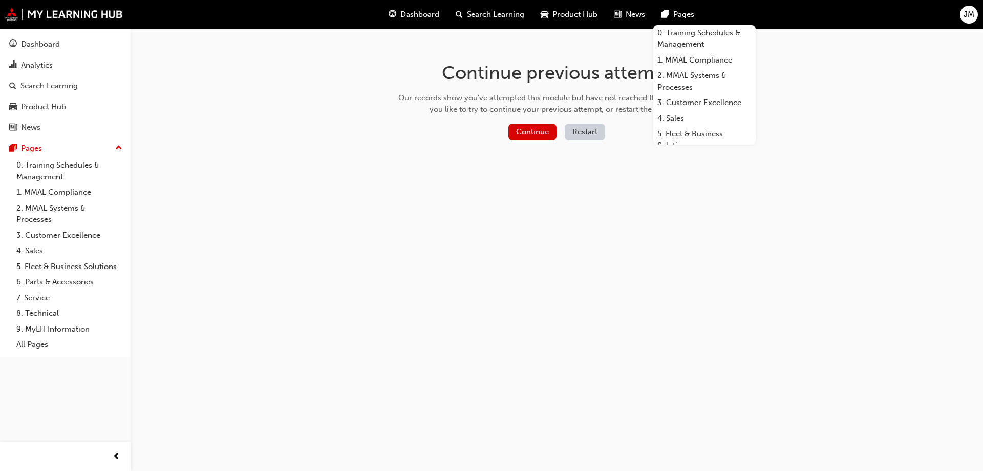
click at [581, 126] on button "Restart" at bounding box center [585, 131] width 40 height 17
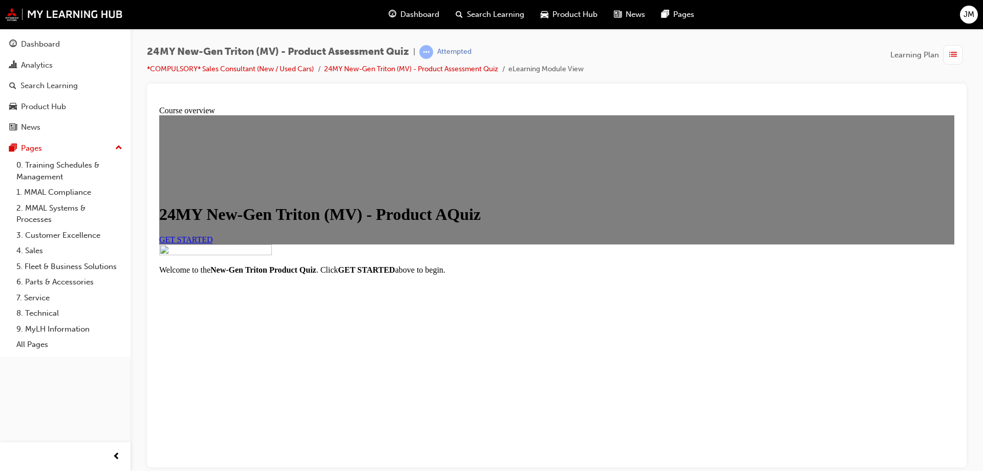
click at [324, 243] on div "24MY New-Gen Triton (MV) - Product AQuiz GET STARTED" at bounding box center [556, 223] width 795 height 39
click at [213, 243] on span "GET STARTED" at bounding box center [186, 238] width 54 height 9
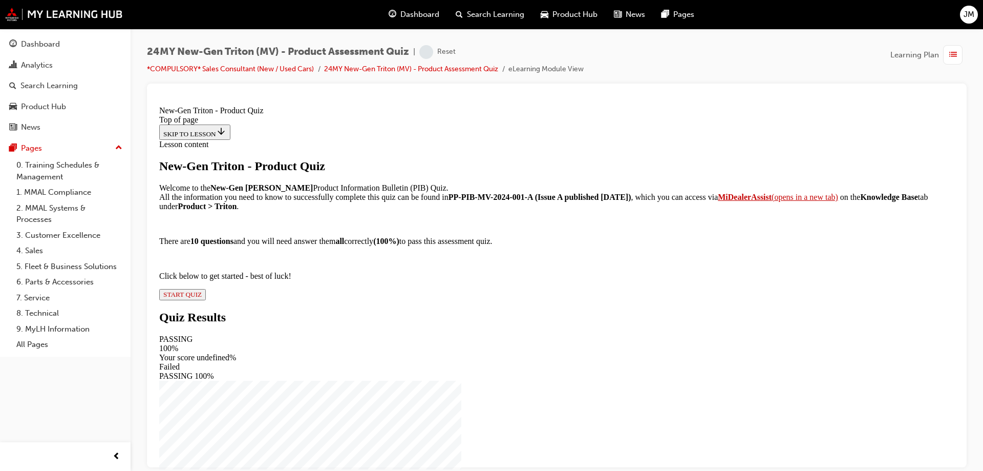
click at [206, 300] on button "START QUIZ" at bounding box center [182, 293] width 47 height 11
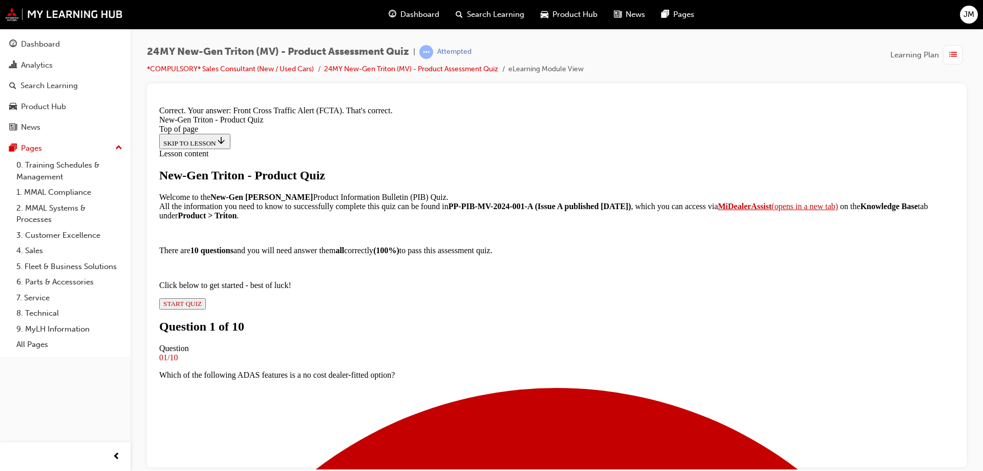
scroll to position [232, 0]
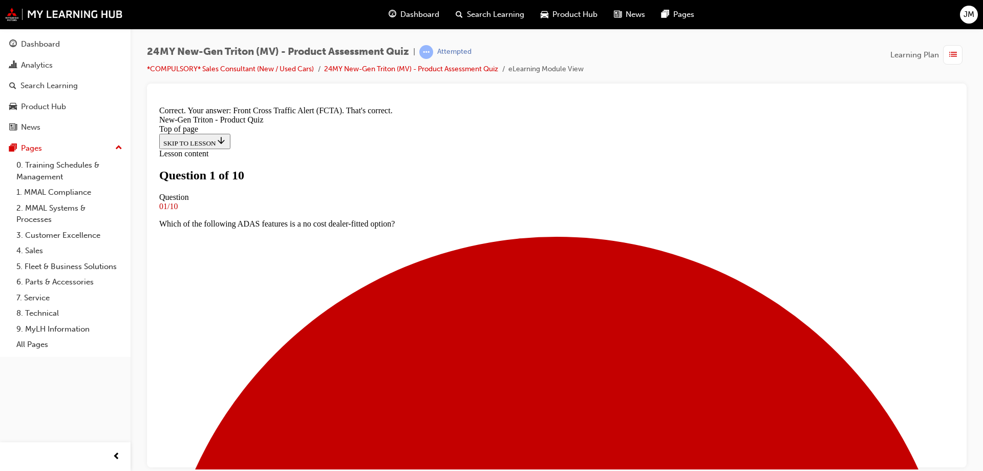
scroll to position [155, 0]
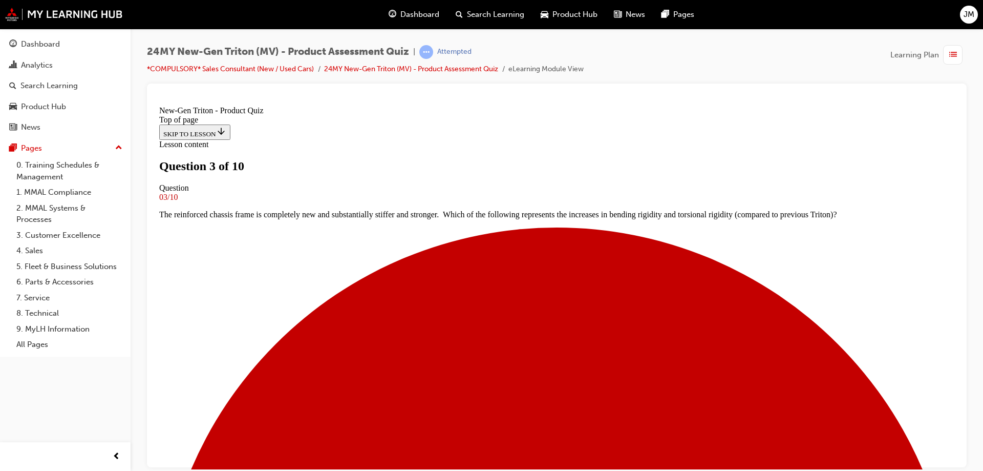
scroll to position [53, 0]
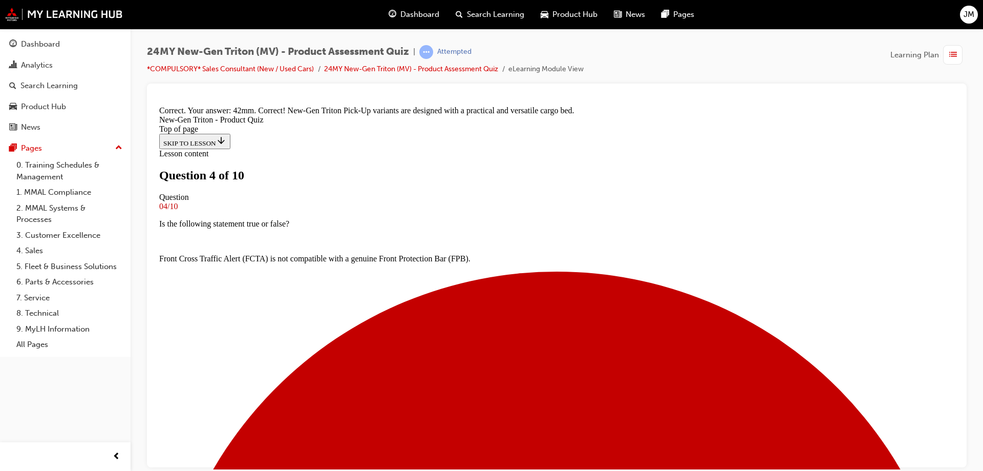
scroll to position [286, 0]
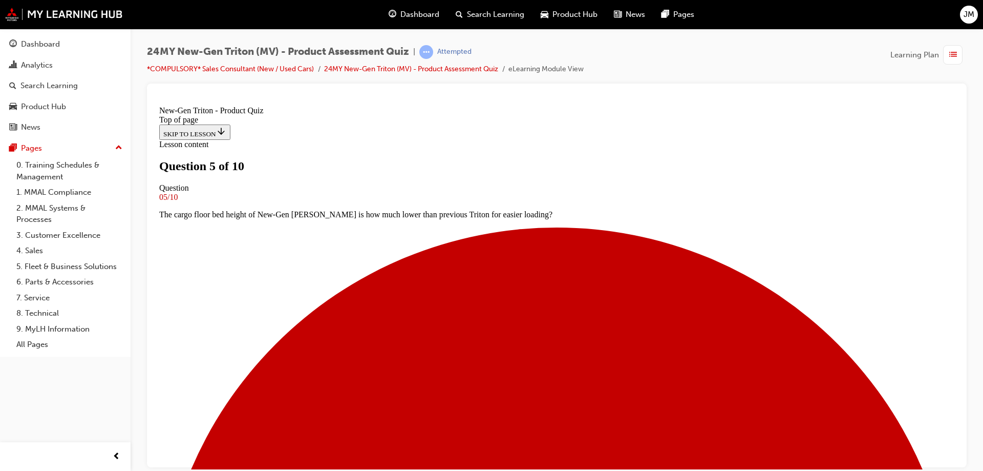
scroll to position [190, 0]
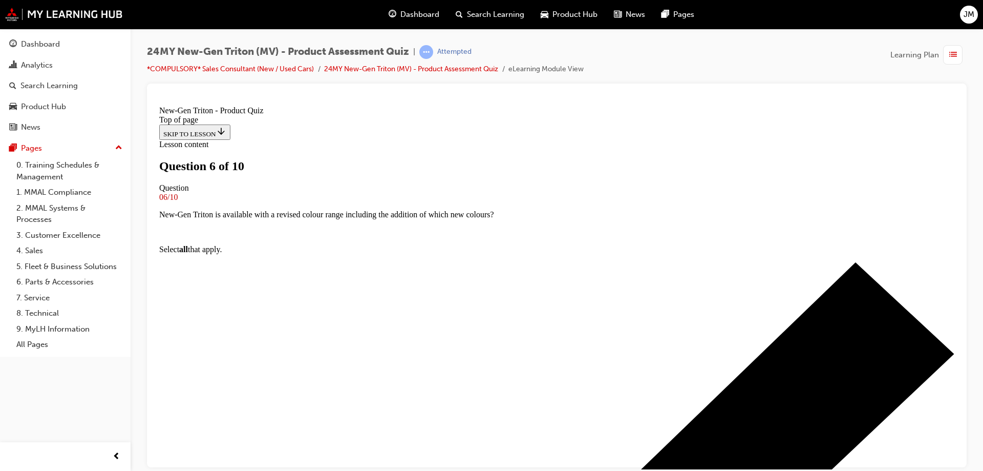
scroll to position [104, 0]
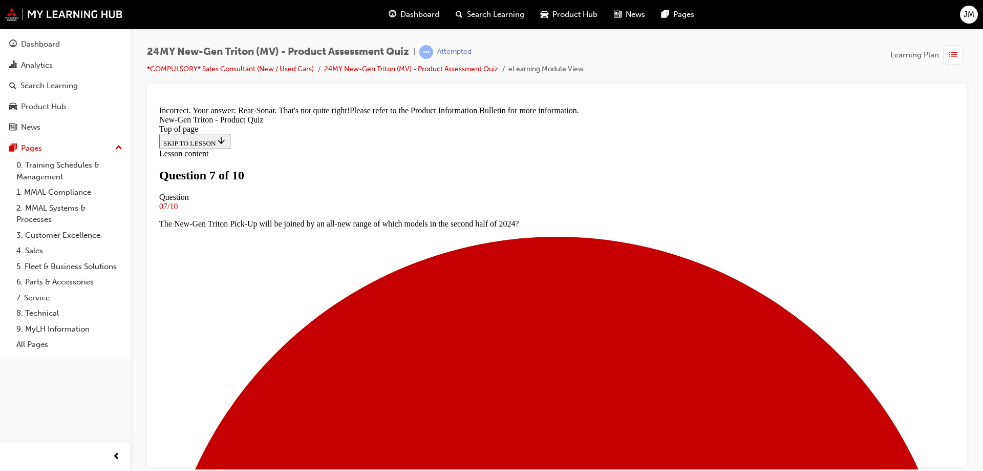
scroll to position [240, 0]
click at [434, 70] on link "24MY New-Gen Triton (MV) - Product Assessment Quiz" at bounding box center [411, 69] width 174 height 9
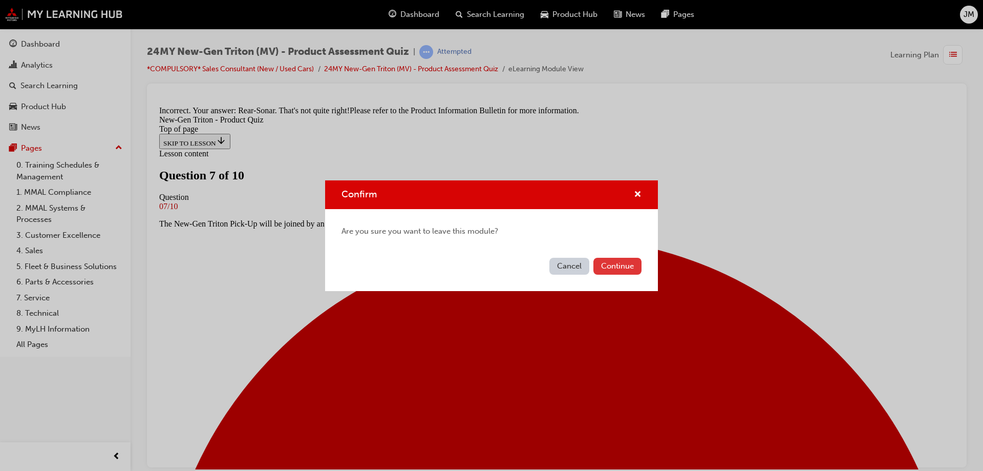
click at [600, 258] on button "Continue" at bounding box center [617, 266] width 48 height 17
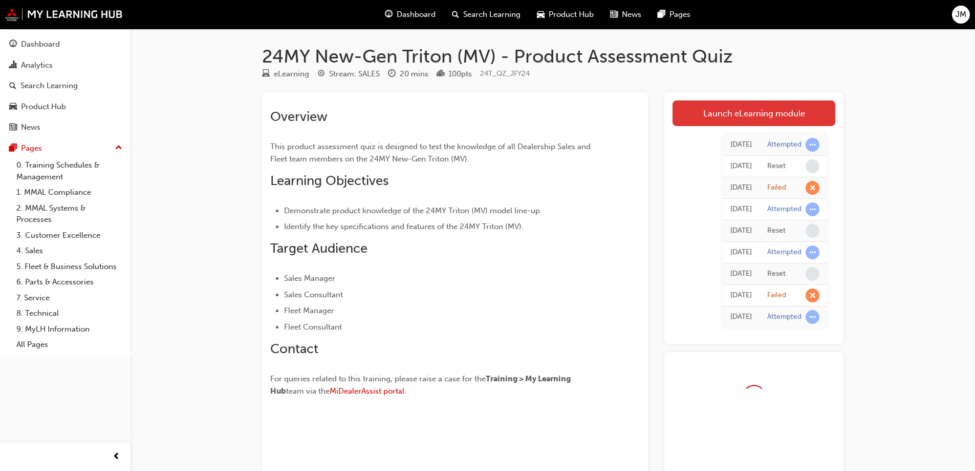
click at [706, 115] on link "Launch eLearning module" at bounding box center [754, 113] width 163 height 26
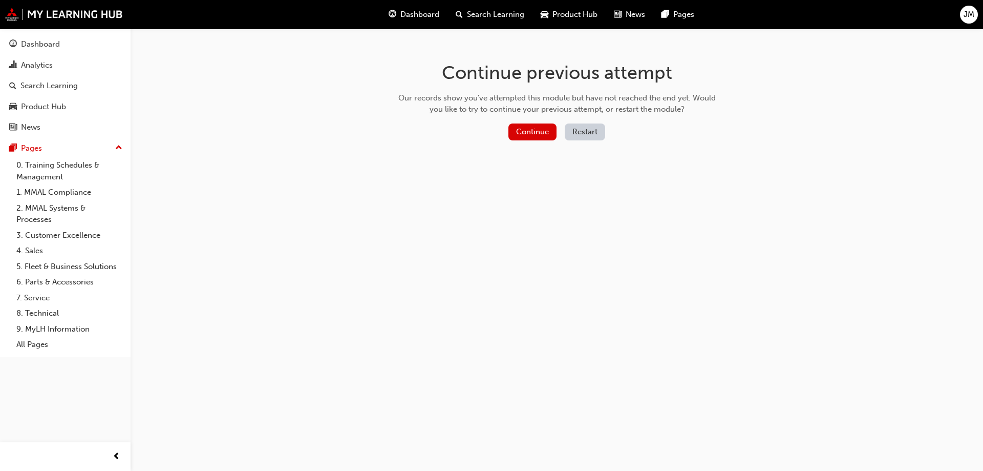
click at [597, 139] on button "Restart" at bounding box center [585, 131] width 40 height 17
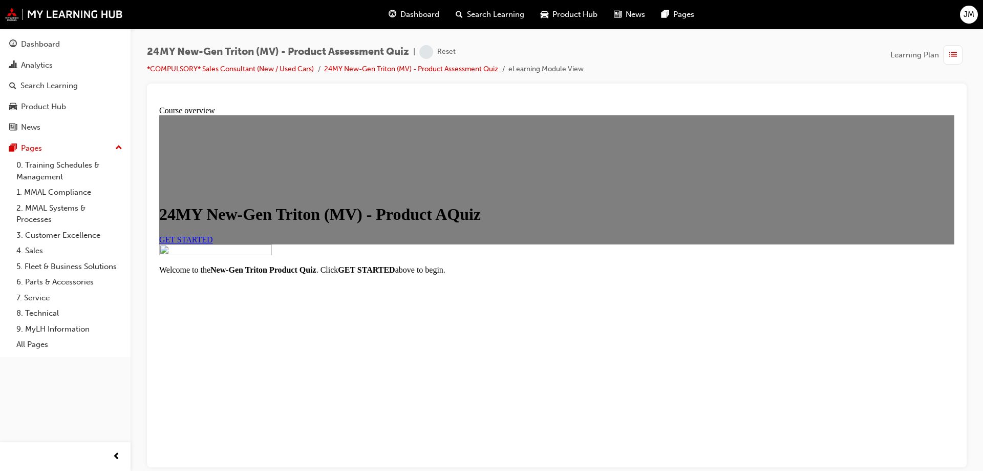
click at [213, 243] on span "GET STARTED" at bounding box center [186, 238] width 54 height 9
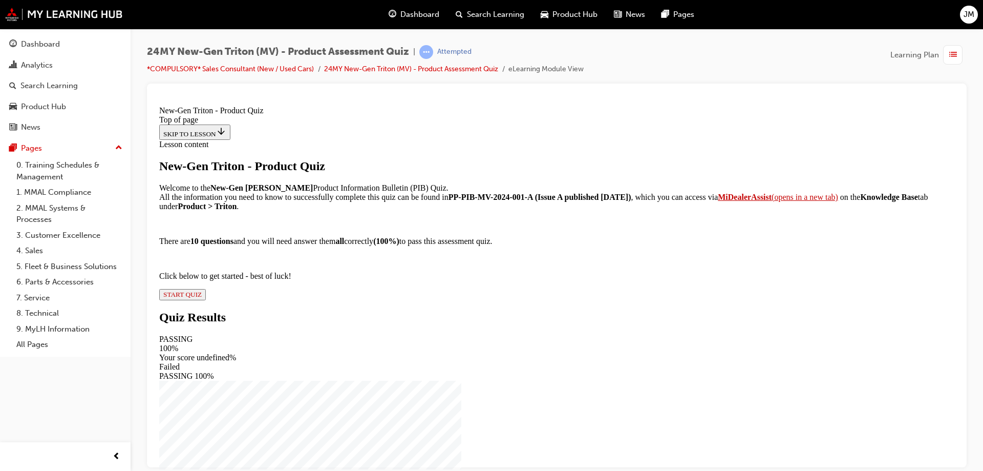
scroll to position [88, 0]
click at [390, 300] on div "New-Gen Triton - Product Quiz Welcome to the New-Gen Triton Product Information…" at bounding box center [556, 229] width 795 height 141
click at [206, 300] on button "START QUIZ" at bounding box center [182, 293] width 47 height 11
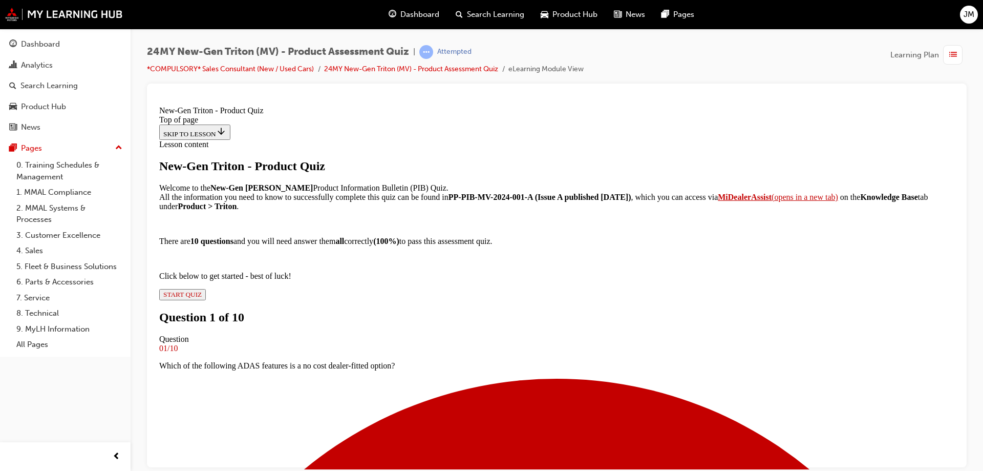
scroll to position [115, 0]
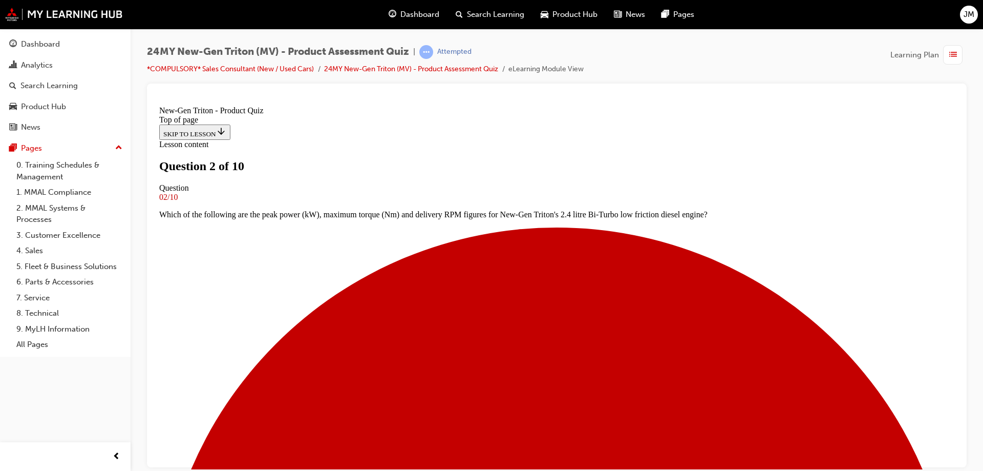
scroll to position [2, 0]
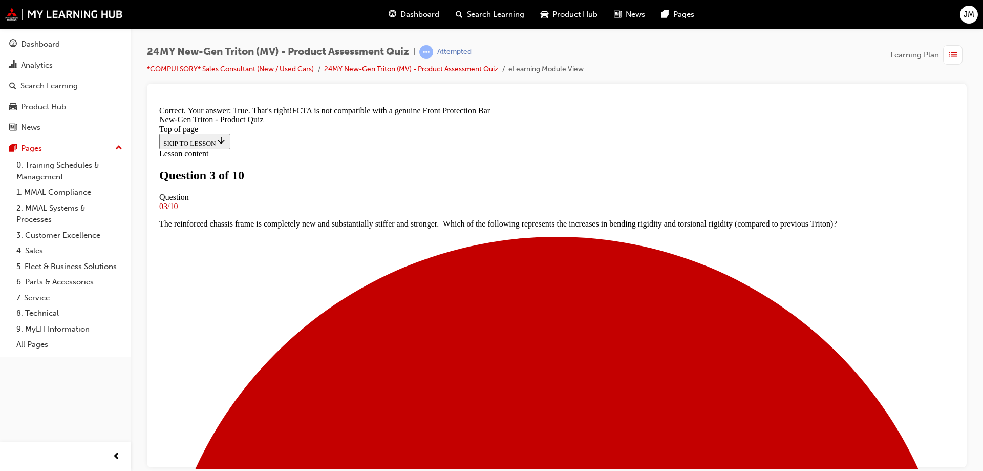
scroll to position [185, 0]
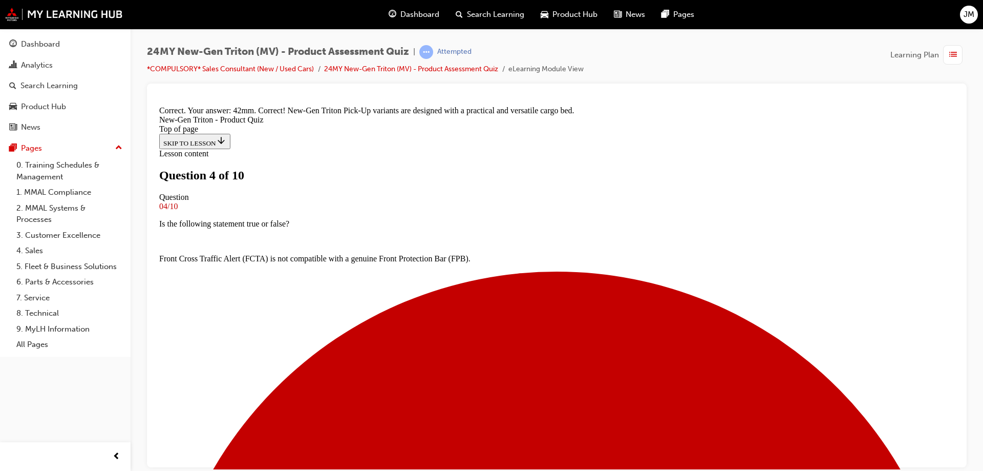
scroll to position [286, 0]
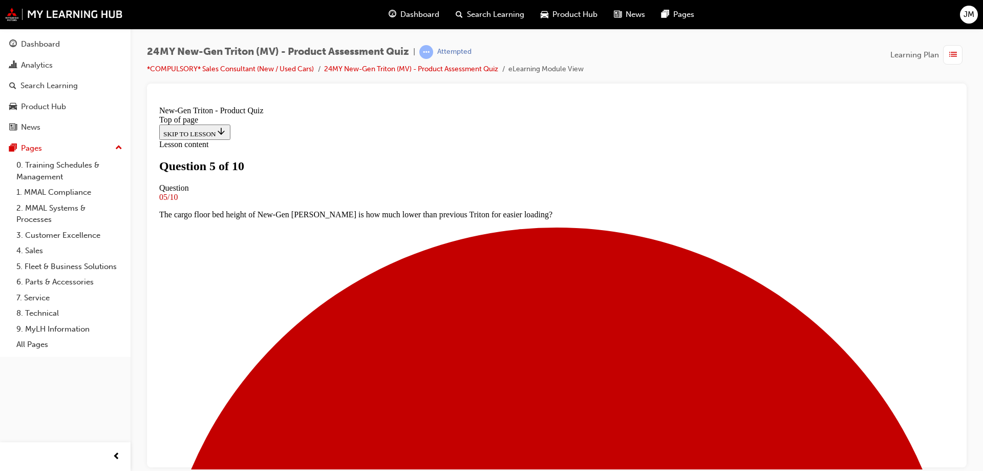
scroll to position [201, 0]
drag, startPoint x: 442, startPoint y: 241, endPoint x: 440, endPoint y: 248, distance: 7.6
drag, startPoint x: 534, startPoint y: 362, endPoint x: 540, endPoint y: 368, distance: 8.3
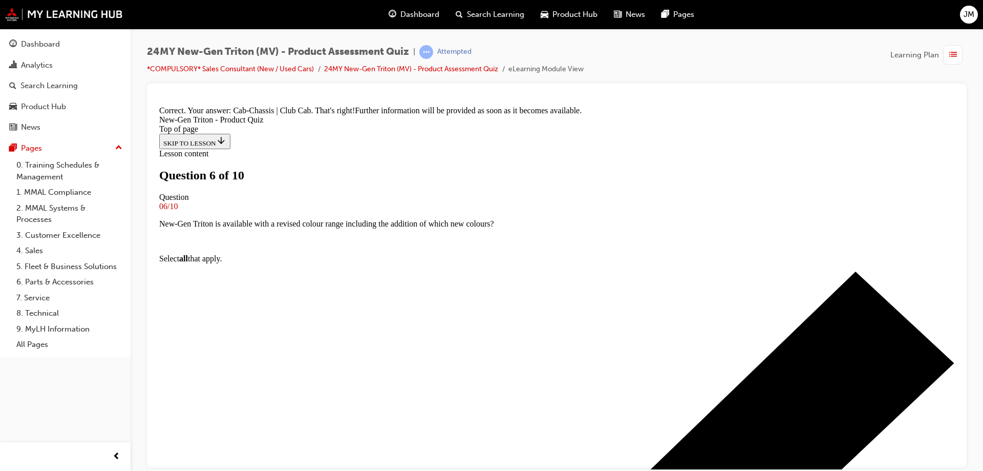
scroll to position [273, 0]
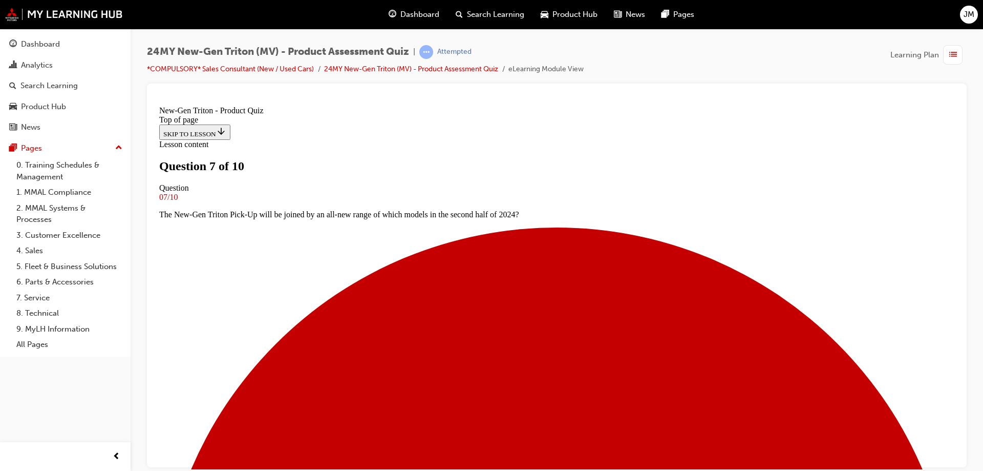
scroll to position [104, 0]
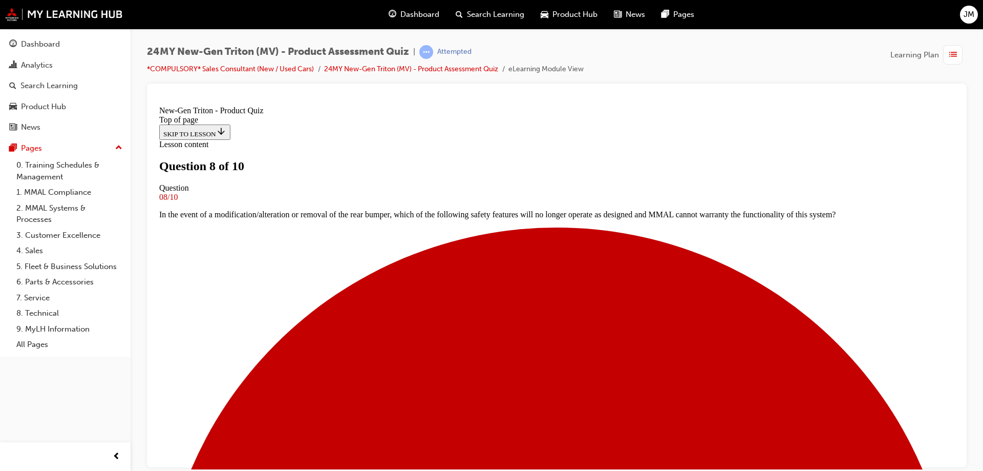
scroll to position [104, 0]
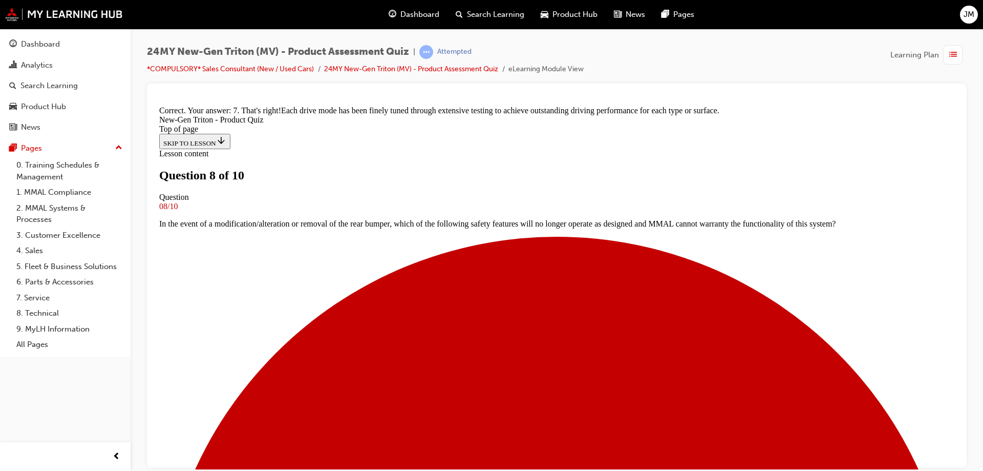
scroll to position [286, 0]
drag, startPoint x: 541, startPoint y: 439, endPoint x: 541, endPoint y: 428, distance: 10.8
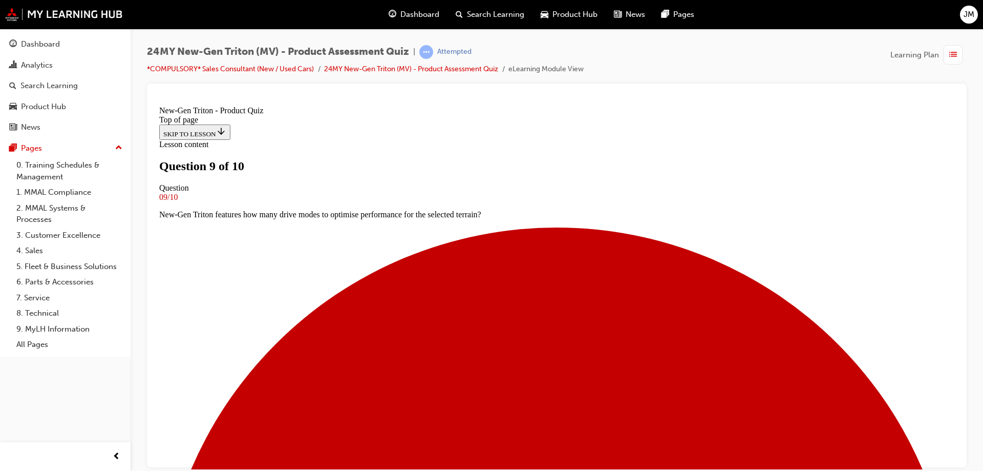
scroll to position [53, 0]
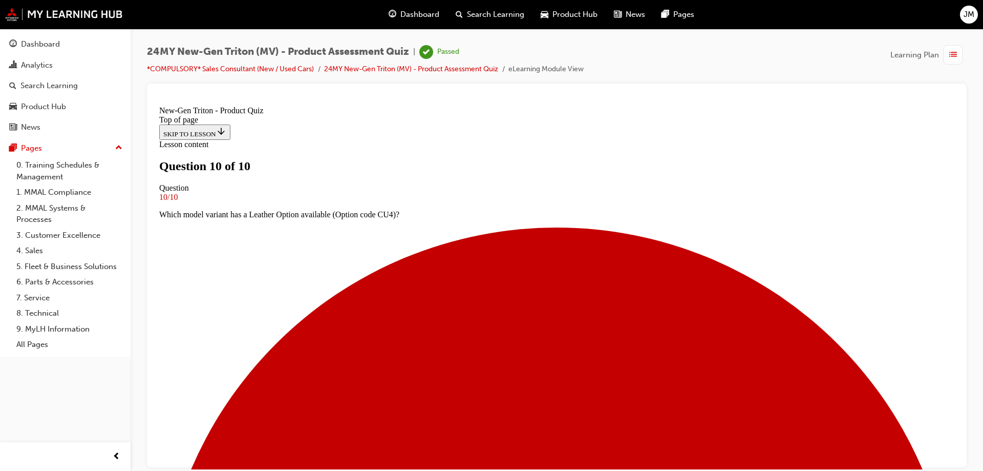
scroll to position [155, 0]
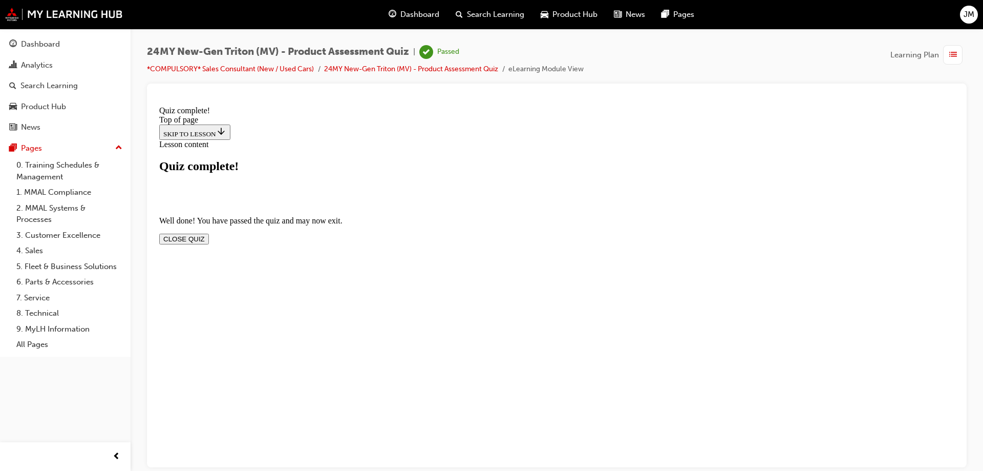
click at [209, 233] on button "CLOSE QUIZ" at bounding box center [184, 238] width 50 height 11
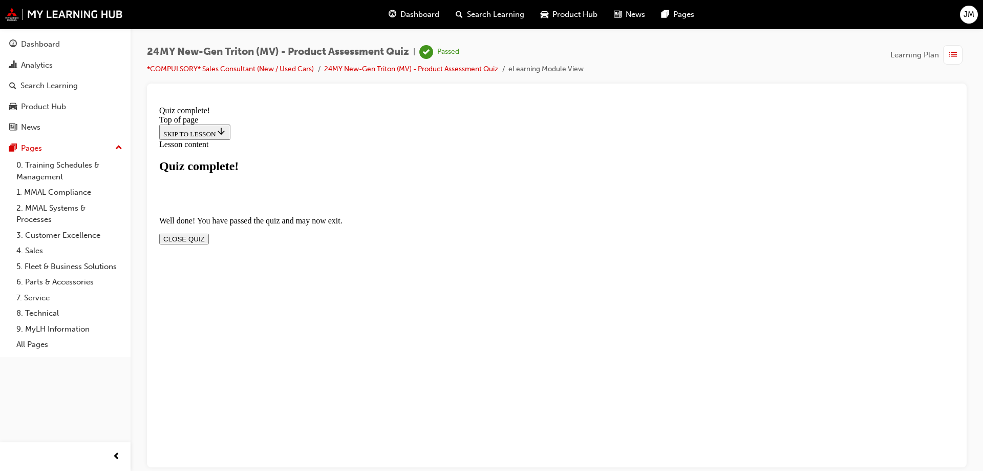
click at [209, 233] on button "CLOSE QUIZ" at bounding box center [184, 238] width 50 height 11
click at [238, 70] on link "*COMPULSORY* Sales Consultant (New / Used Cars)" at bounding box center [230, 69] width 167 height 9
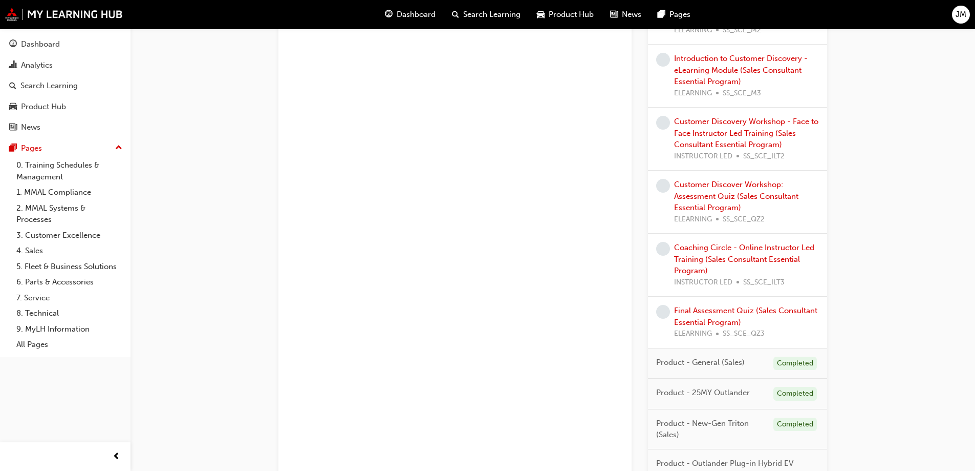
scroll to position [780, 0]
